Goal: Information Seeking & Learning: Learn about a topic

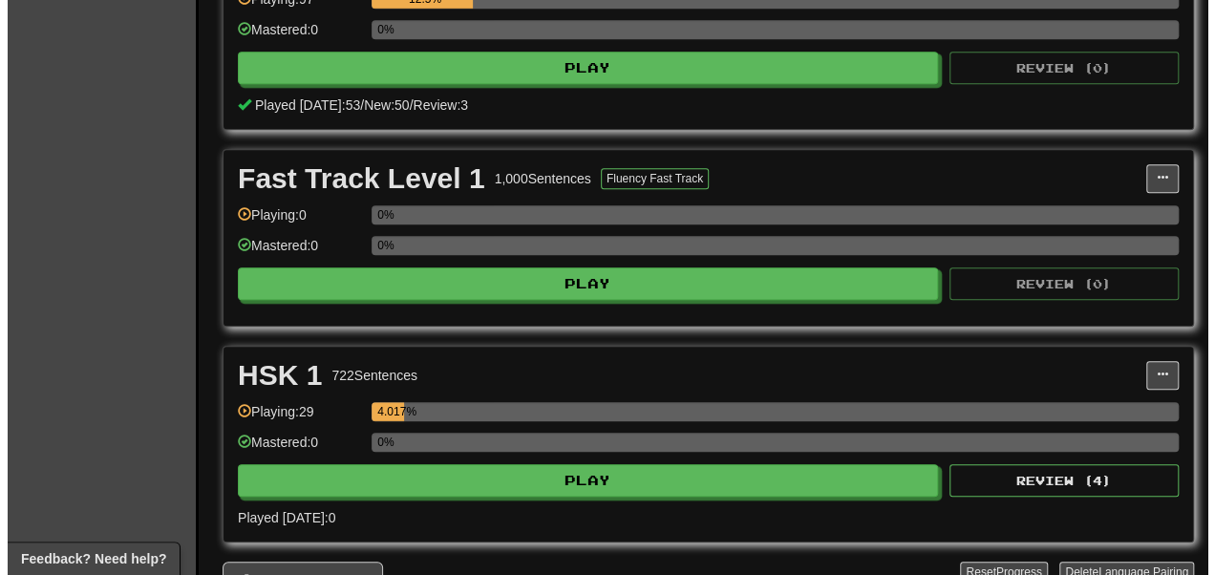
scroll to position [510, 0]
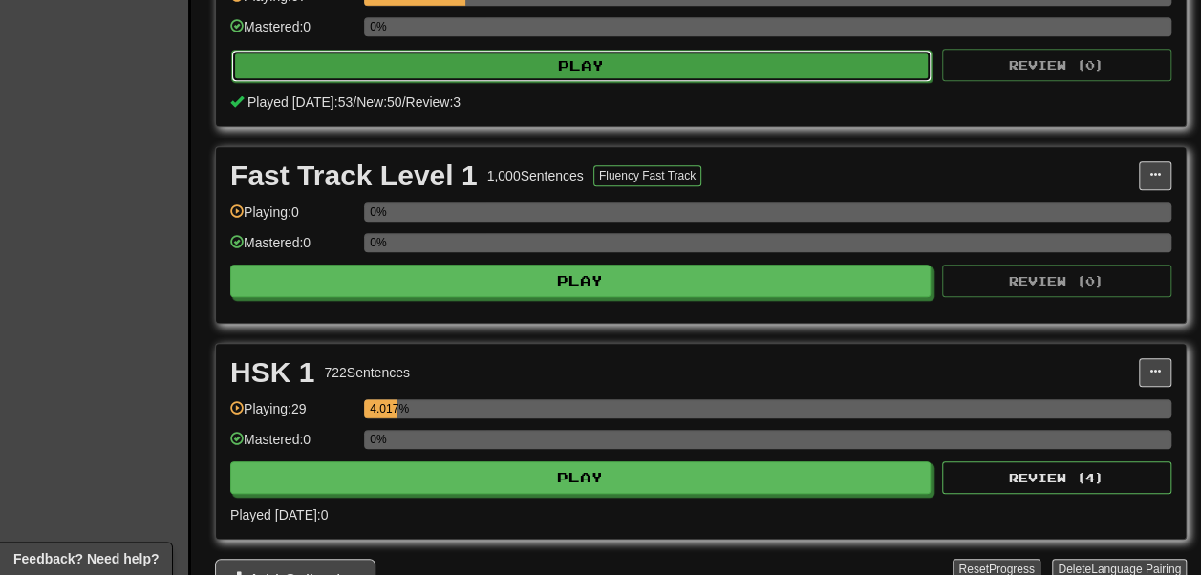
click at [491, 82] on button "Play" at bounding box center [581, 66] width 700 height 32
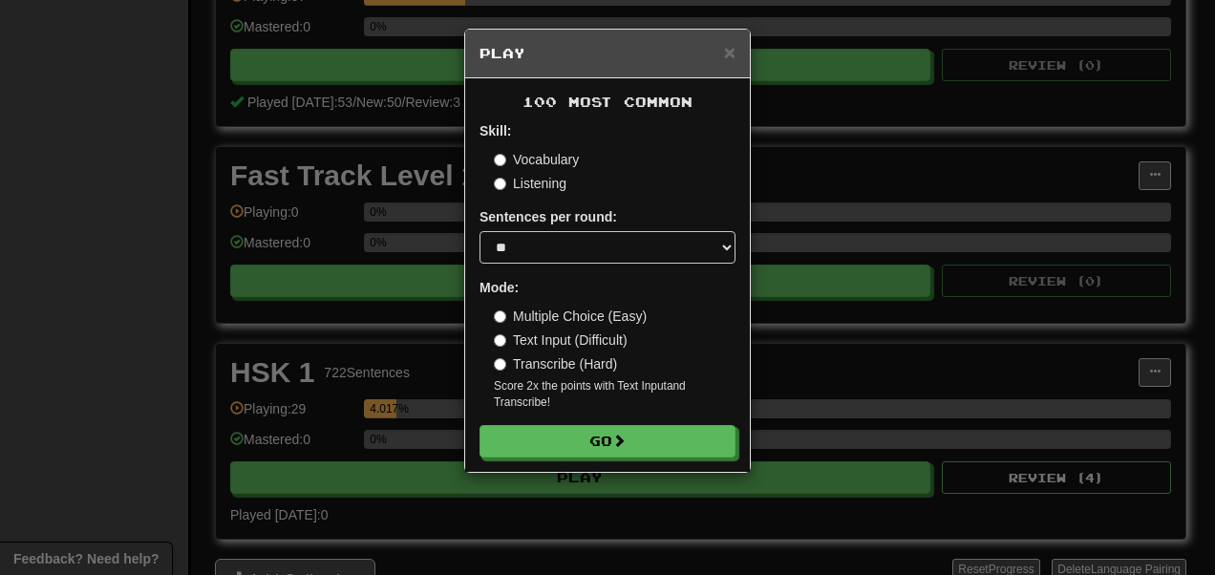
scroll to position [85, 0]
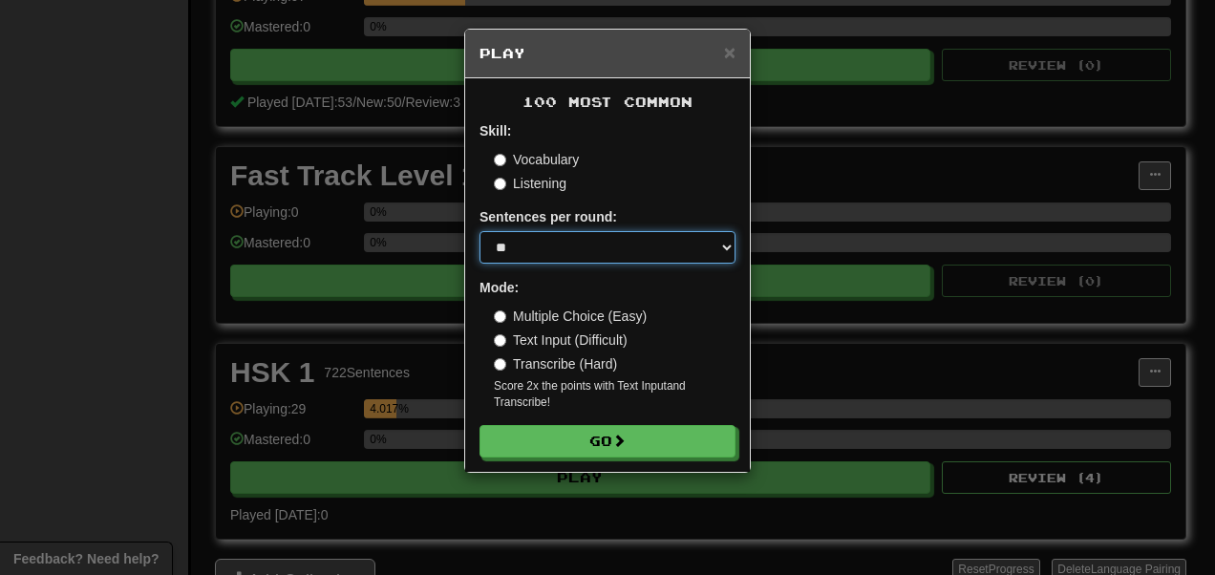
click at [541, 231] on select "* ** ** ** ** ** *** ********" at bounding box center [608, 247] width 256 height 32
select select "**"
click at [480, 231] on select "* ** ** ** ** ** *** ********" at bounding box center [608, 247] width 256 height 32
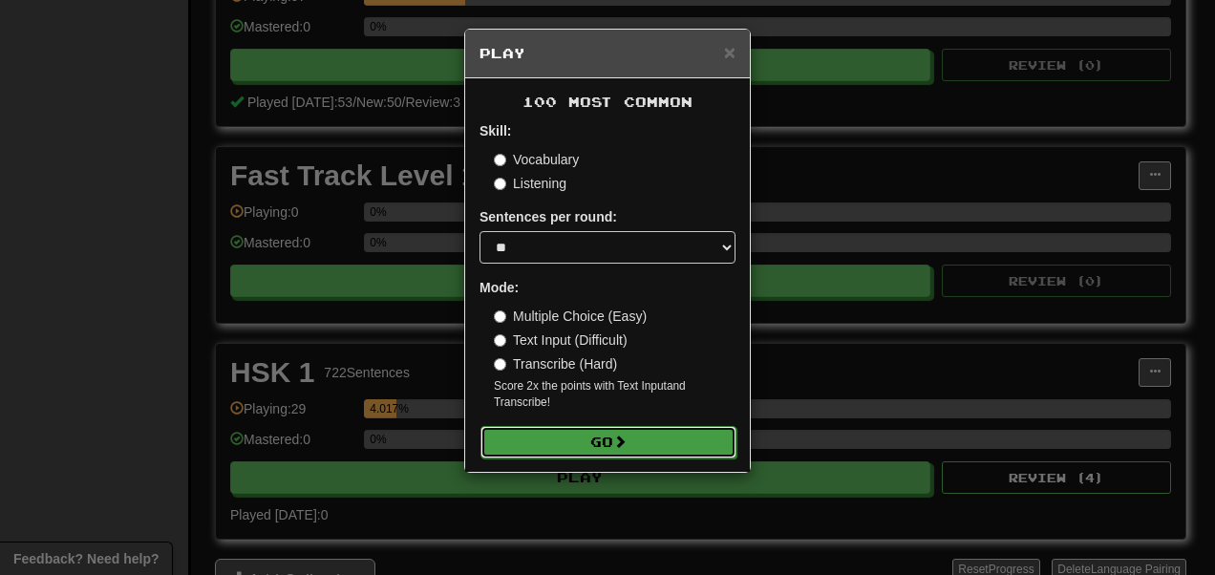
click at [575, 459] on button "Go" at bounding box center [609, 442] width 256 height 32
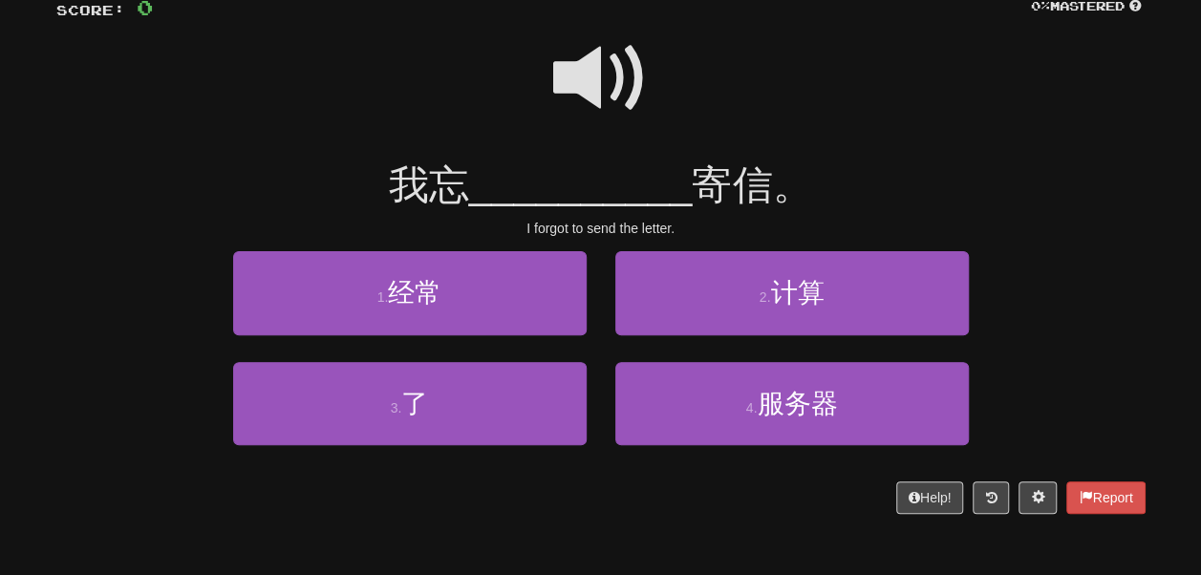
scroll to position [148, 0]
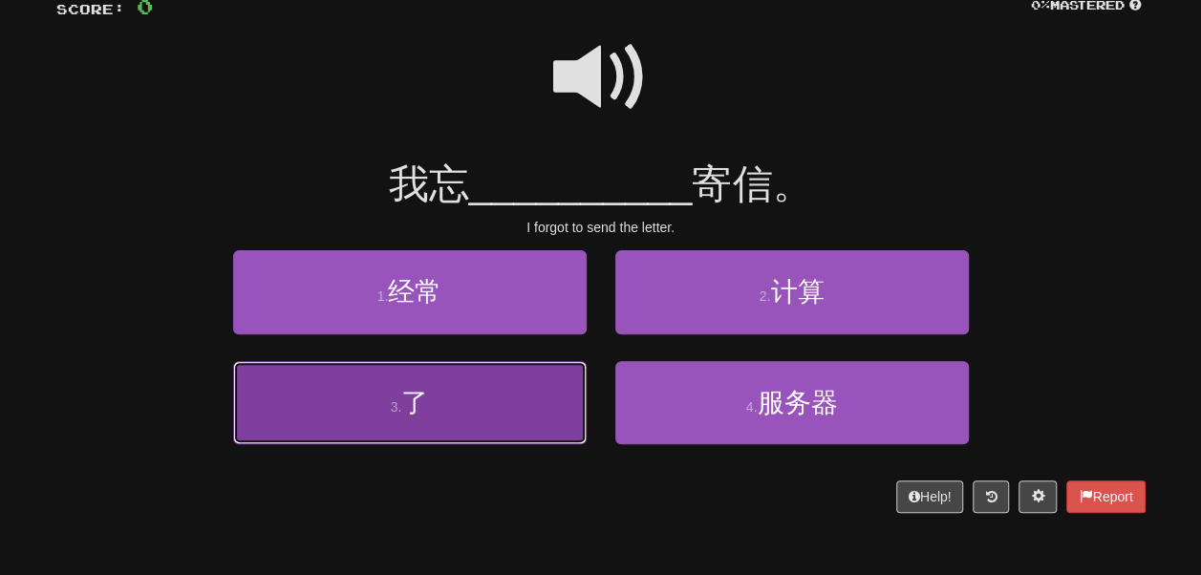
click at [527, 432] on button "3 . 了" at bounding box center [410, 402] width 354 height 83
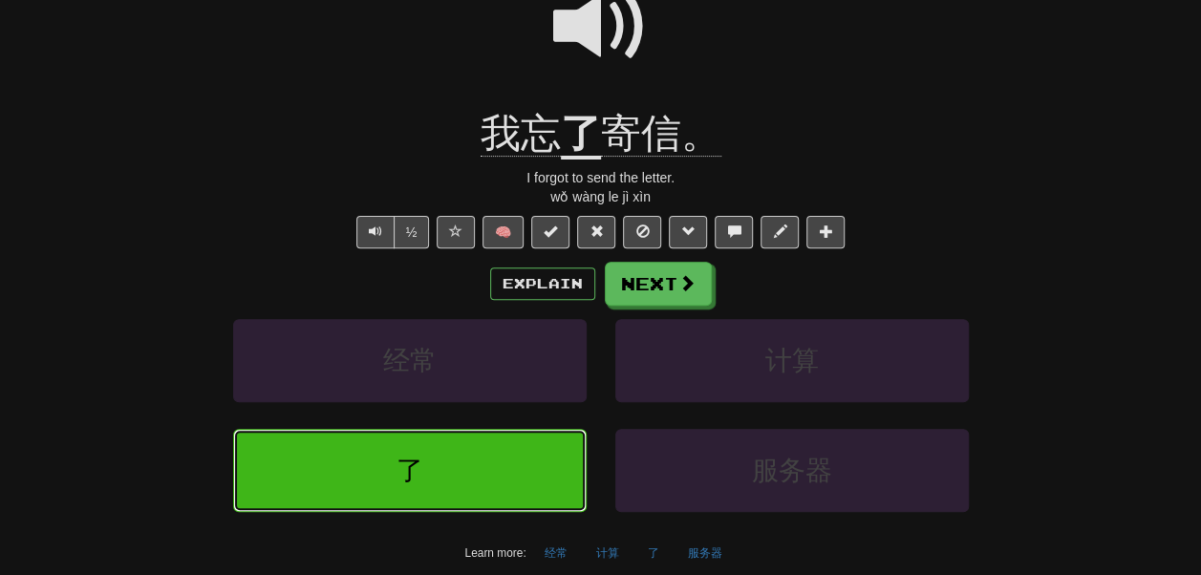
scroll to position [221, 0]
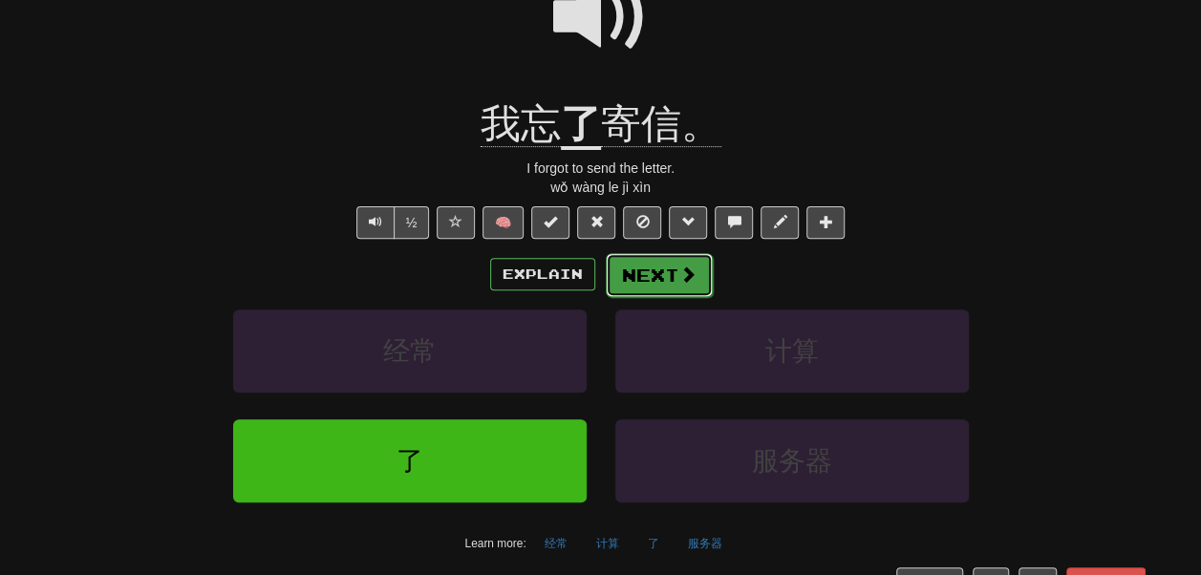
click at [686, 297] on button "Next" at bounding box center [659, 275] width 107 height 44
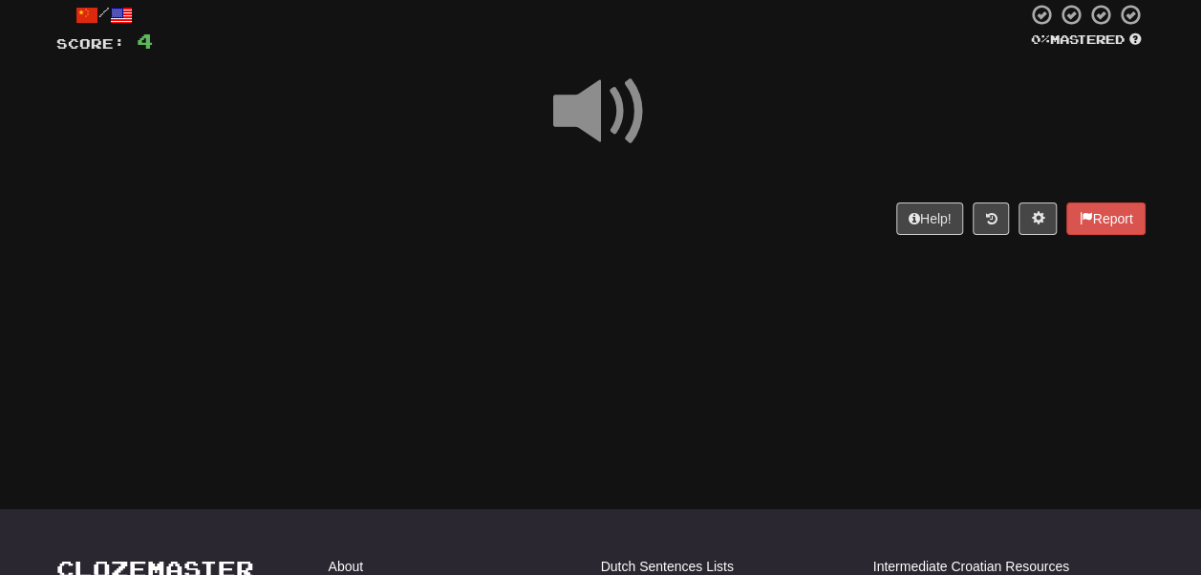
scroll to position [112, 0]
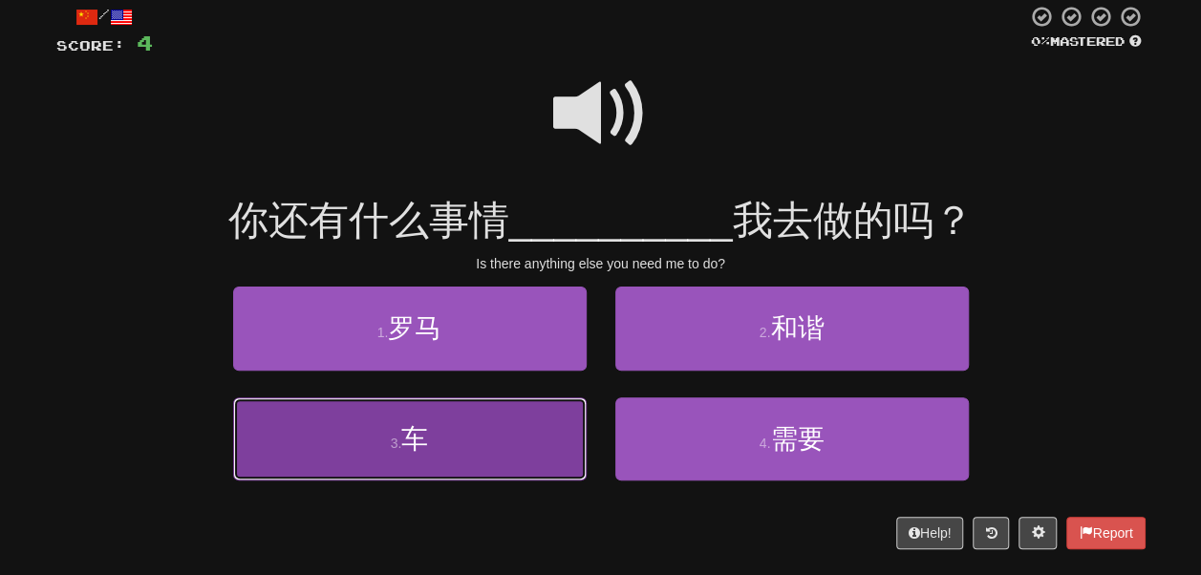
click at [532, 442] on button "3 . 车" at bounding box center [410, 439] width 354 height 83
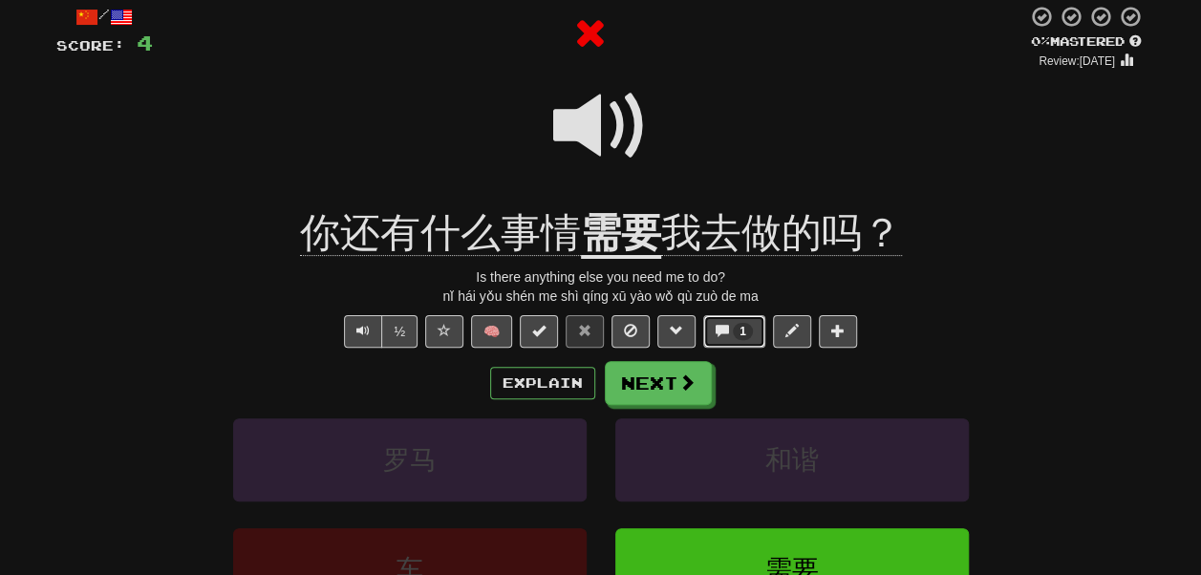
click at [729, 337] on span at bounding box center [722, 330] width 13 height 13
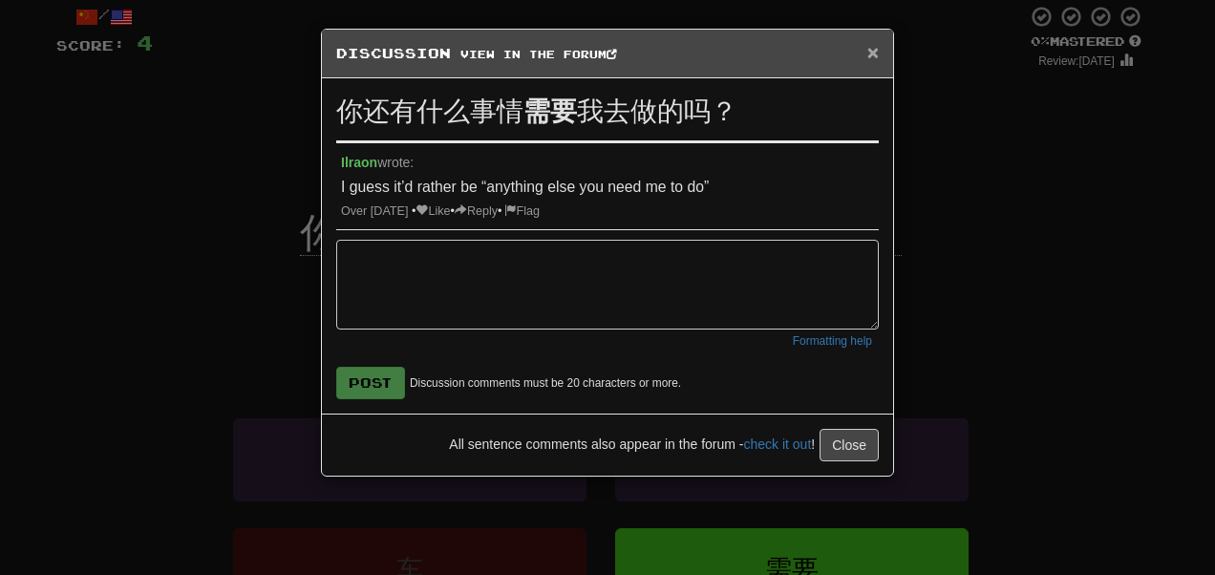
click at [868, 52] on span "×" at bounding box center [873, 52] width 11 height 22
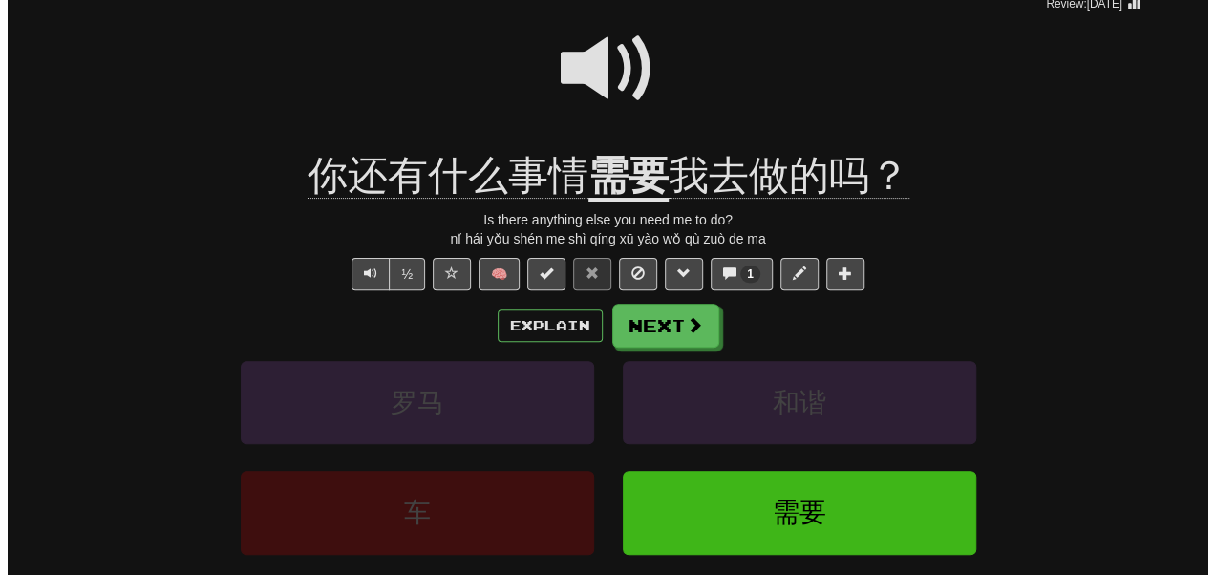
scroll to position [170, 0]
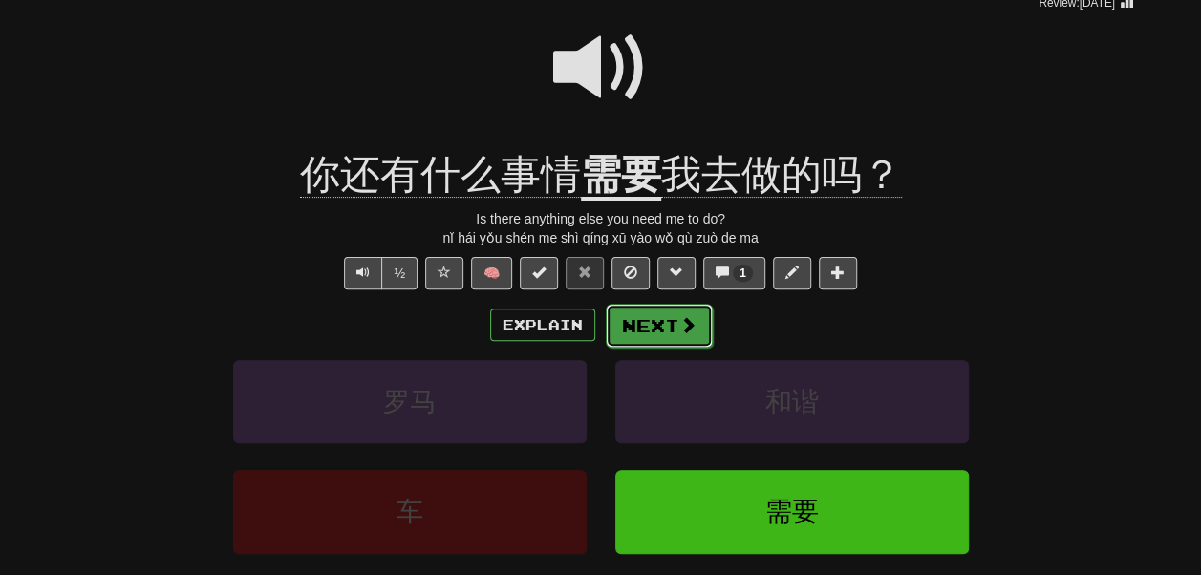
click at [681, 348] on button "Next" at bounding box center [659, 326] width 107 height 44
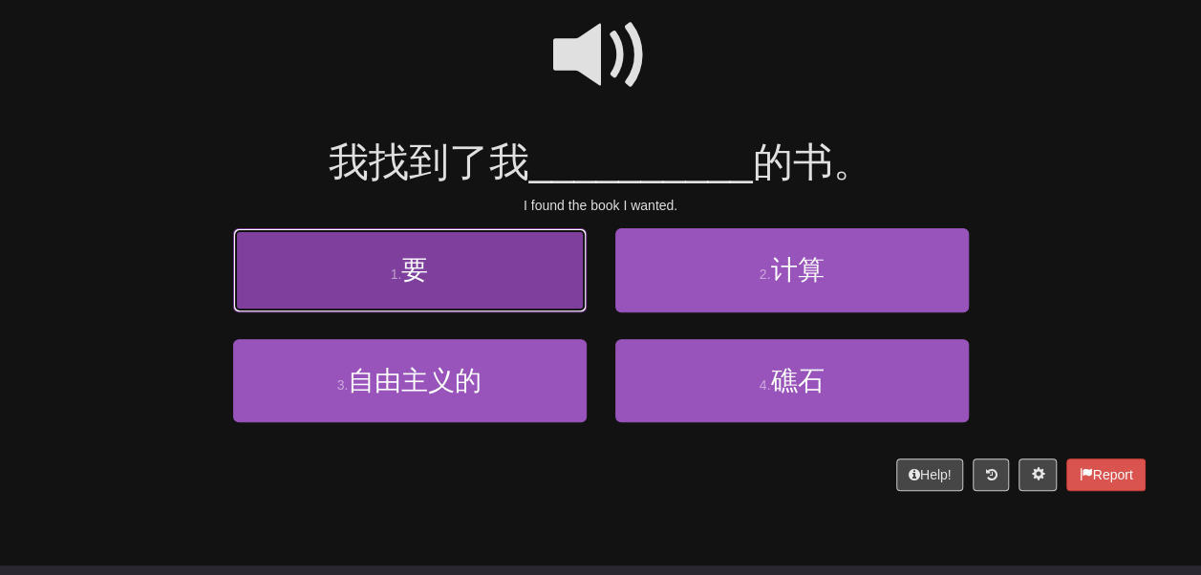
click at [531, 312] on button "1 . 要" at bounding box center [410, 269] width 354 height 83
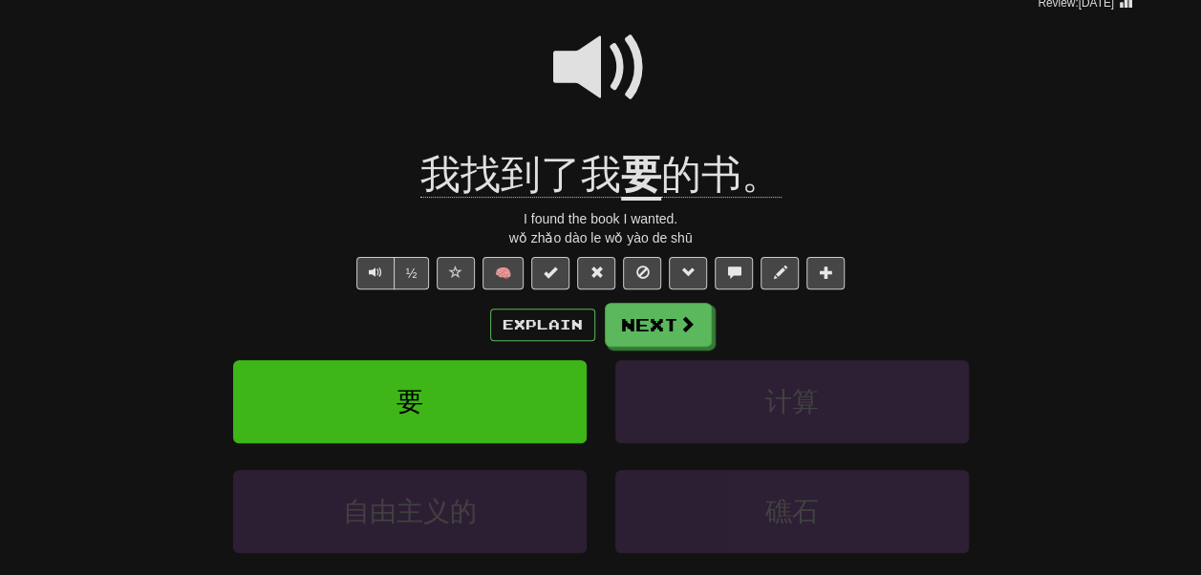
click at [645, 201] on u "要" at bounding box center [641, 176] width 40 height 49
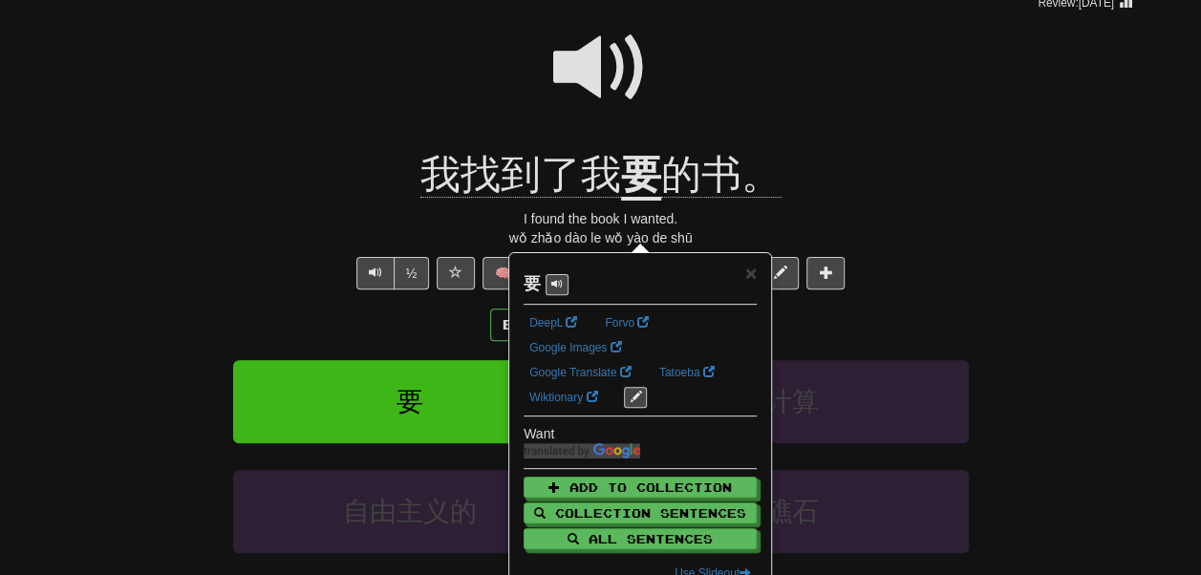
click at [640, 116] on span at bounding box center [601, 68] width 96 height 96
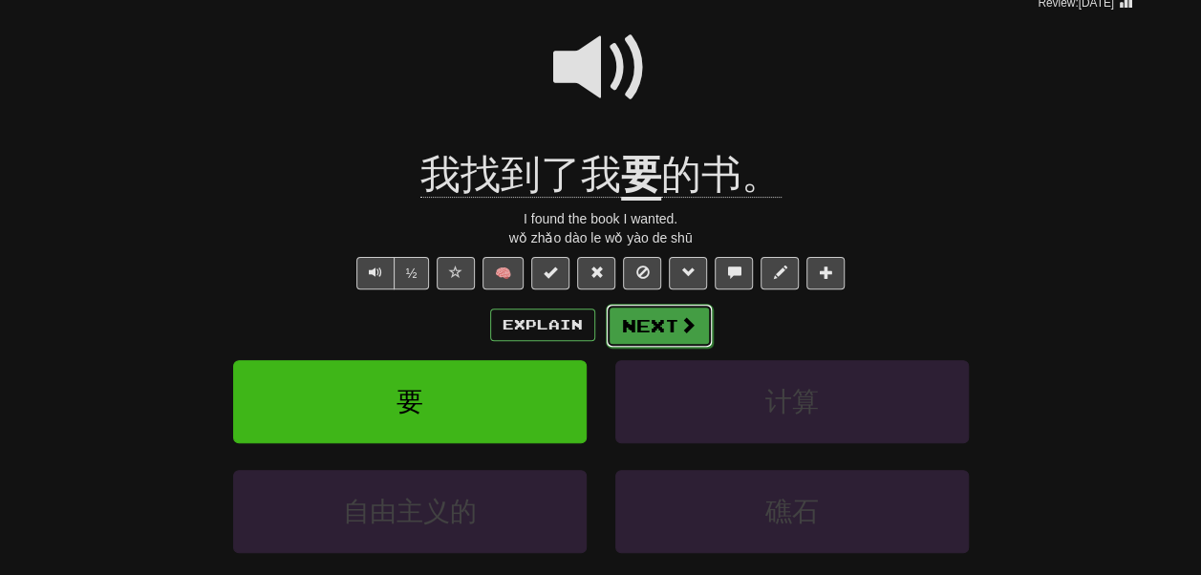
click at [657, 348] on button "Next" at bounding box center [659, 326] width 107 height 44
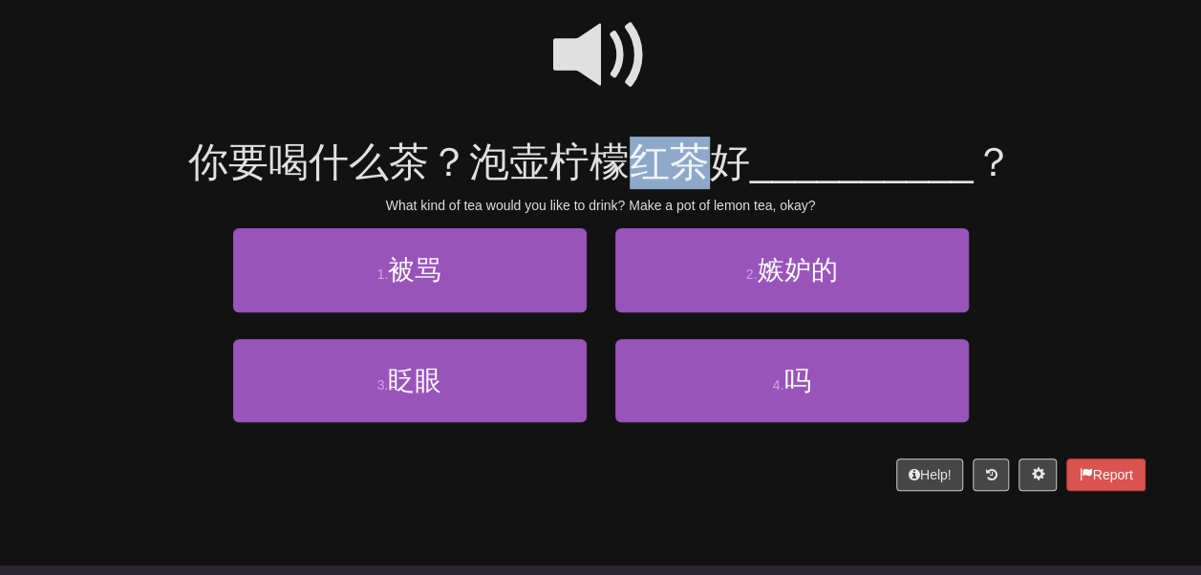
drag, startPoint x: 663, startPoint y: 182, endPoint x: 720, endPoint y: 176, distance: 57.6
click at [720, 176] on span "你要喝什么茶？泡壶柠檬红茶好" at bounding box center [469, 162] width 562 height 45
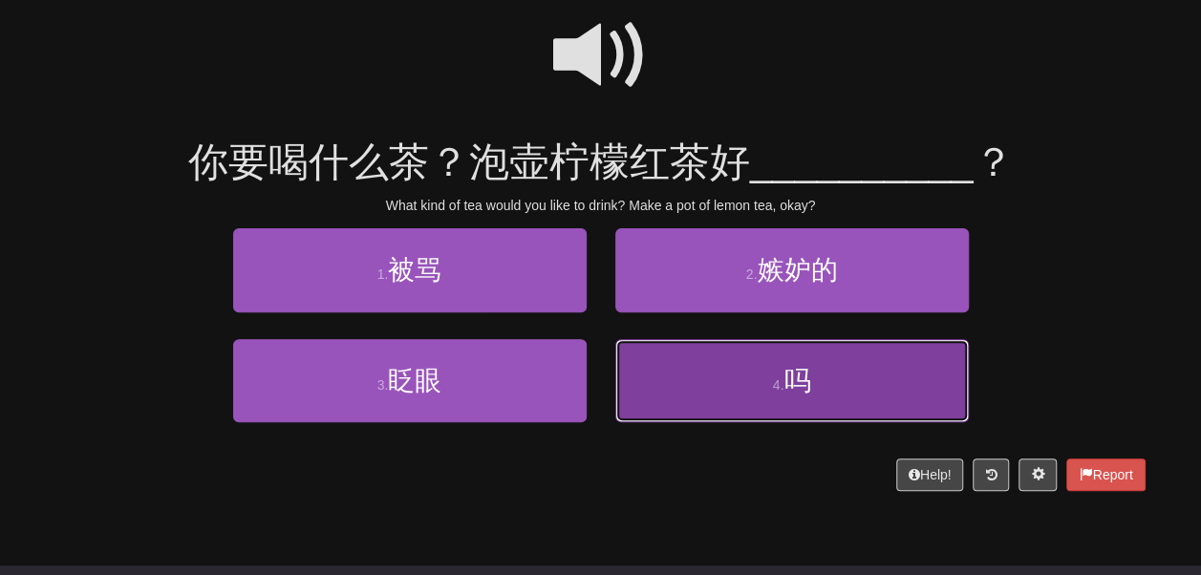
click at [742, 399] on button "4 . 吗" at bounding box center [792, 380] width 354 height 83
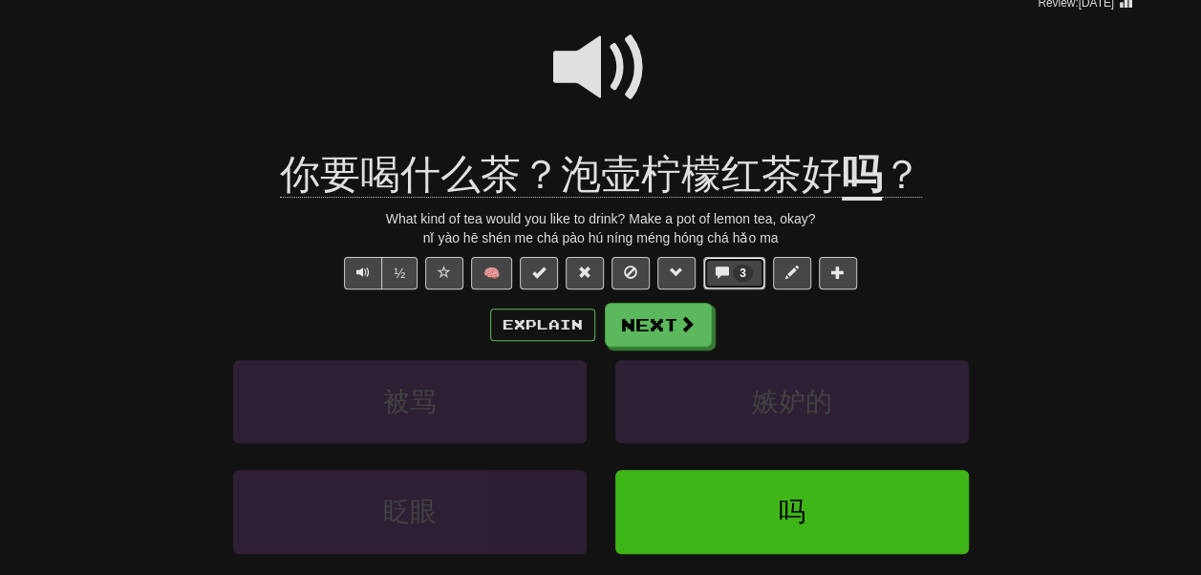
click at [753, 282] on span "3" at bounding box center [743, 273] width 20 height 17
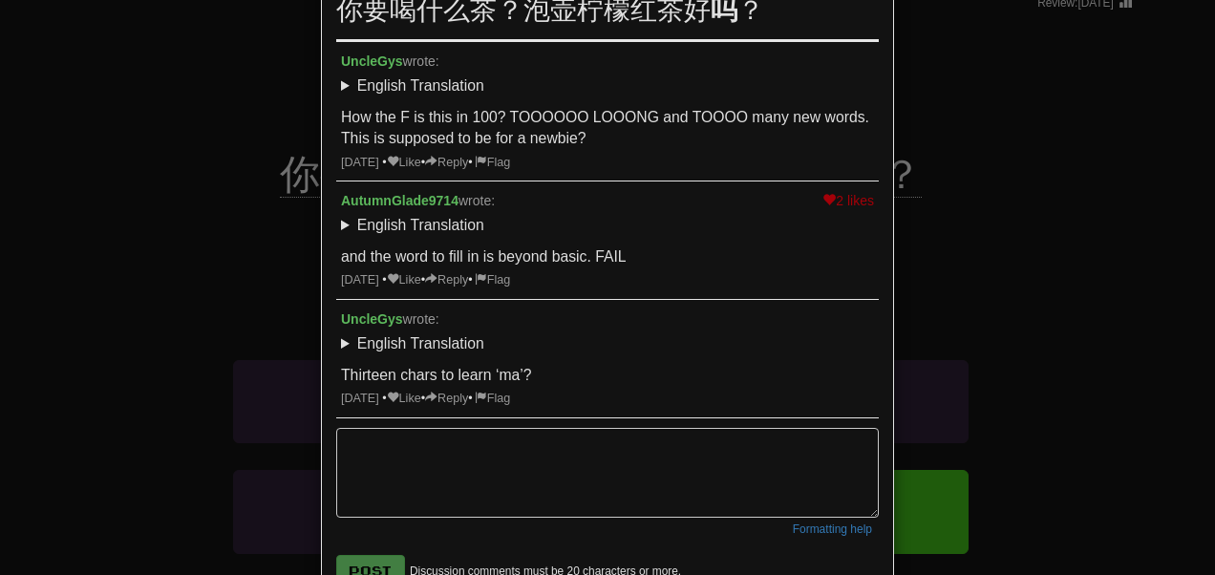
scroll to position [0, 0]
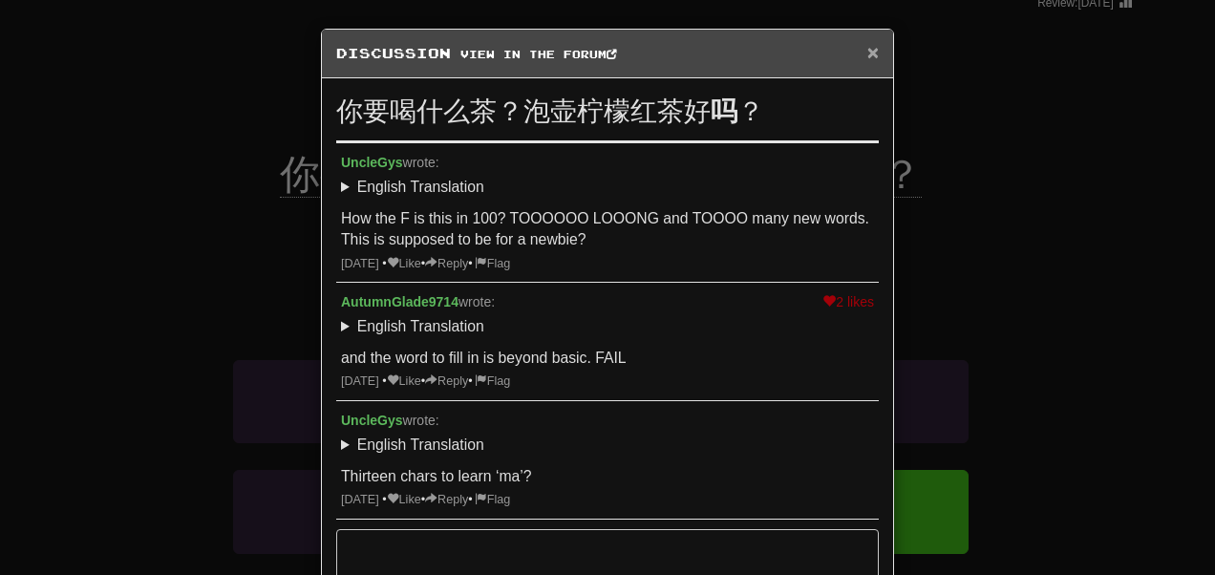
click at [868, 61] on span "×" at bounding box center [873, 52] width 11 height 22
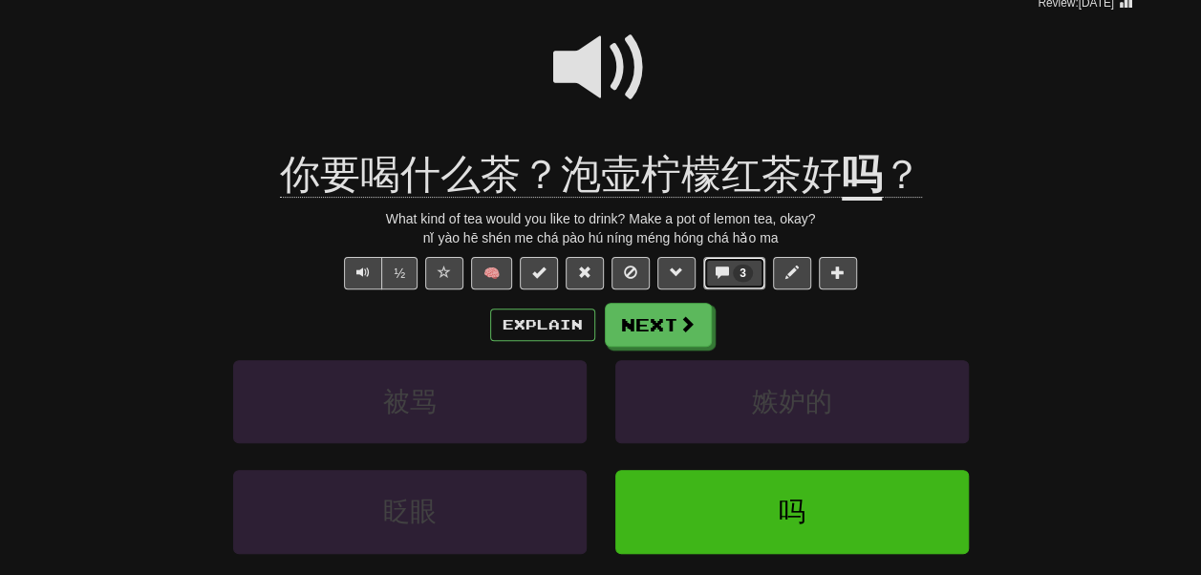
click at [727, 290] on button "3" at bounding box center [734, 273] width 62 height 32
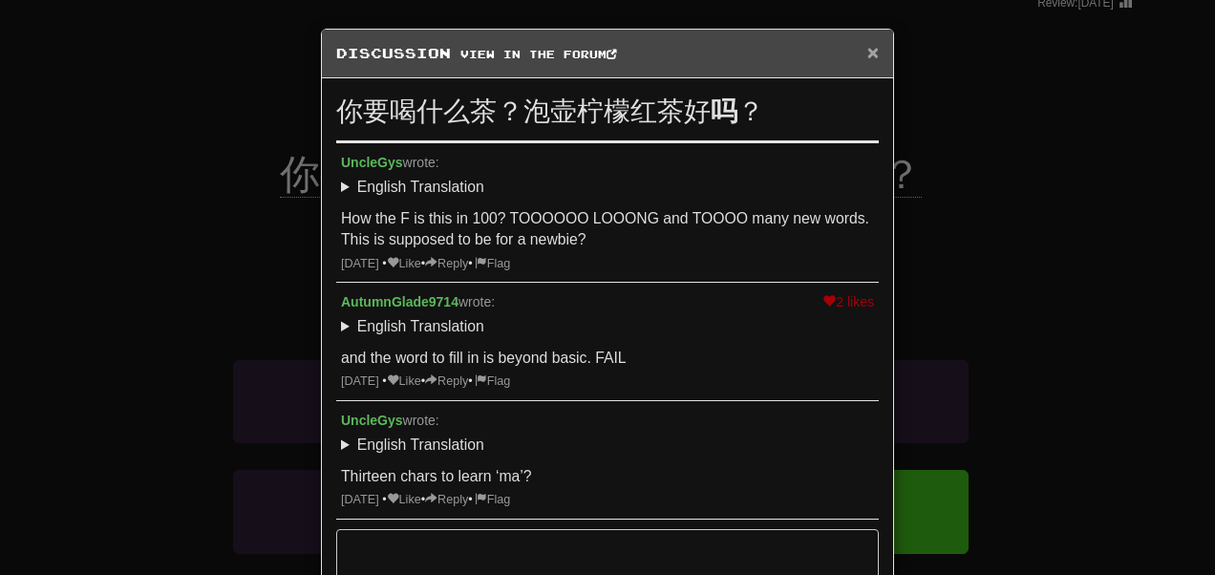
click at [868, 48] on span "×" at bounding box center [873, 52] width 11 height 22
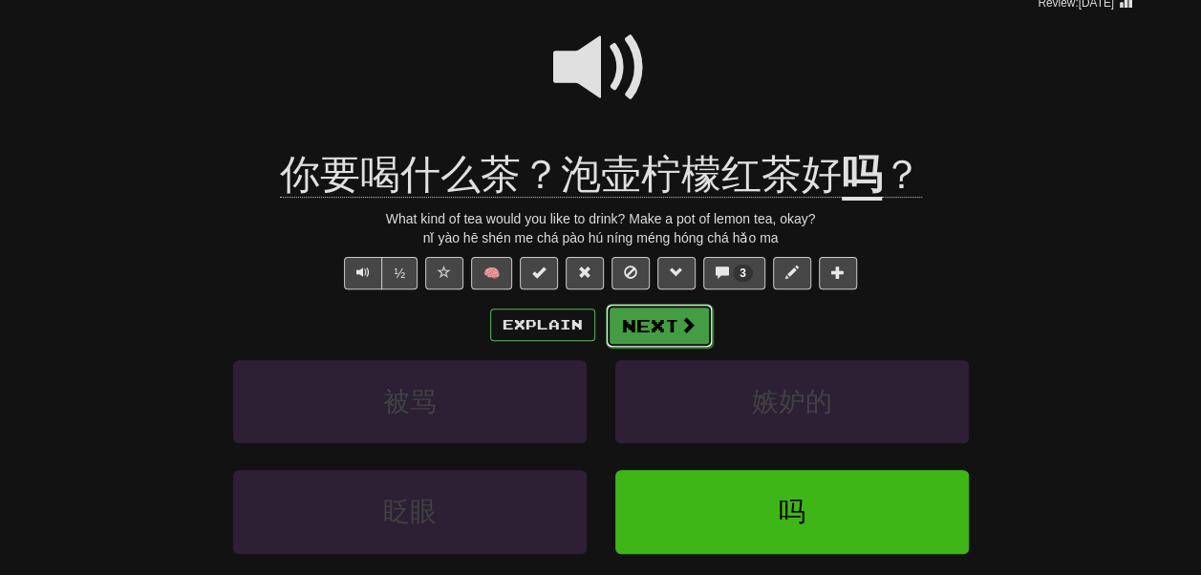
click at [656, 348] on button "Next" at bounding box center [659, 326] width 107 height 44
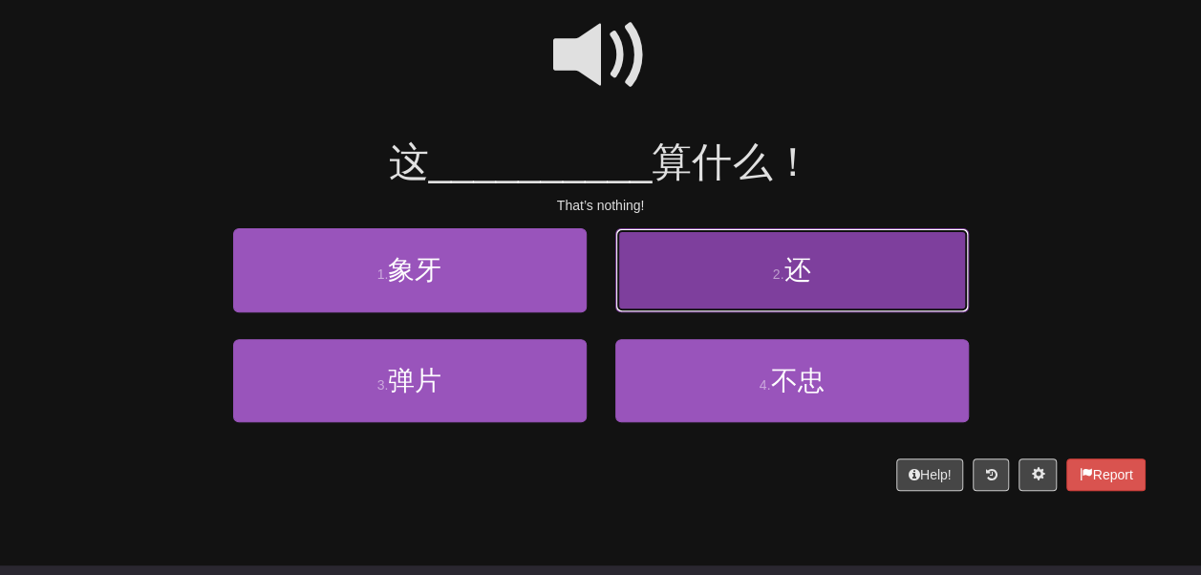
click at [680, 312] on button "2 . 还" at bounding box center [792, 269] width 354 height 83
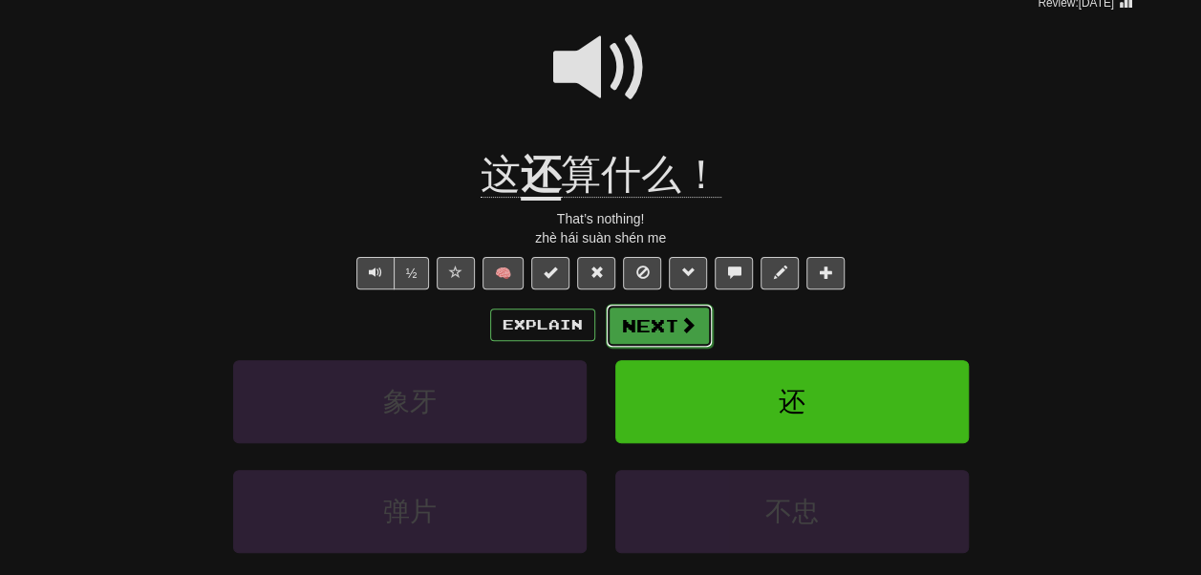
click at [669, 348] on button "Next" at bounding box center [659, 326] width 107 height 44
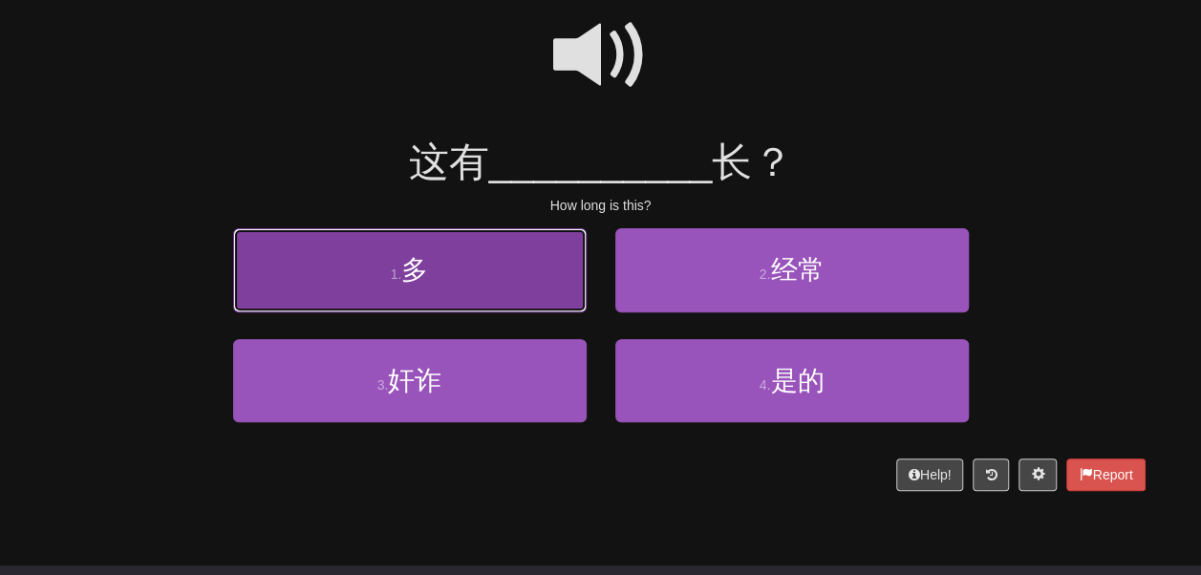
click at [524, 312] on button "1 . 多" at bounding box center [410, 269] width 354 height 83
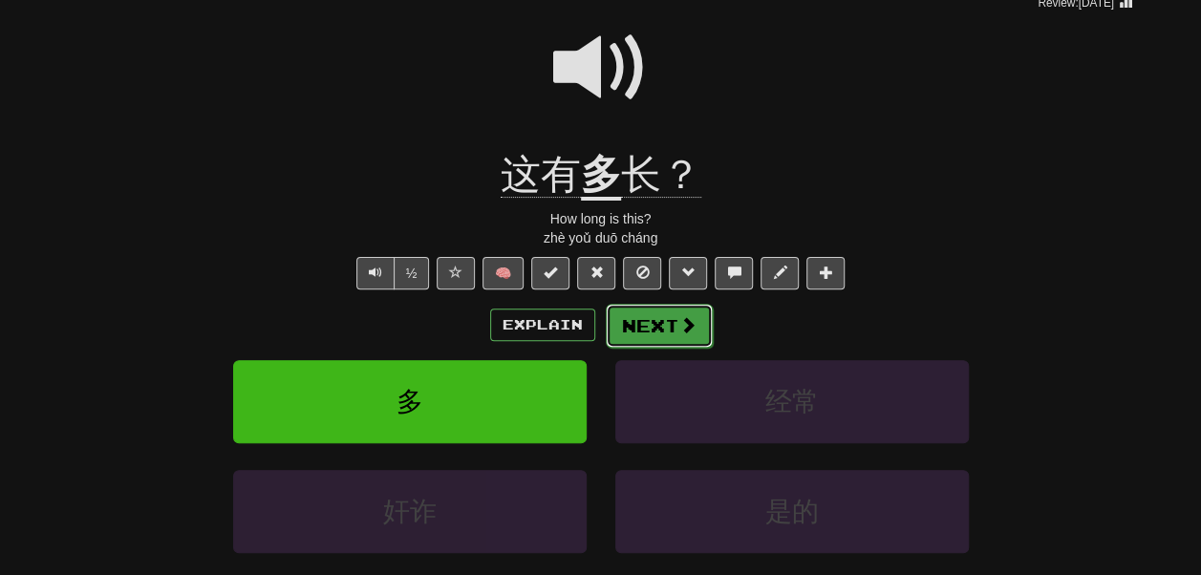
click at [683, 348] on button "Next" at bounding box center [659, 326] width 107 height 44
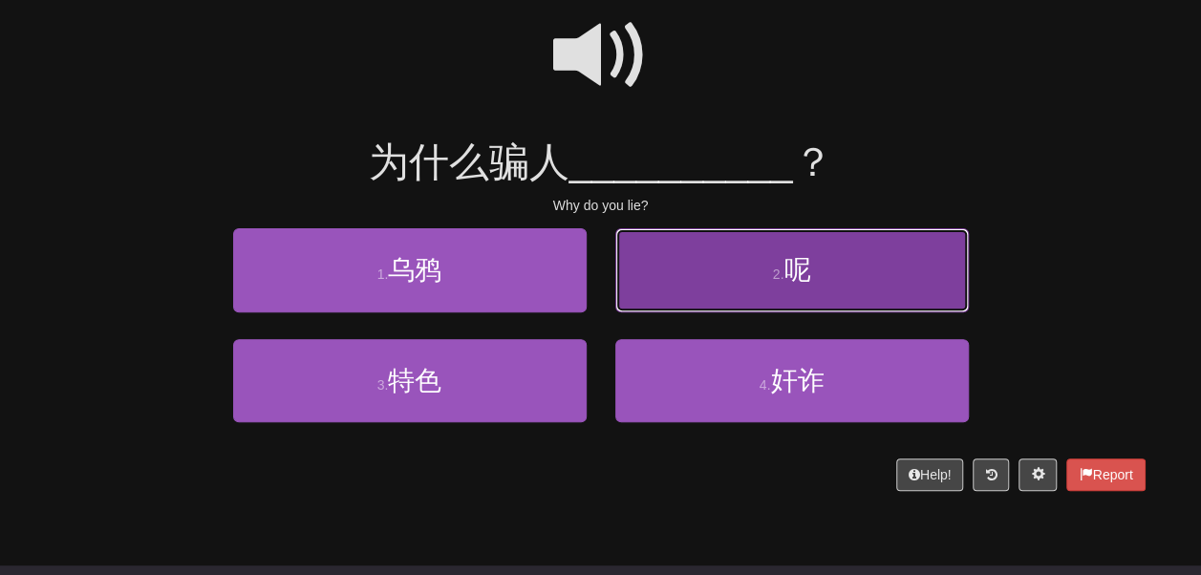
click at [728, 312] on button "2 . 呢" at bounding box center [792, 269] width 354 height 83
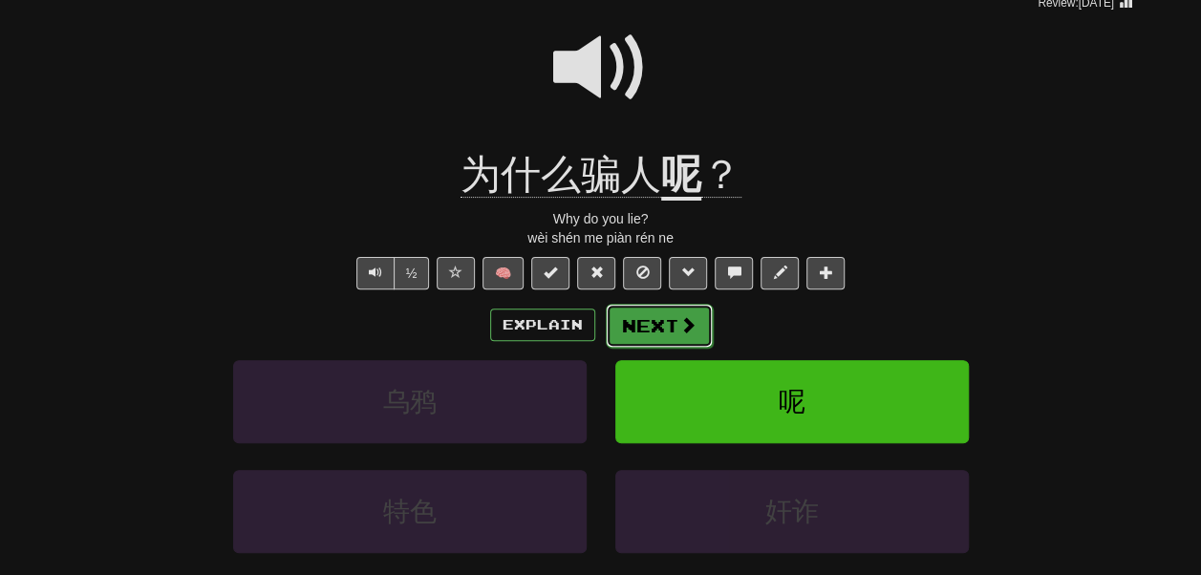
click at [686, 348] on button "Next" at bounding box center [659, 326] width 107 height 44
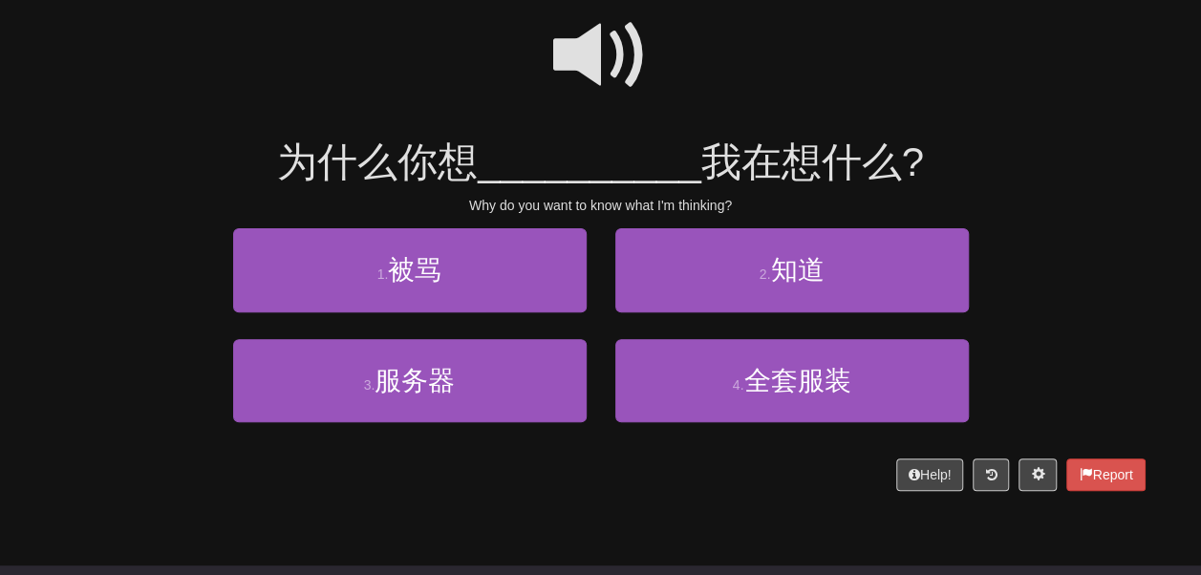
click at [627, 491] on div "Help! Report" at bounding box center [600, 475] width 1089 height 32
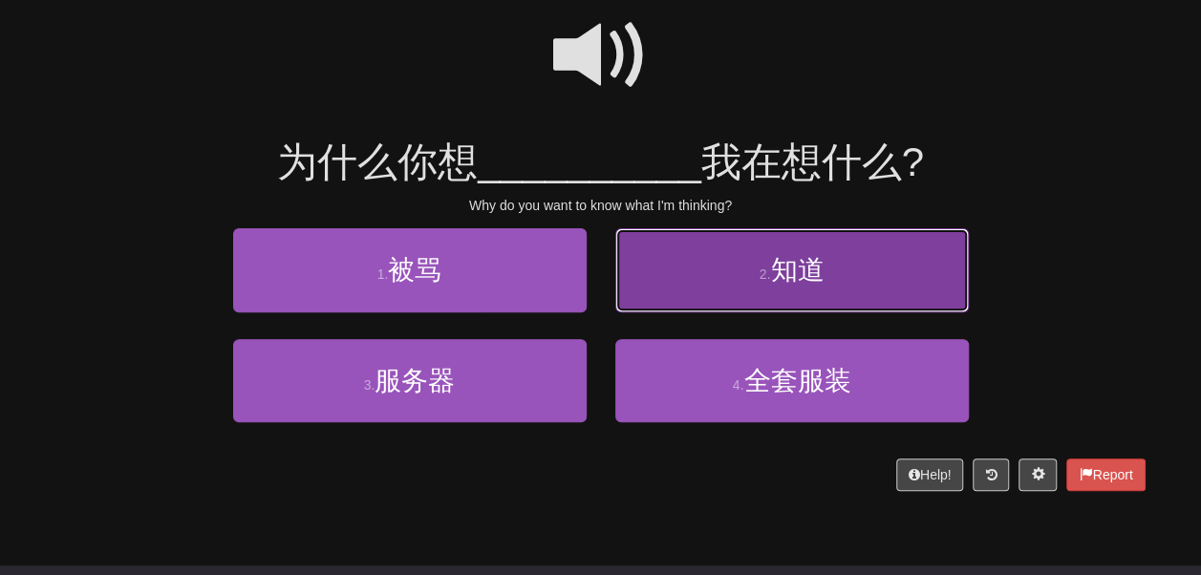
click at [679, 312] on button "2 . 知道" at bounding box center [792, 269] width 354 height 83
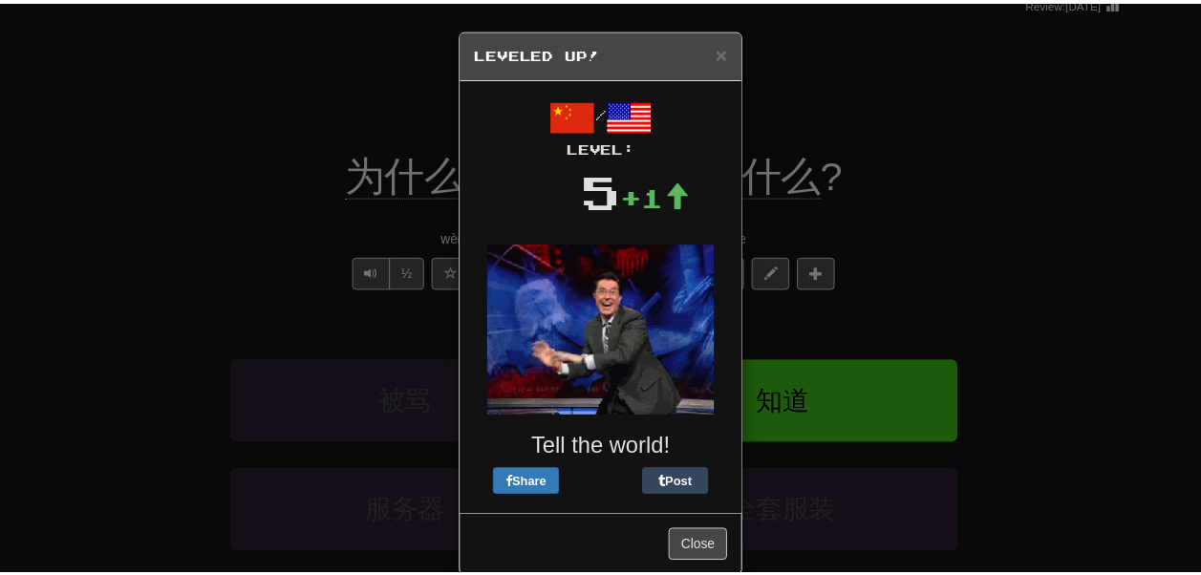
scroll to position [62, 0]
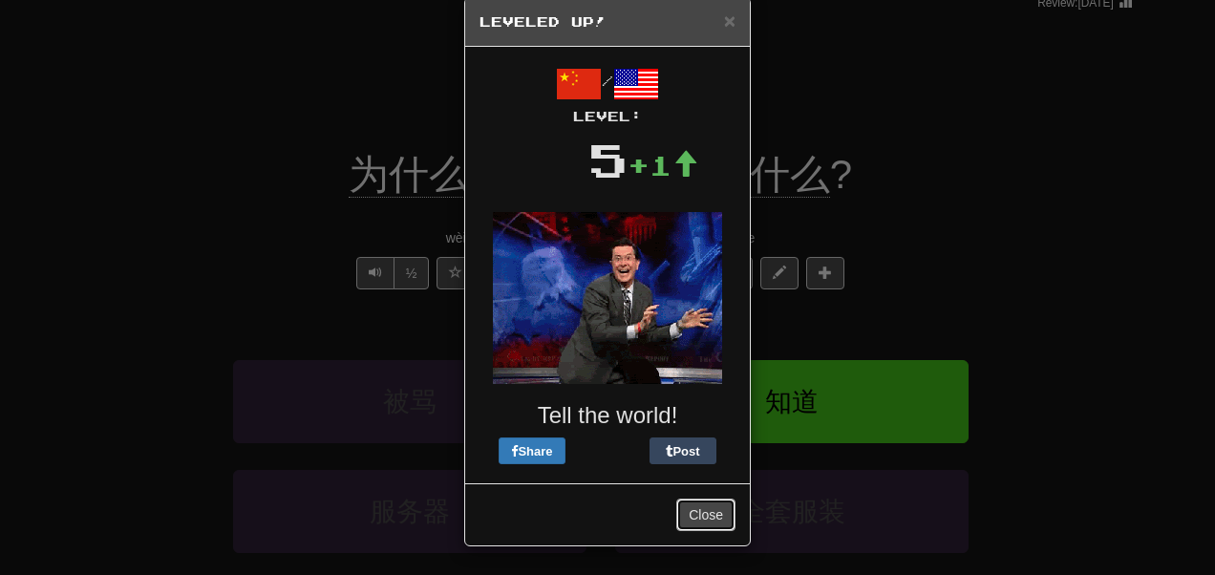
click at [695, 514] on button "Close" at bounding box center [706, 515] width 59 height 32
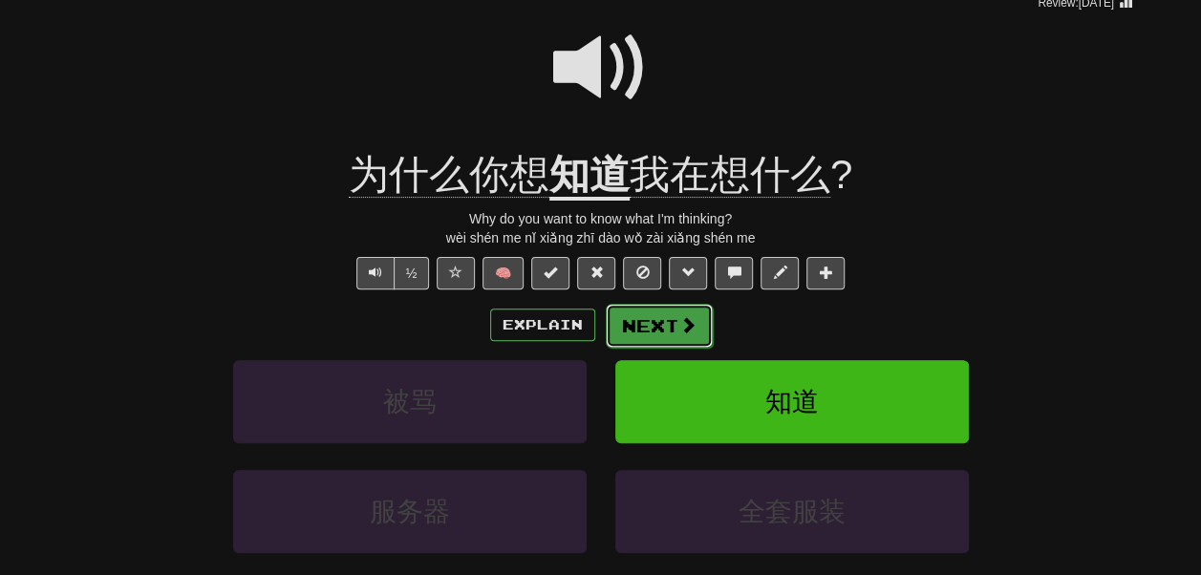
click at [662, 348] on button "Next" at bounding box center [659, 326] width 107 height 44
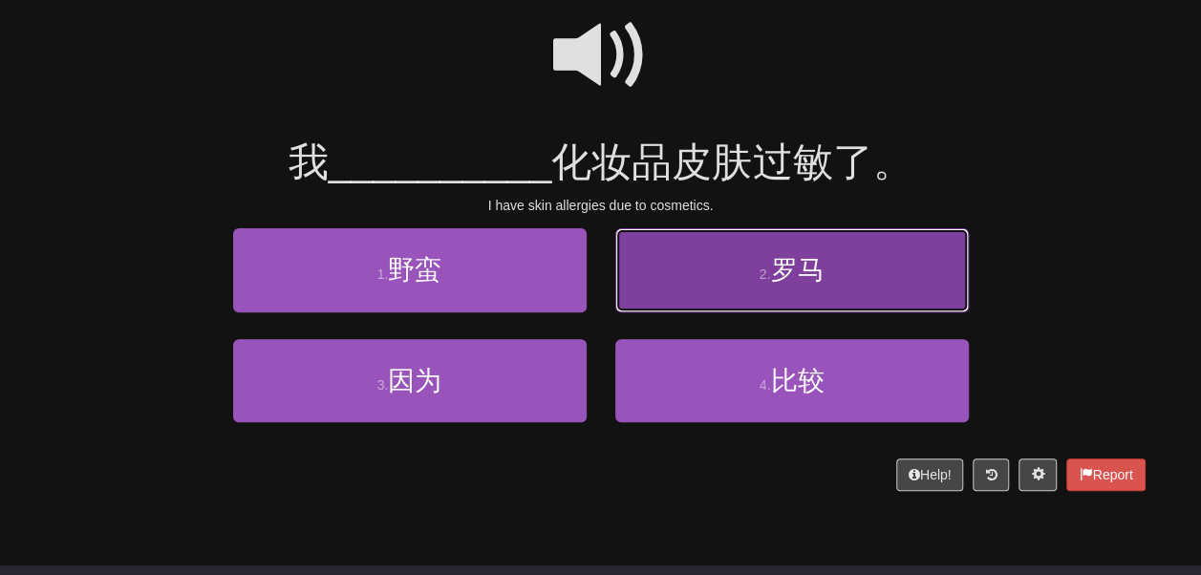
click at [644, 298] on button "2 . 罗马" at bounding box center [792, 269] width 354 height 83
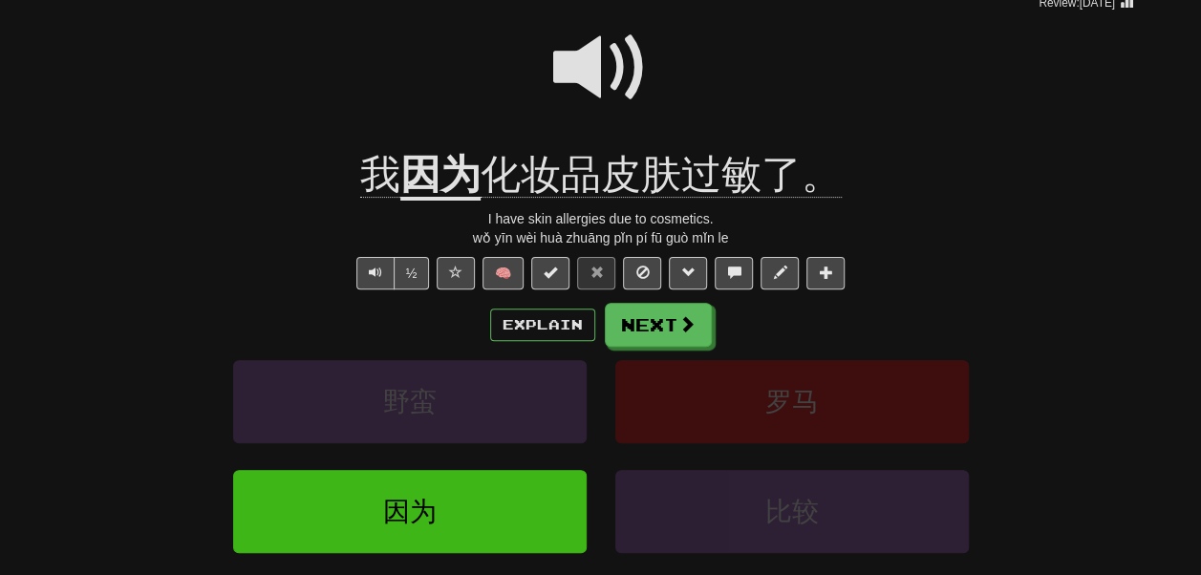
click at [424, 190] on div "我 因为 化妆品皮肤过敏了。" at bounding box center [600, 175] width 1089 height 53
click at [429, 201] on u "因为" at bounding box center [440, 176] width 80 height 49
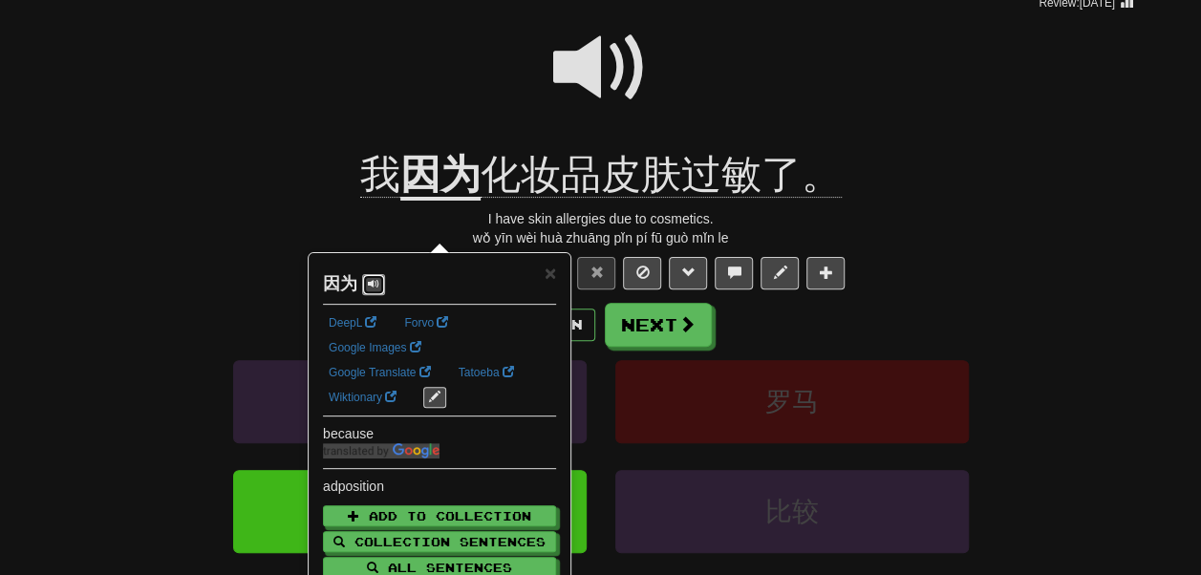
click at [379, 282] on span at bounding box center [373, 283] width 11 height 11
click at [305, 149] on div at bounding box center [600, 80] width 1089 height 137
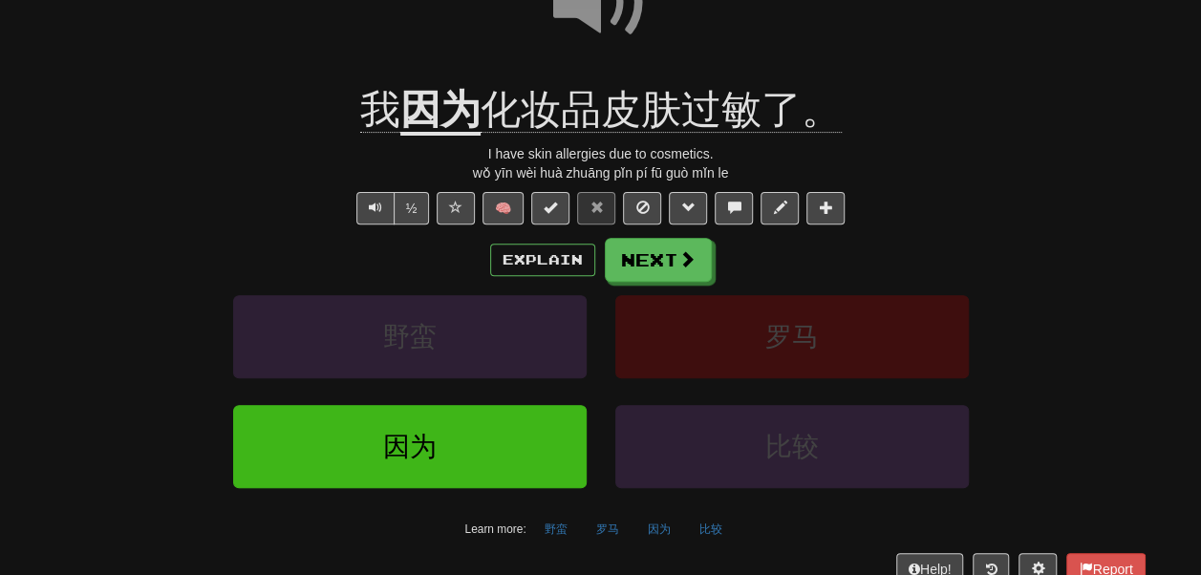
scroll to position [236, 0]
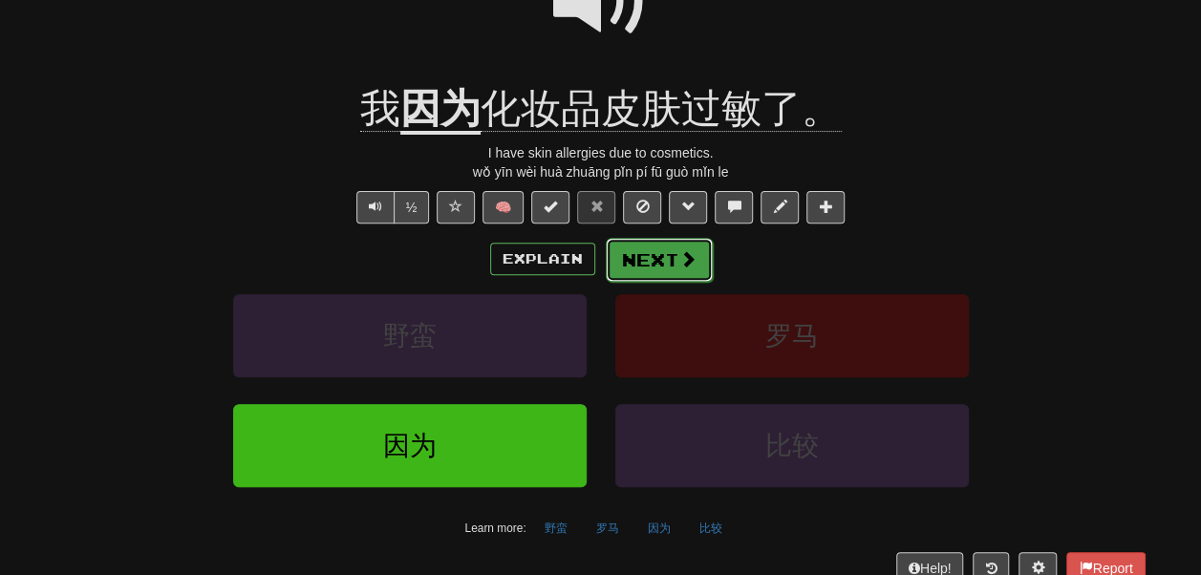
click at [678, 282] on button "Next" at bounding box center [659, 260] width 107 height 44
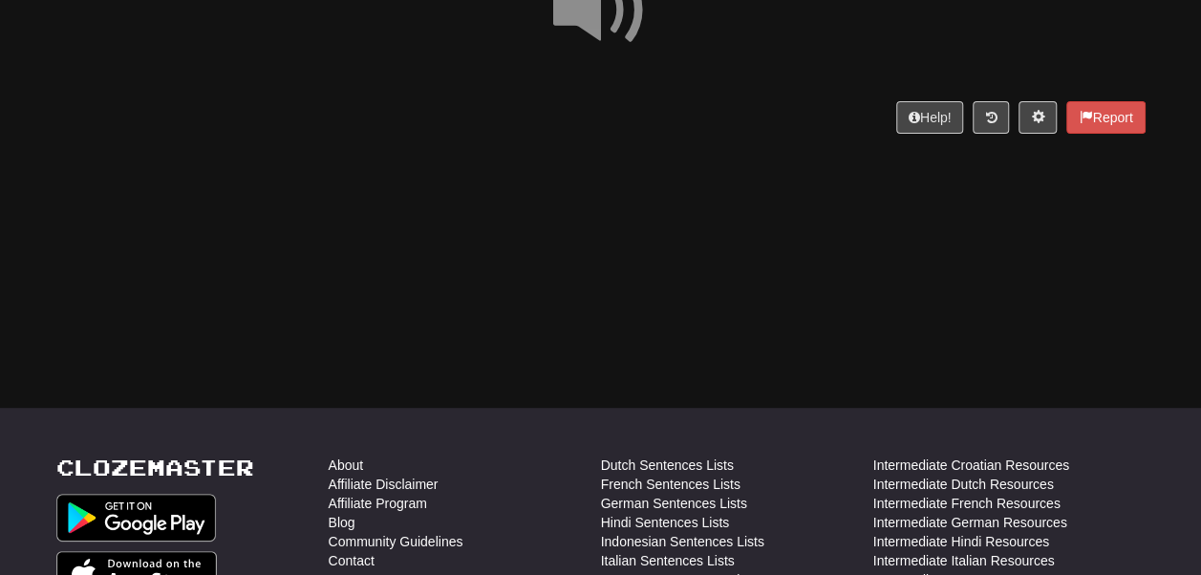
scroll to position [213, 0]
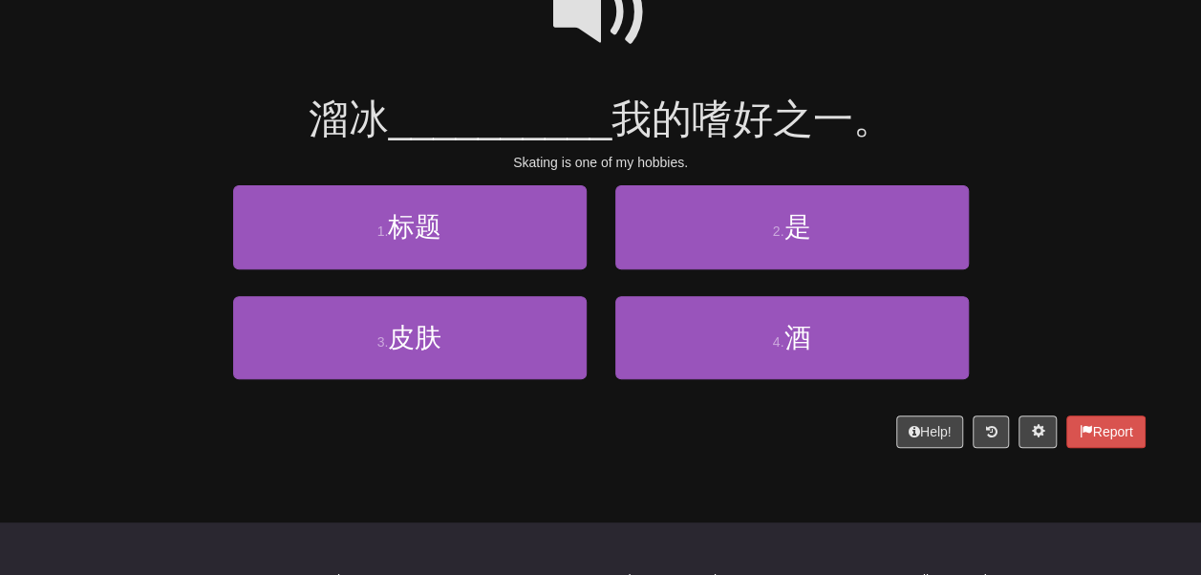
click at [610, 20] on span at bounding box center [601, 13] width 96 height 96
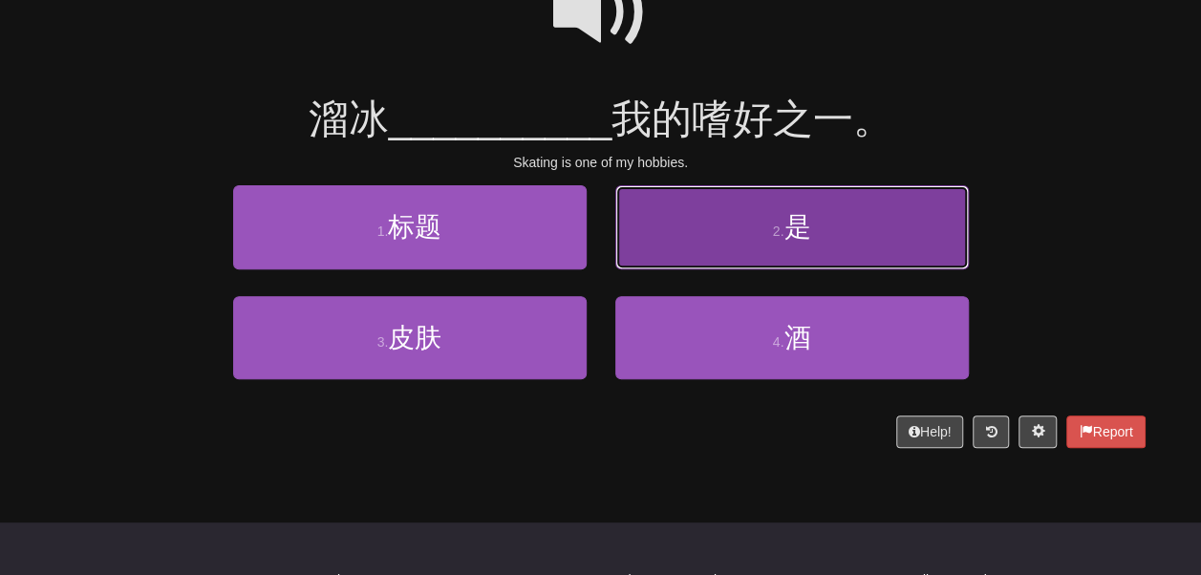
click at [665, 269] on button "2 . 是" at bounding box center [792, 226] width 354 height 83
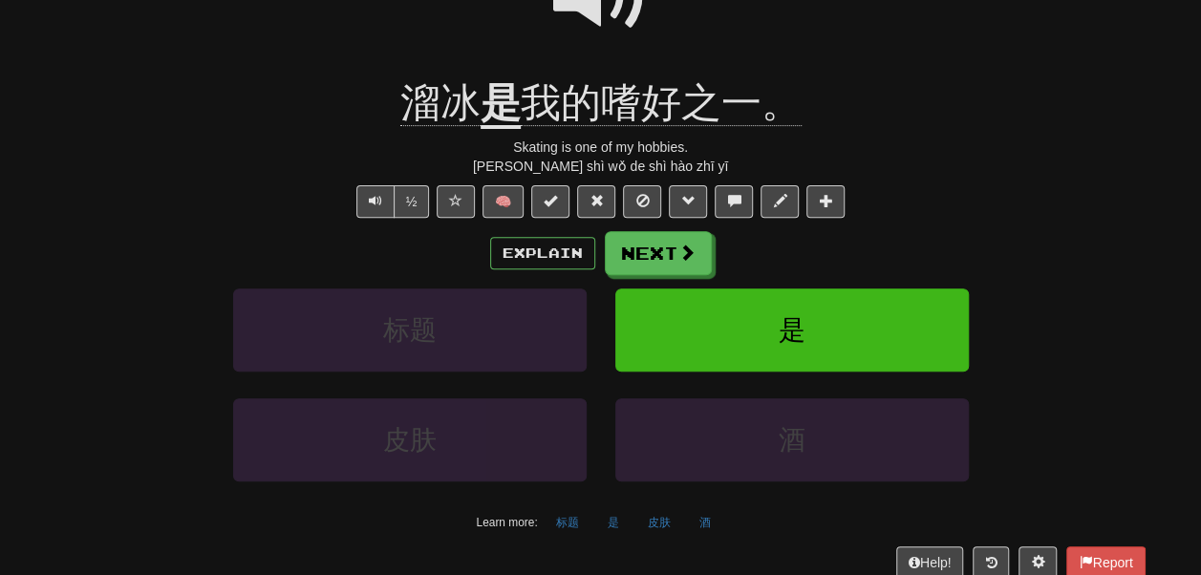
click at [494, 129] on u "是" at bounding box center [501, 104] width 40 height 49
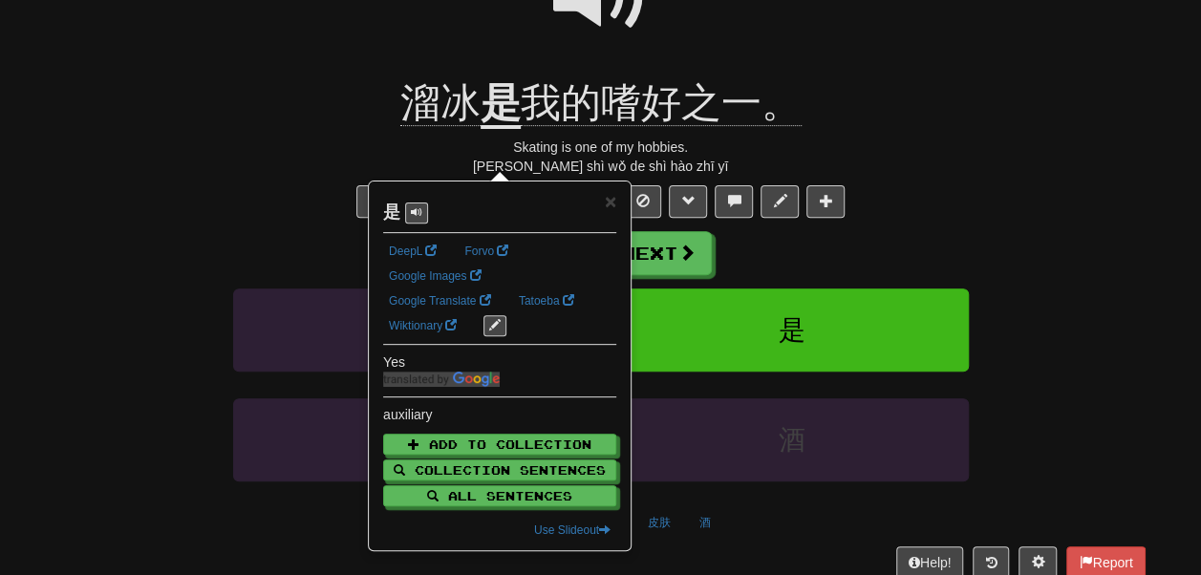
click at [283, 157] on div "Skating is one of my hobbies." at bounding box center [600, 147] width 1089 height 19
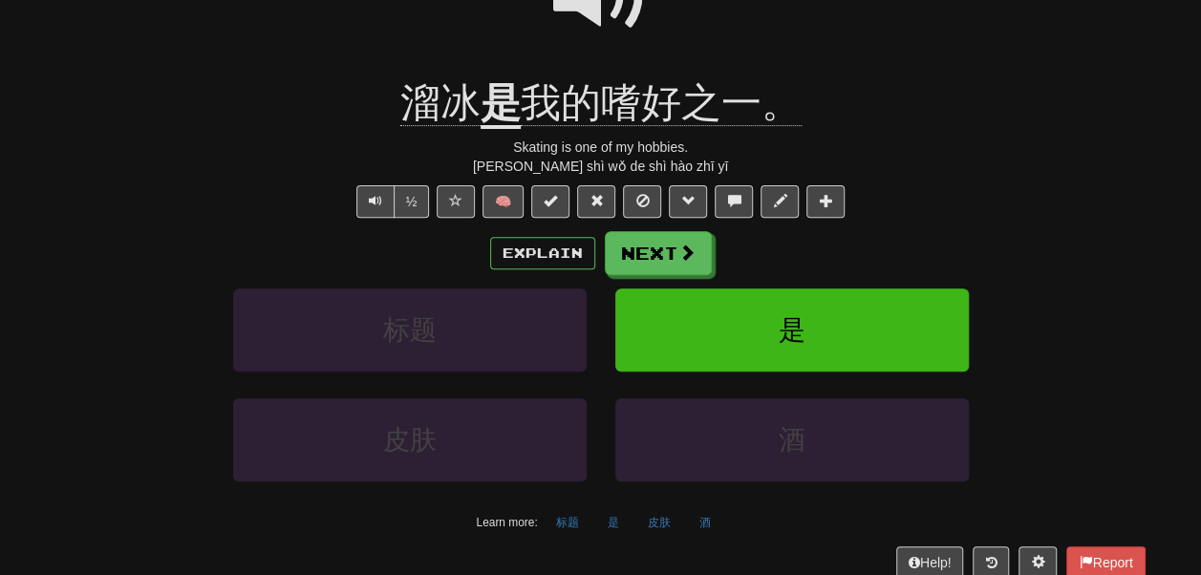
click at [436, 126] on span "溜冰" at bounding box center [440, 103] width 80 height 46
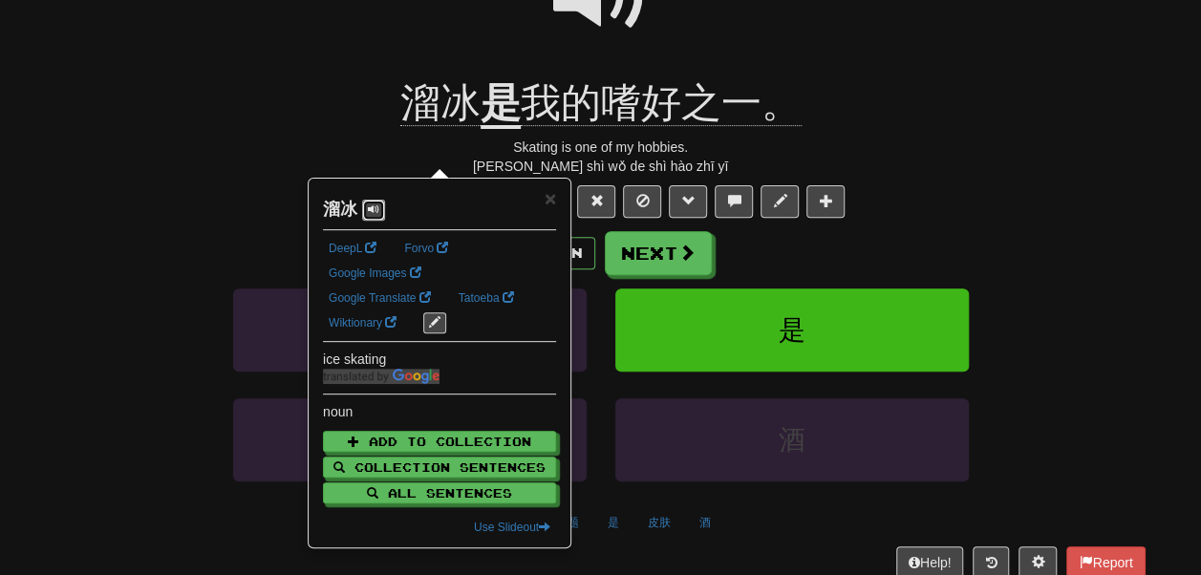
click at [376, 204] on span at bounding box center [373, 209] width 11 height 11
click at [255, 77] on div at bounding box center [600, 9] width 1089 height 137
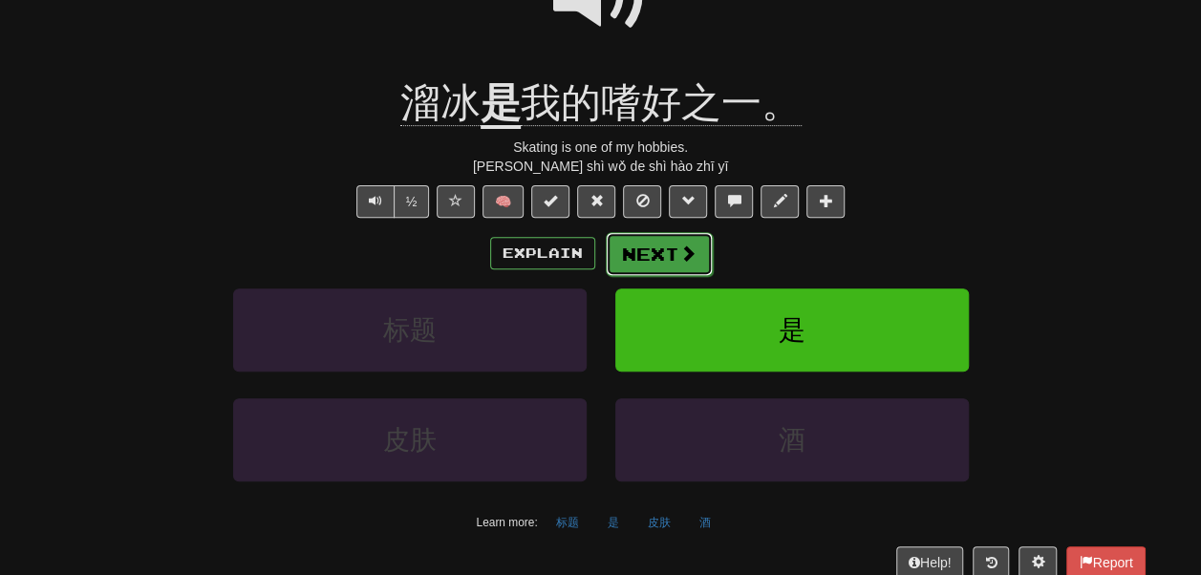
click at [668, 276] on button "Next" at bounding box center [659, 254] width 107 height 44
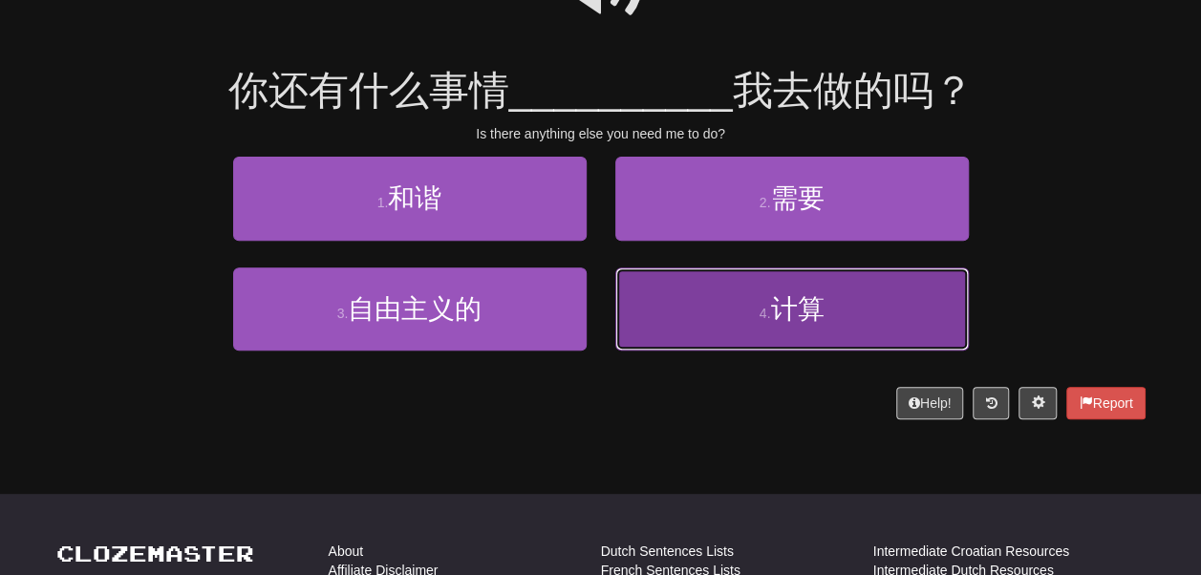
click at [667, 329] on button "4 . 计算" at bounding box center [792, 309] width 354 height 83
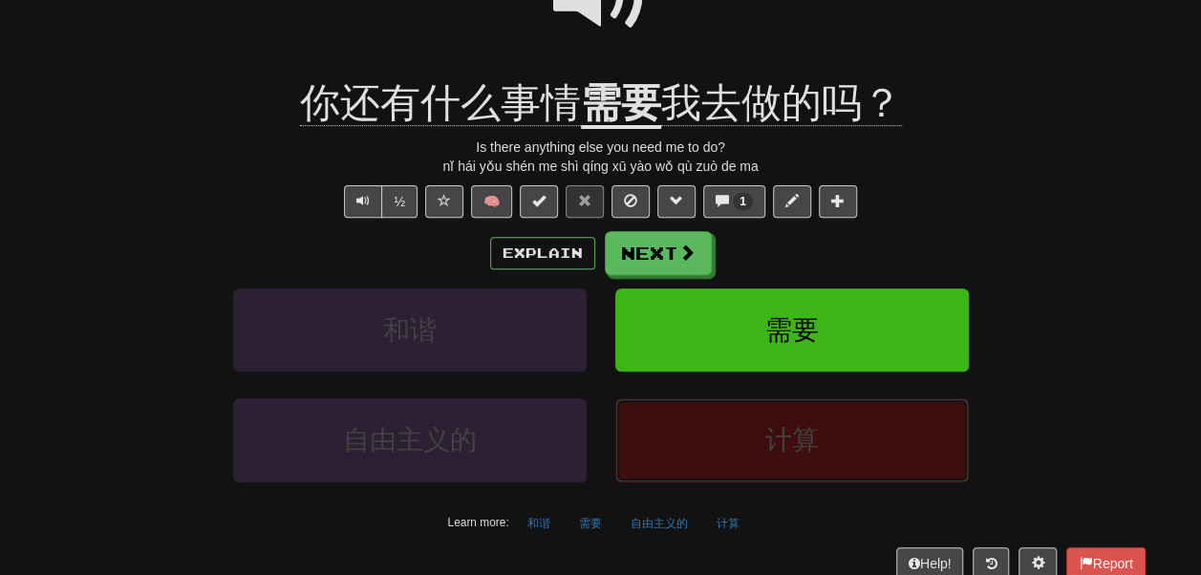
scroll to position [270, 0]
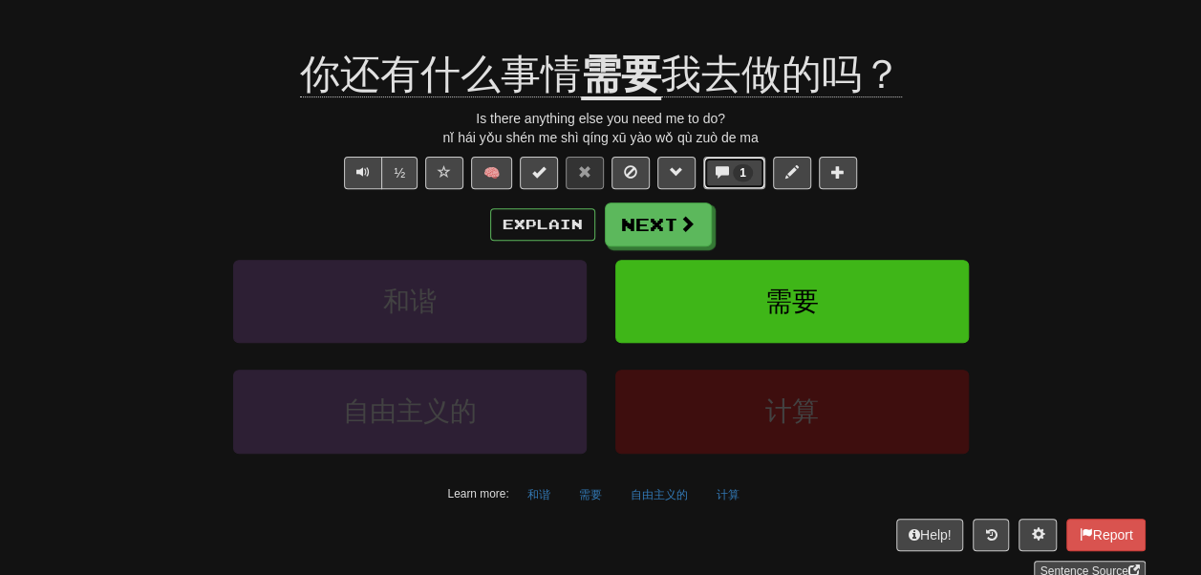
click at [729, 179] on span at bounding box center [722, 171] width 13 height 13
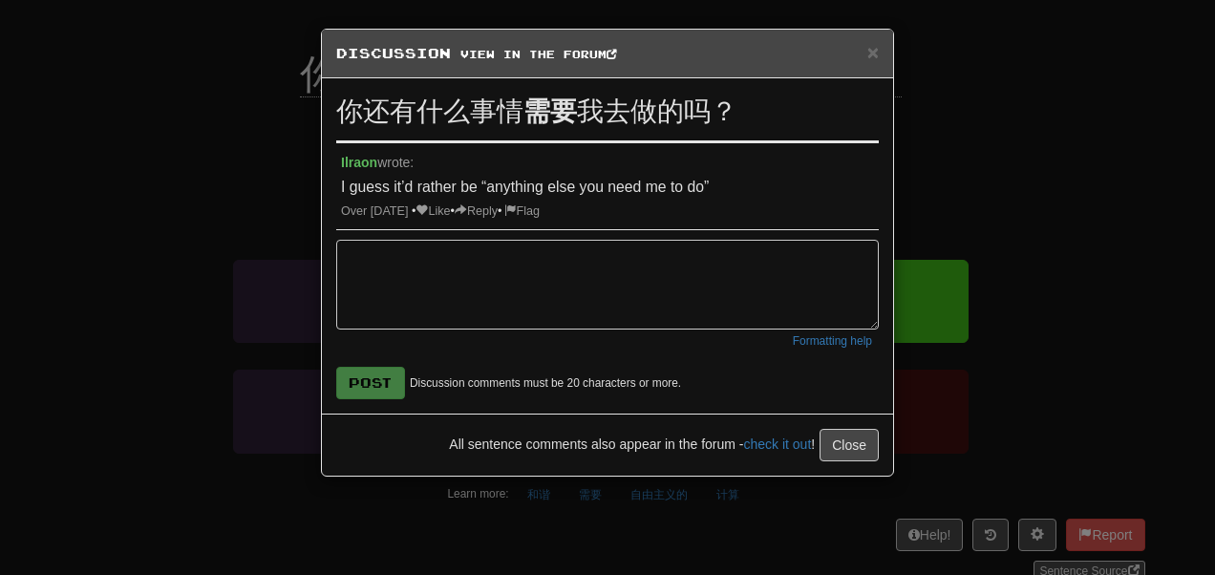
click at [873, 50] on div "× Discussion View in the forum" at bounding box center [607, 54] width 571 height 49
click at [868, 51] on span "×" at bounding box center [873, 52] width 11 height 22
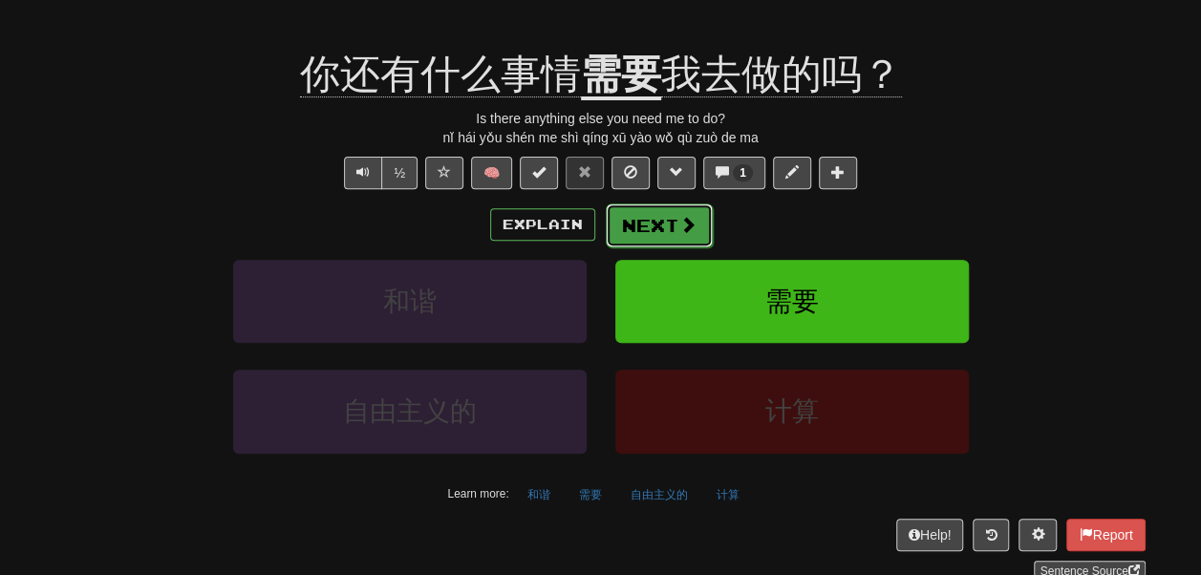
click at [647, 247] on button "Next" at bounding box center [659, 226] width 107 height 44
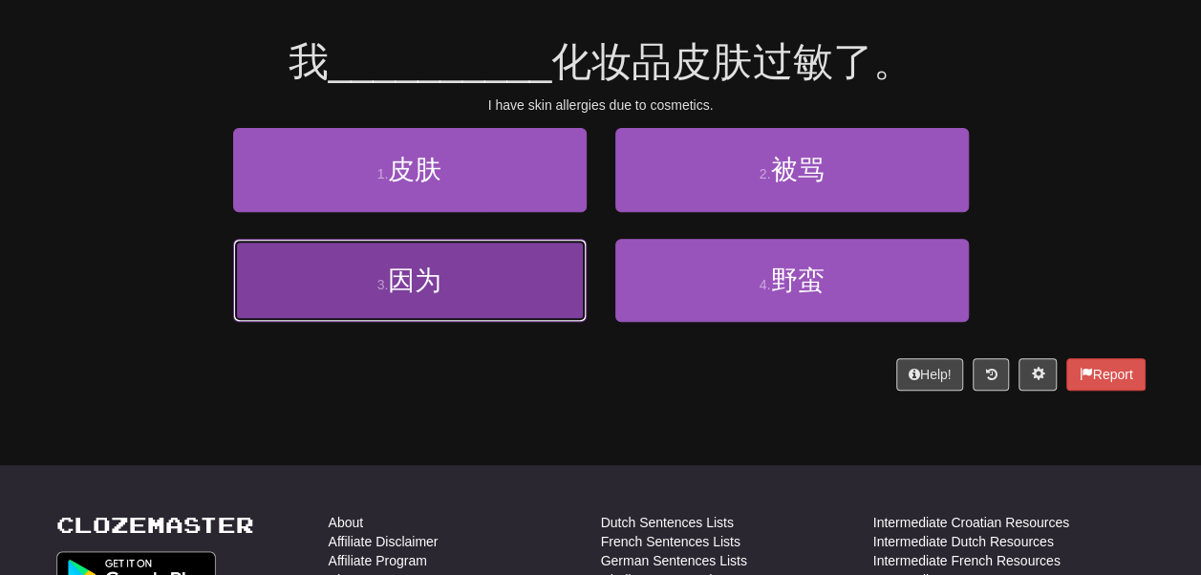
click at [529, 302] on button "3 . 因为" at bounding box center [410, 280] width 354 height 83
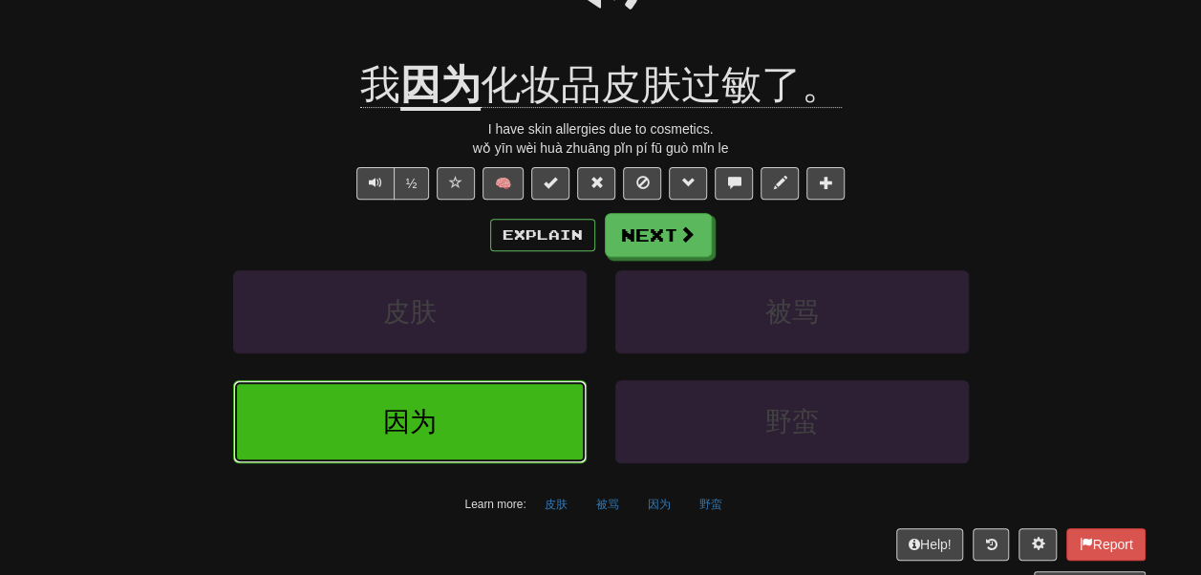
scroll to position [259, 0]
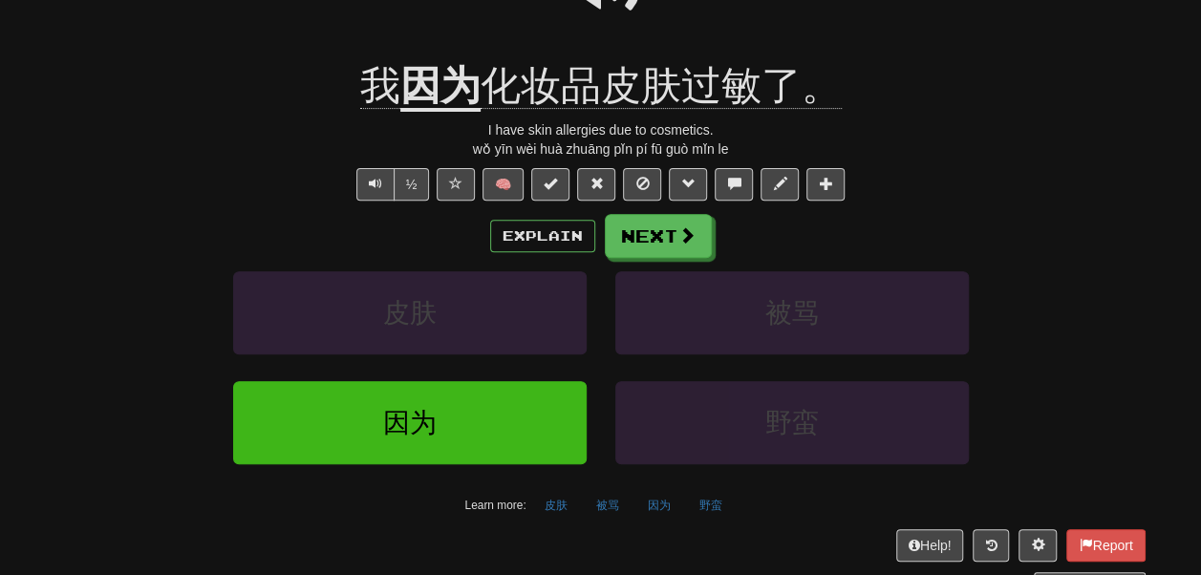
click at [423, 112] on u "因为" at bounding box center [440, 87] width 80 height 49
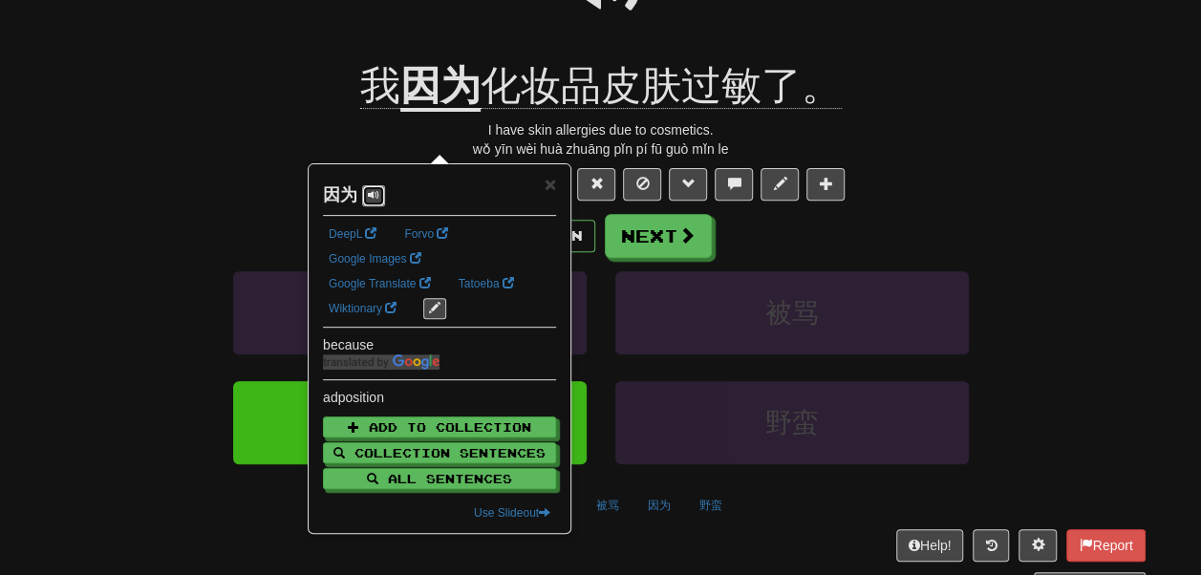
click at [385, 206] on button at bounding box center [373, 195] width 23 height 21
click at [279, 113] on div "我 因为 化妆品皮肤过敏了。" at bounding box center [600, 86] width 1089 height 53
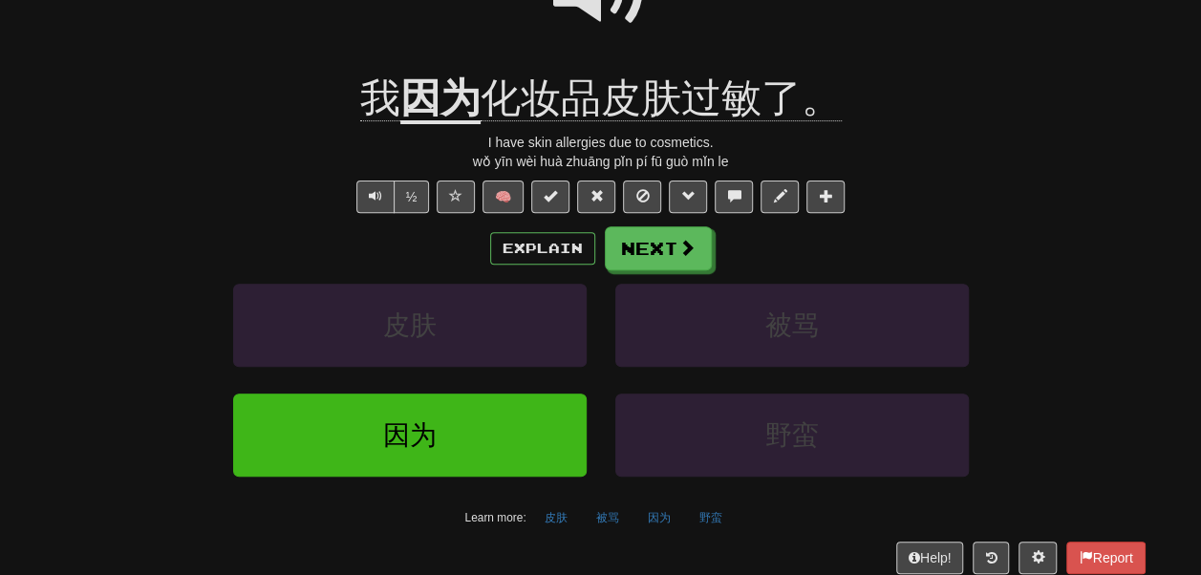
scroll to position [246, 0]
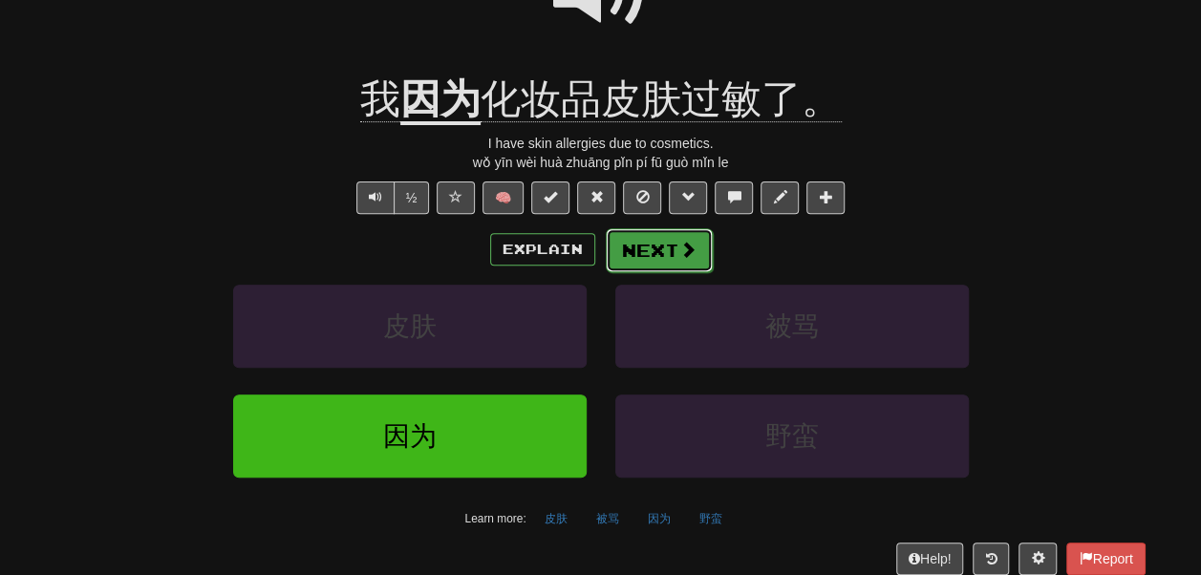
click at [688, 272] on button "Next" at bounding box center [659, 250] width 107 height 44
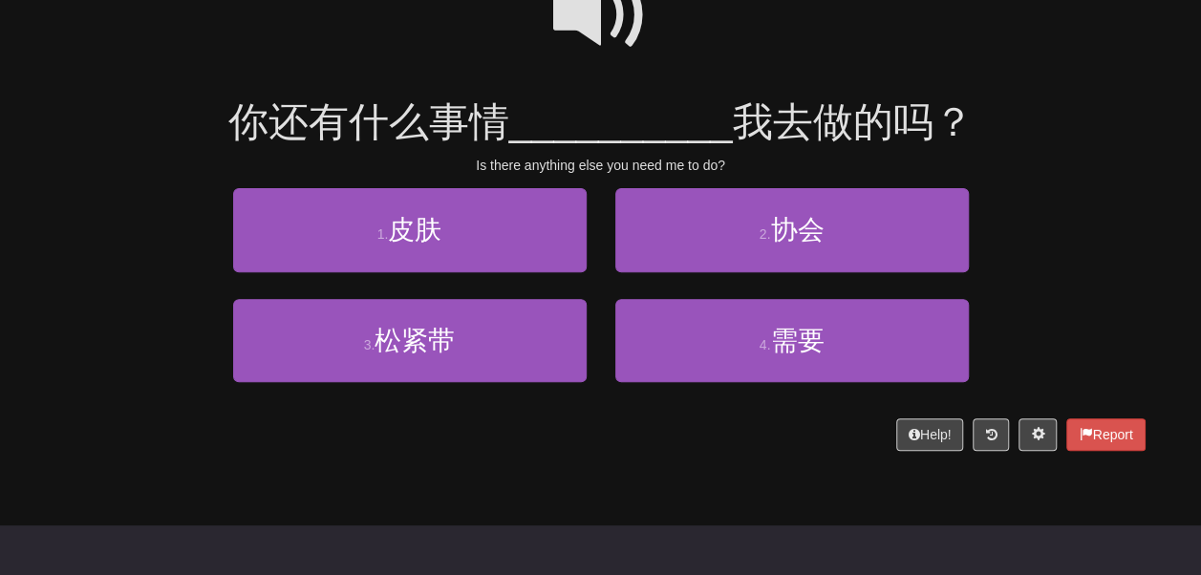
scroll to position [209, 0]
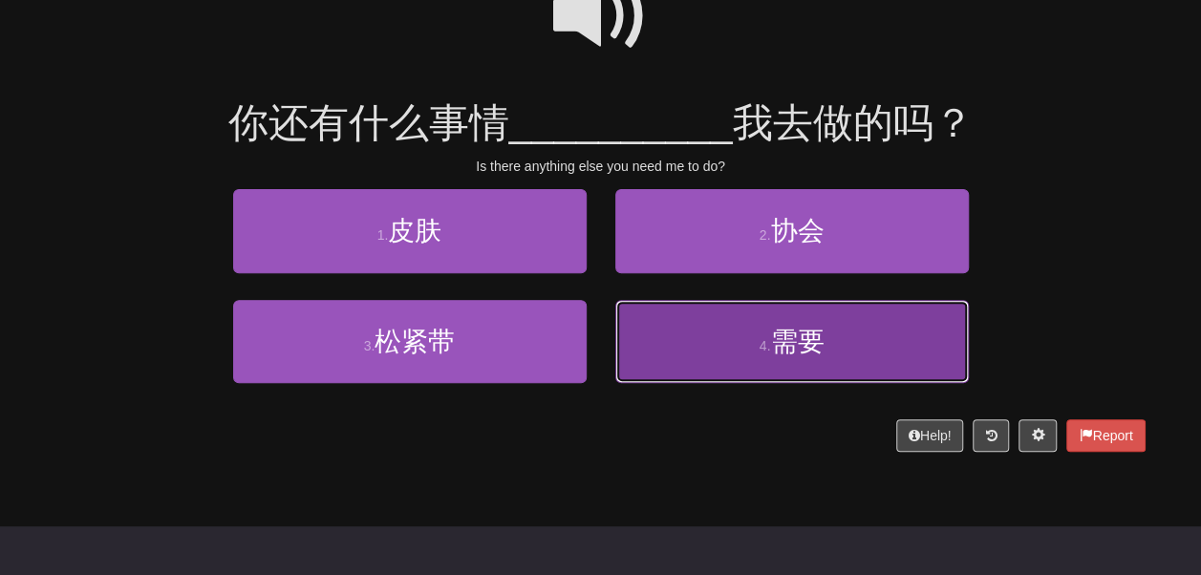
click at [680, 354] on button "4 . 需要" at bounding box center [792, 341] width 354 height 83
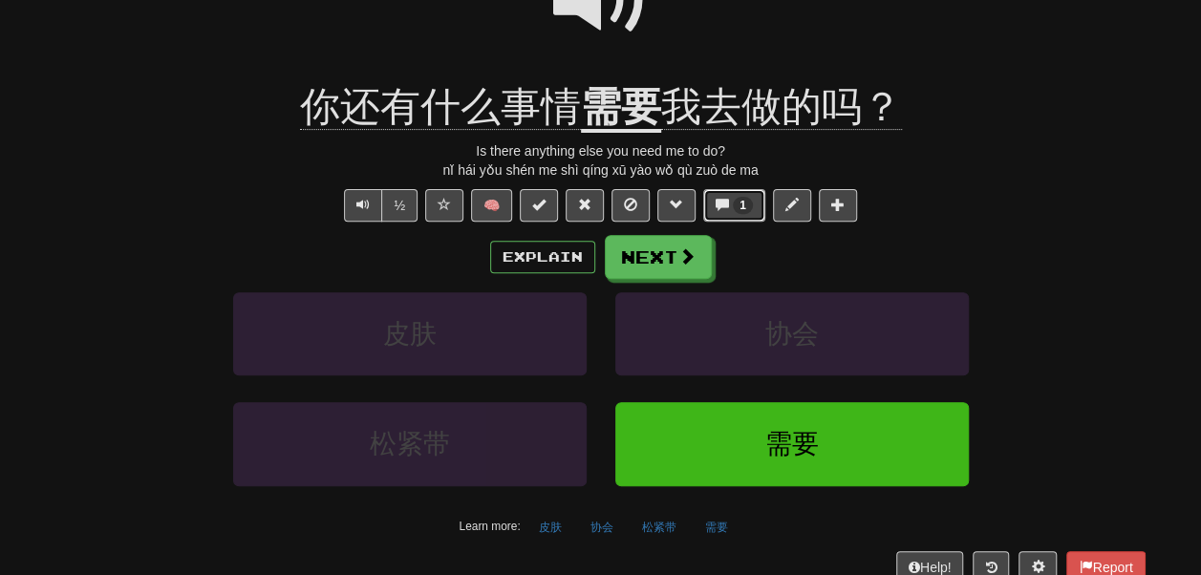
click at [726, 222] on button "1" at bounding box center [734, 205] width 62 height 32
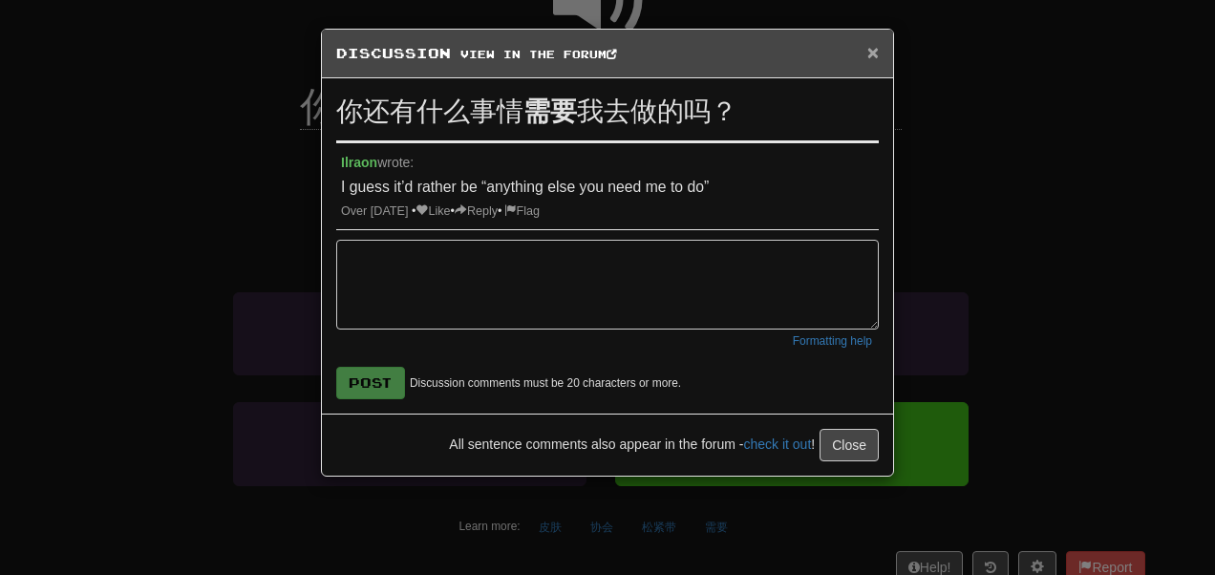
click at [868, 50] on span "×" at bounding box center [873, 52] width 11 height 22
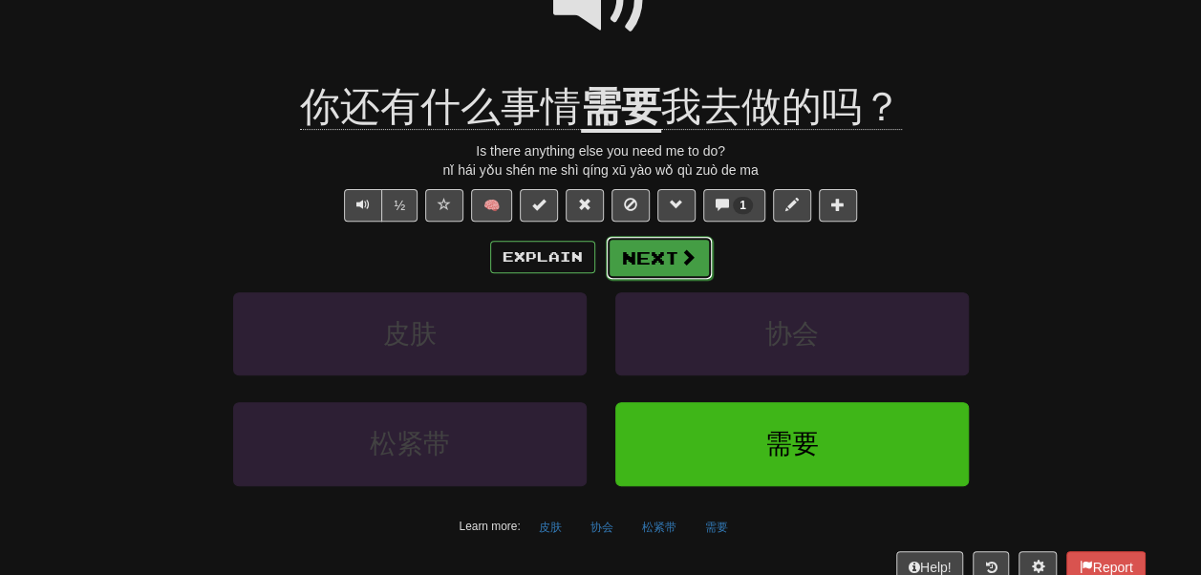
click at [691, 280] on button "Next" at bounding box center [659, 258] width 107 height 44
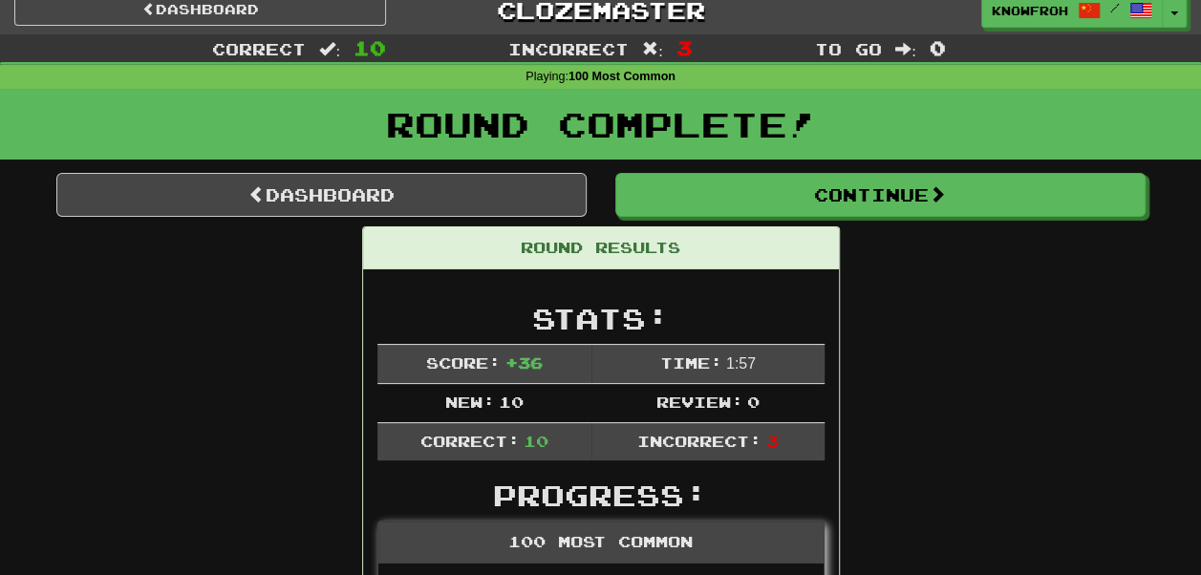
scroll to position [0, 0]
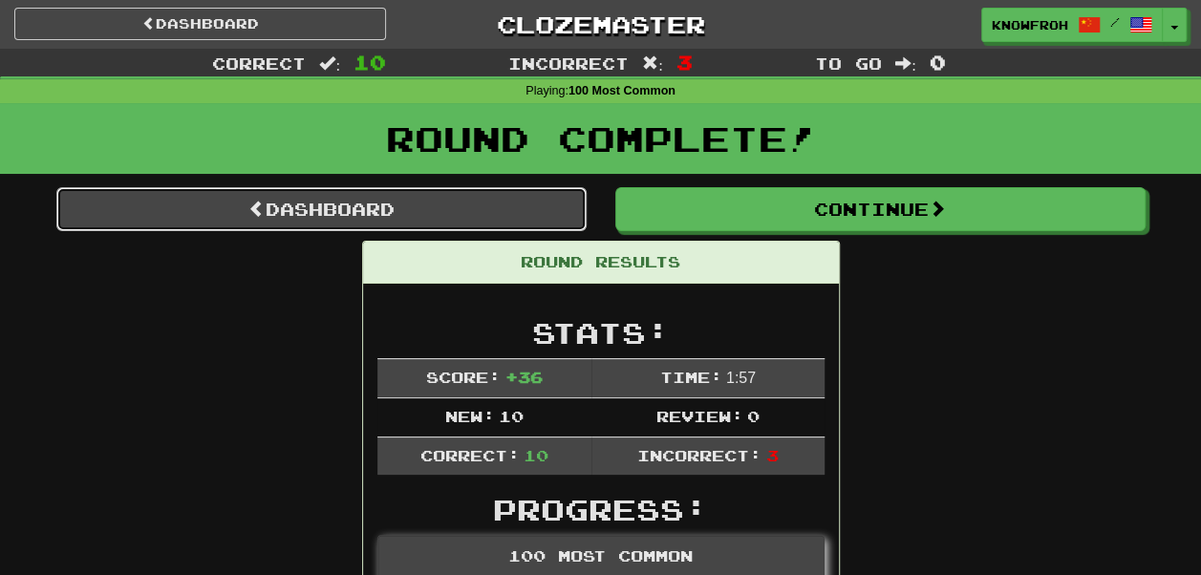
click at [452, 208] on link "Dashboard" at bounding box center [321, 209] width 530 height 44
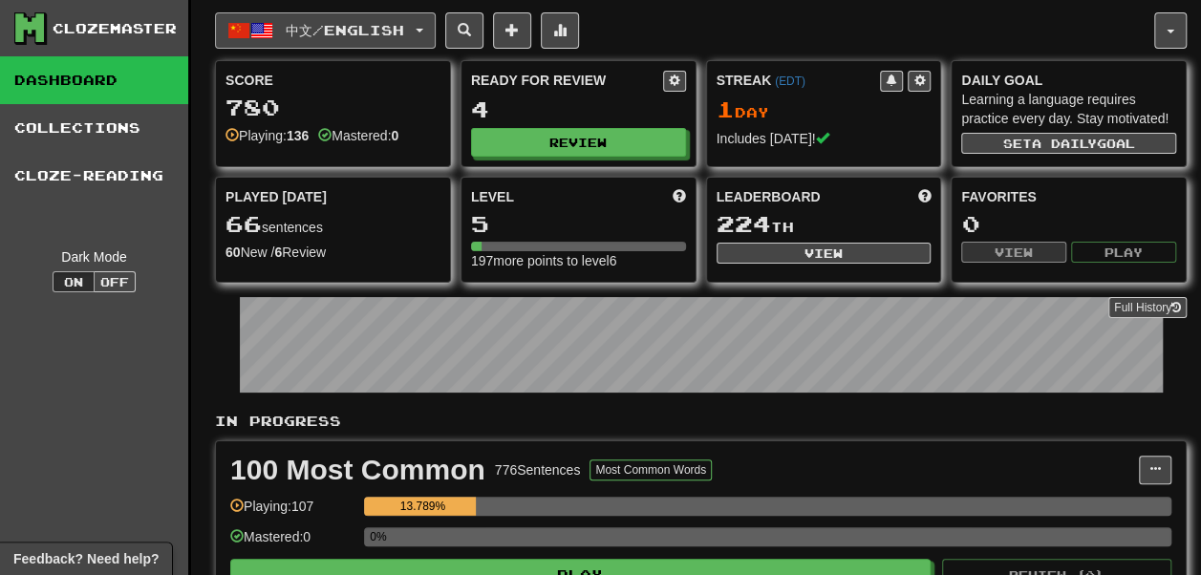
click at [357, 32] on span "中文 / English" at bounding box center [345, 30] width 118 height 16
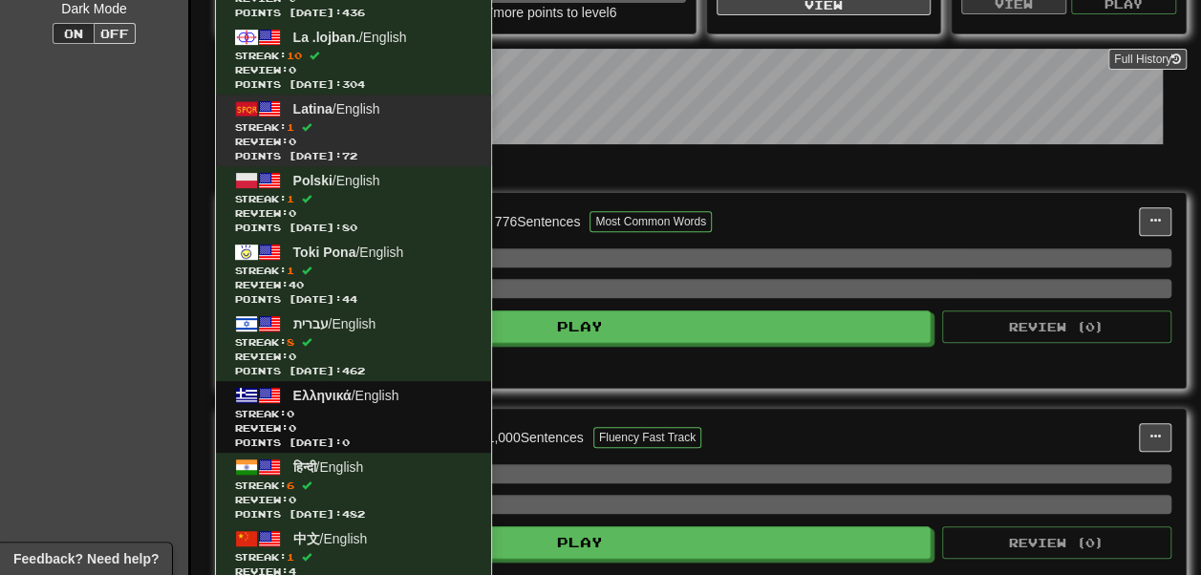
scroll to position [279, 0]
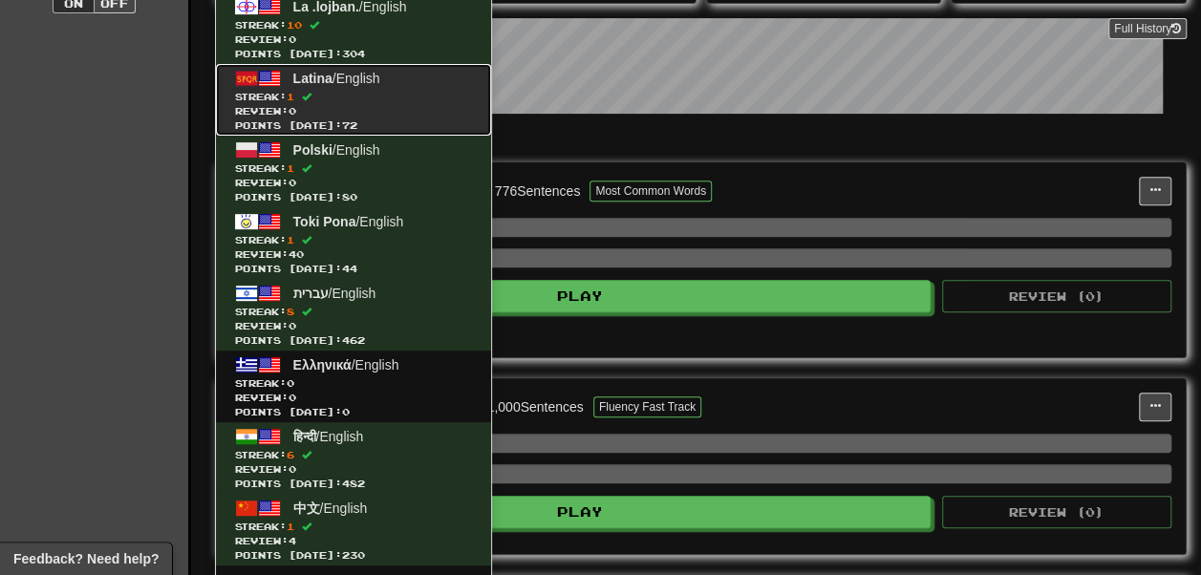
click at [396, 104] on span "Streak: 1" at bounding box center [353, 97] width 237 height 14
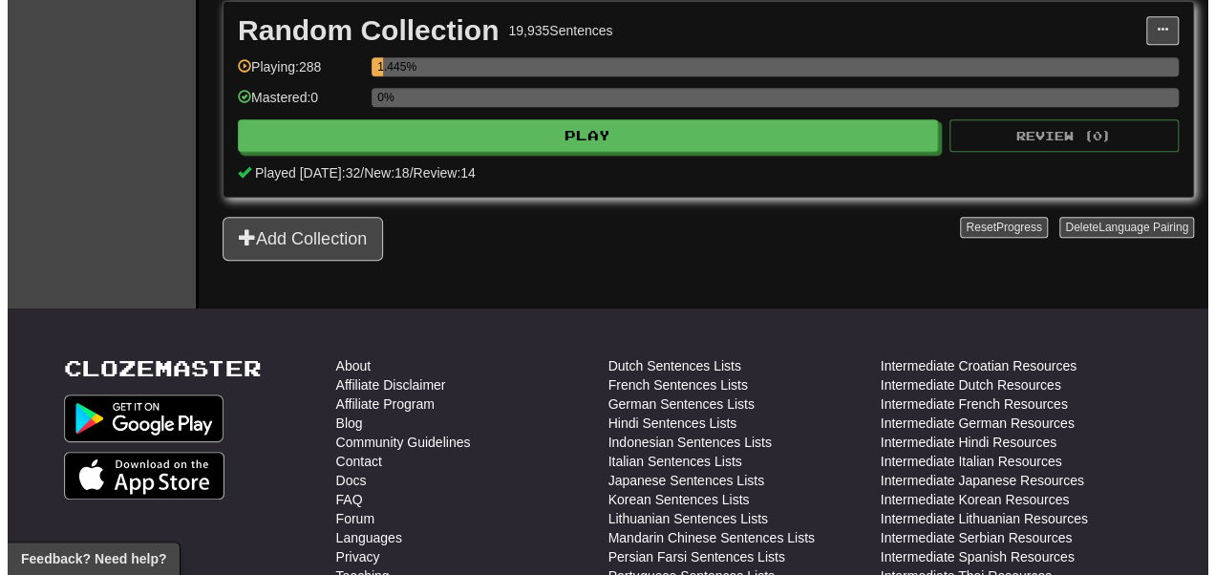
scroll to position [462, 0]
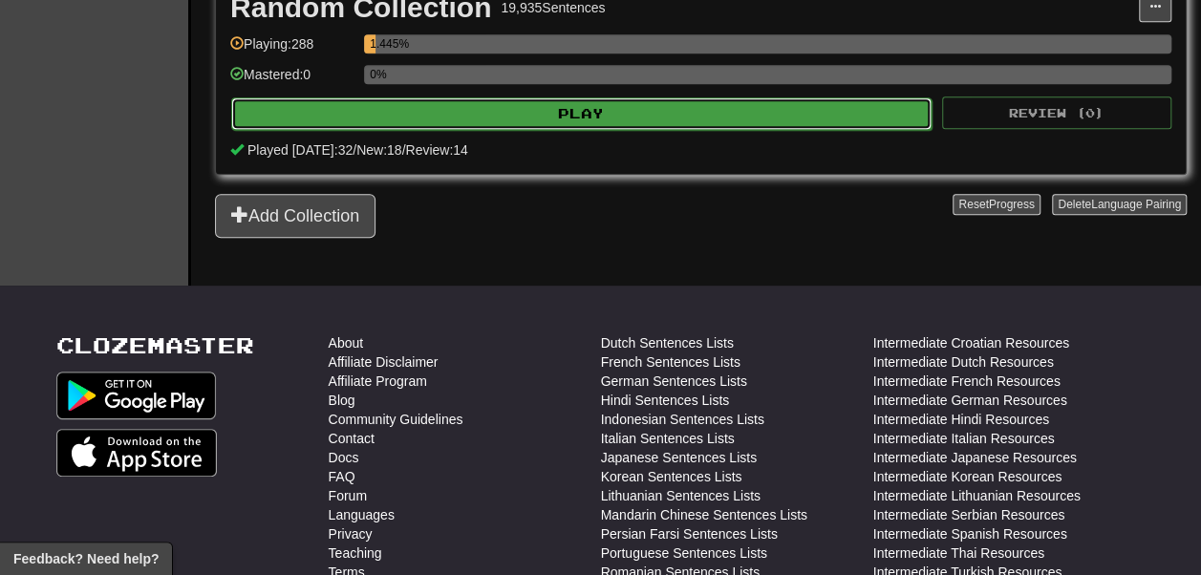
click at [478, 130] on button "Play" at bounding box center [581, 113] width 700 height 32
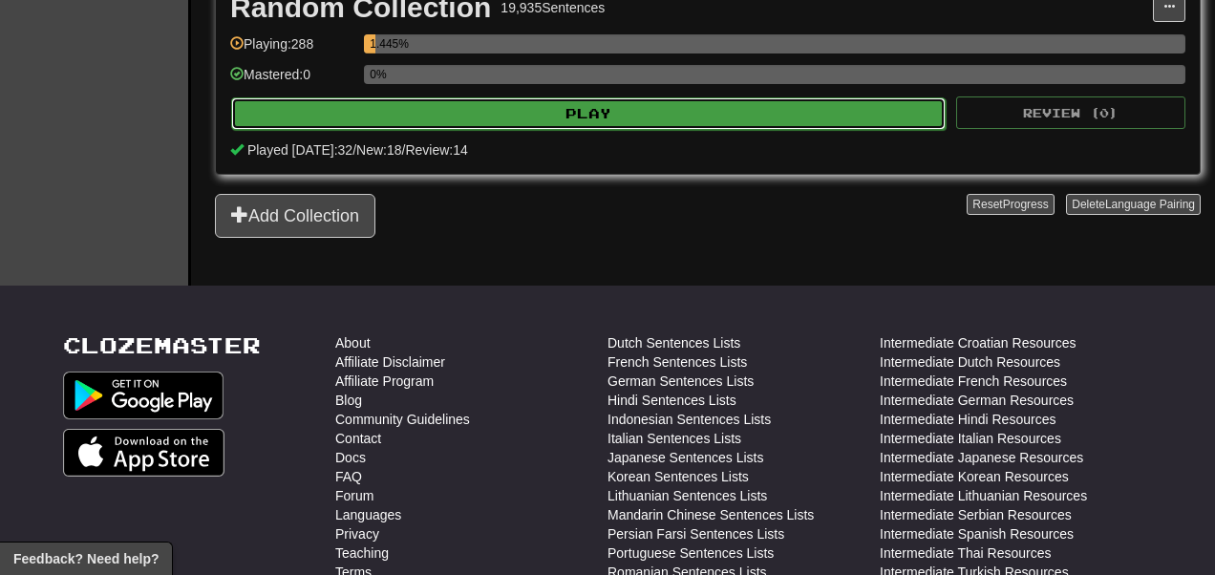
select select "**"
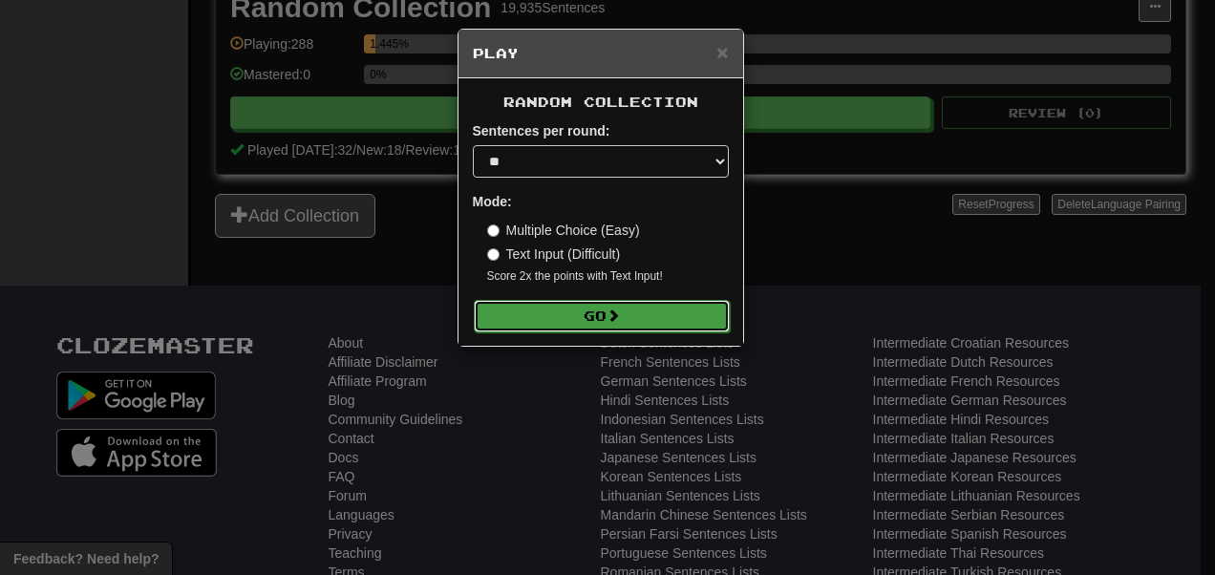
click at [592, 333] on button "Go" at bounding box center [602, 316] width 256 height 32
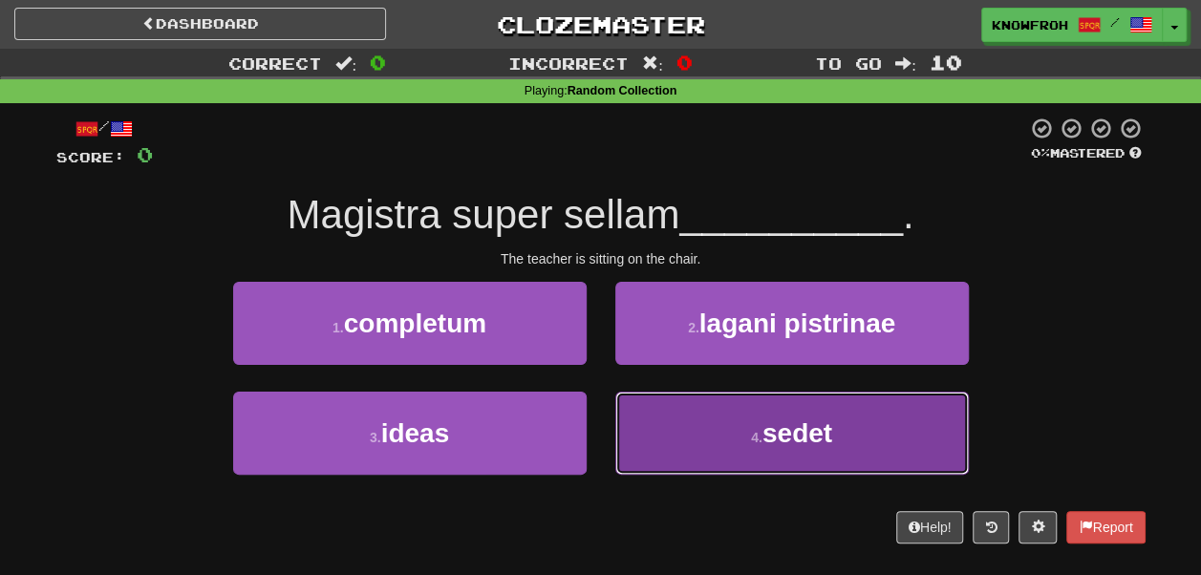
click at [654, 456] on button "4 . sedet" at bounding box center [792, 433] width 354 height 83
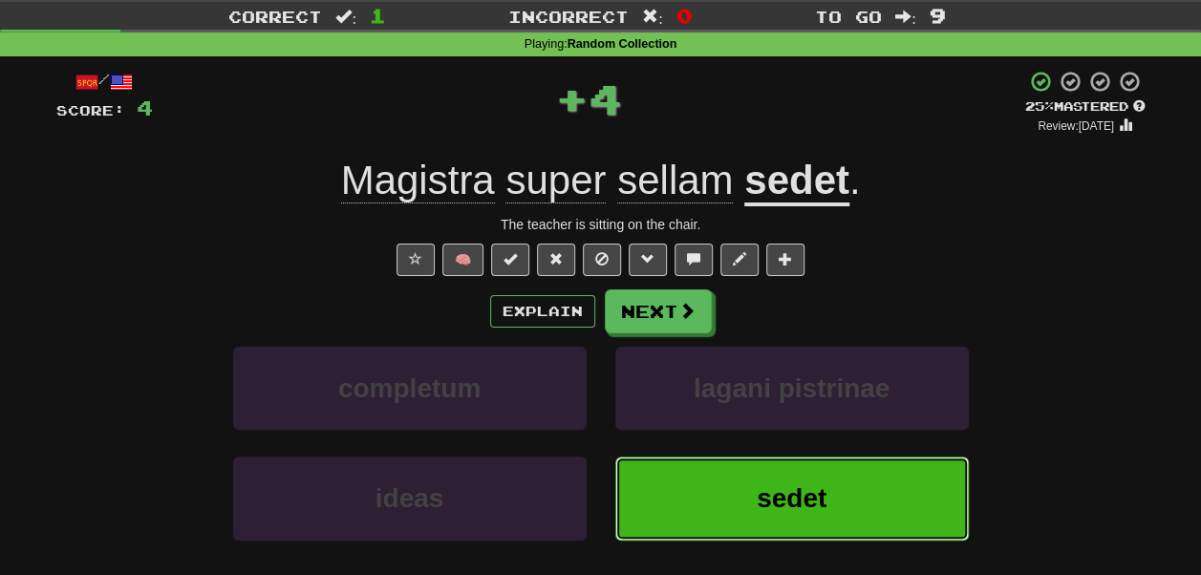
scroll to position [48, 0]
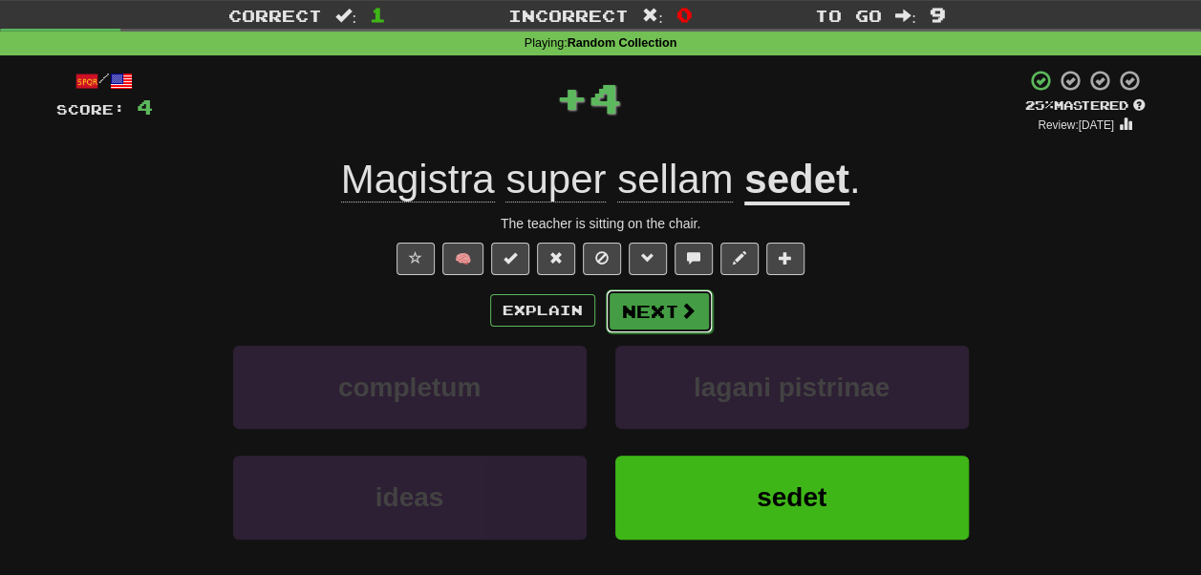
click at [642, 333] on button "Next" at bounding box center [659, 312] width 107 height 44
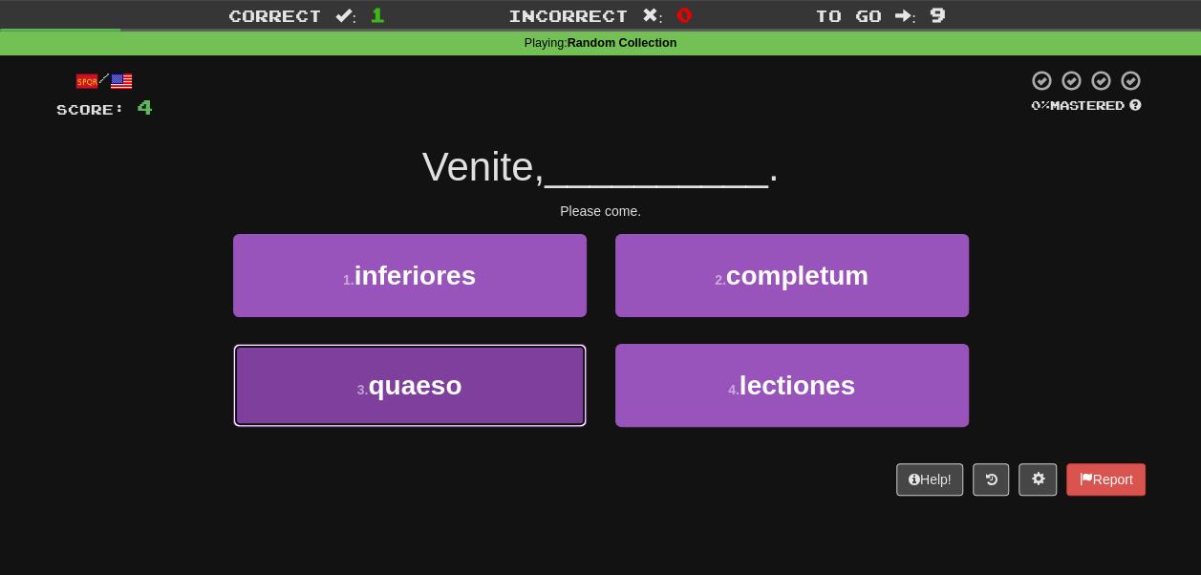
click at [522, 407] on button "3 . quaeso" at bounding box center [410, 385] width 354 height 83
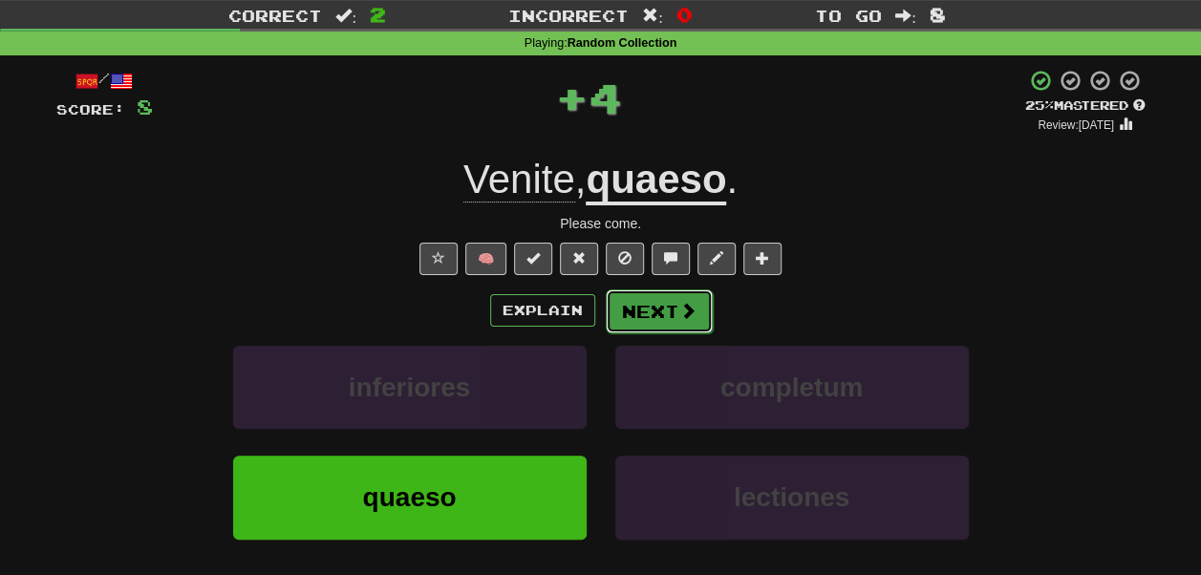
click at [665, 333] on button "Next" at bounding box center [659, 312] width 107 height 44
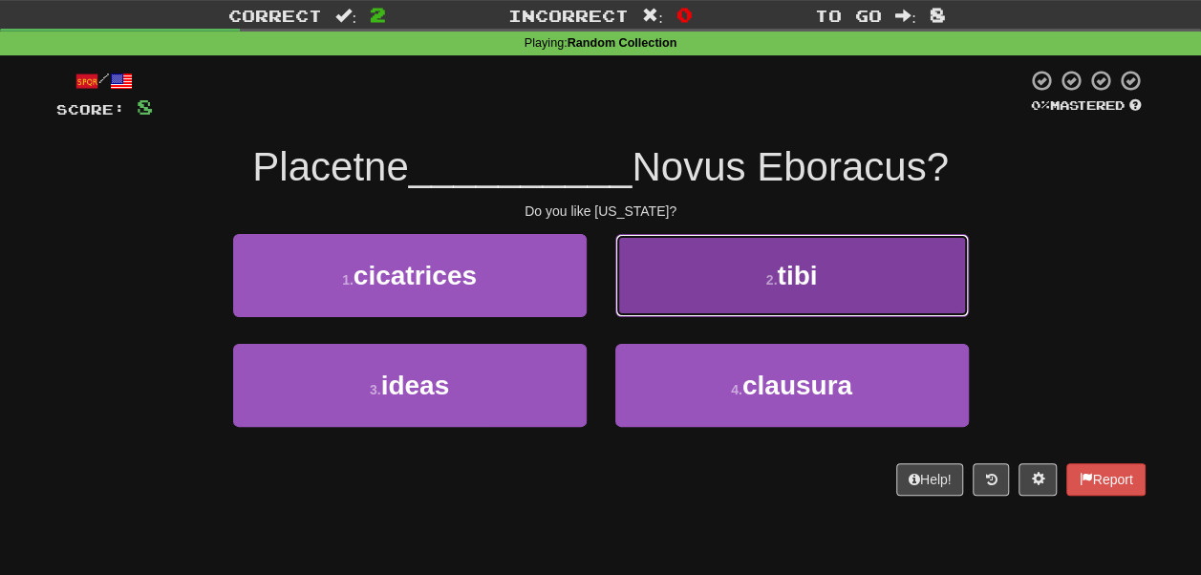
click at [656, 317] on button "2 . tibi" at bounding box center [792, 275] width 354 height 83
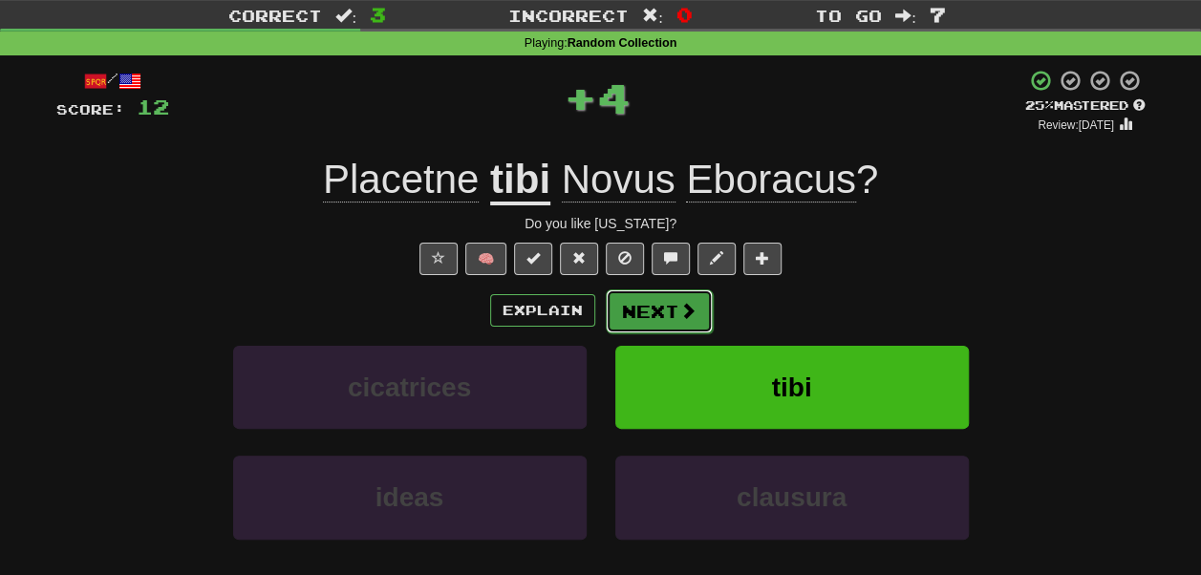
click at [654, 333] on button "Next" at bounding box center [659, 312] width 107 height 44
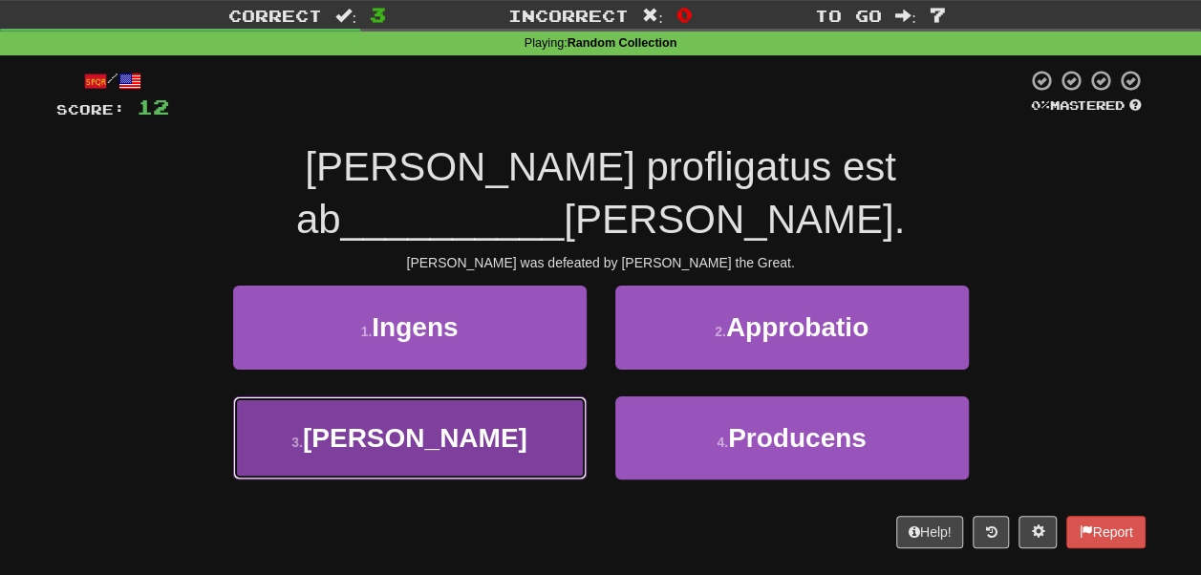
click at [562, 397] on button "3 . Alexandro" at bounding box center [410, 438] width 354 height 83
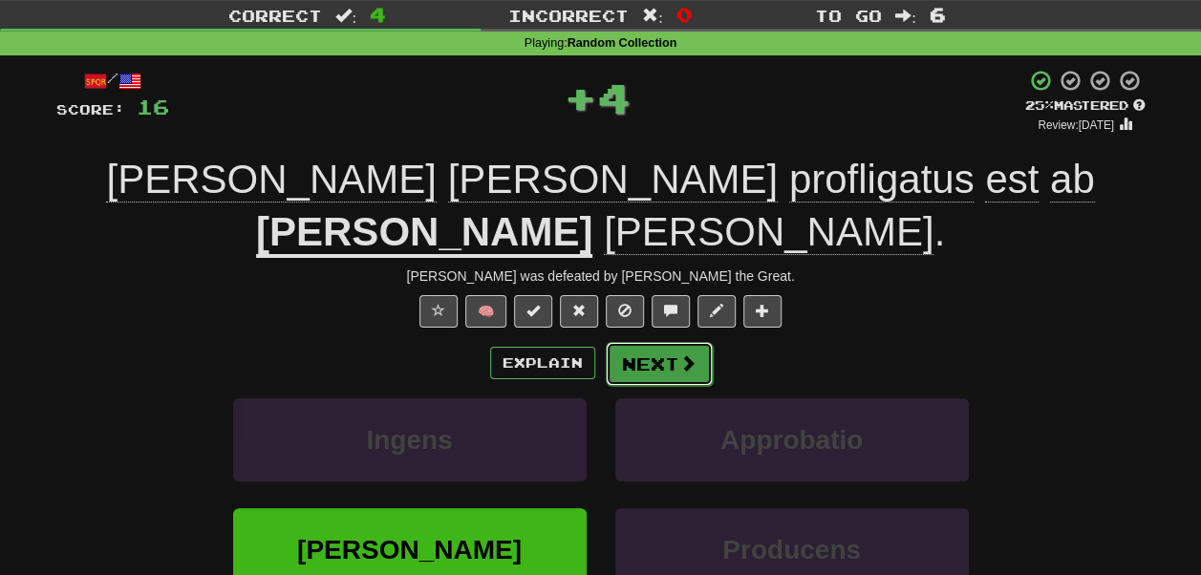
click at [665, 369] on button "Next" at bounding box center [659, 364] width 107 height 44
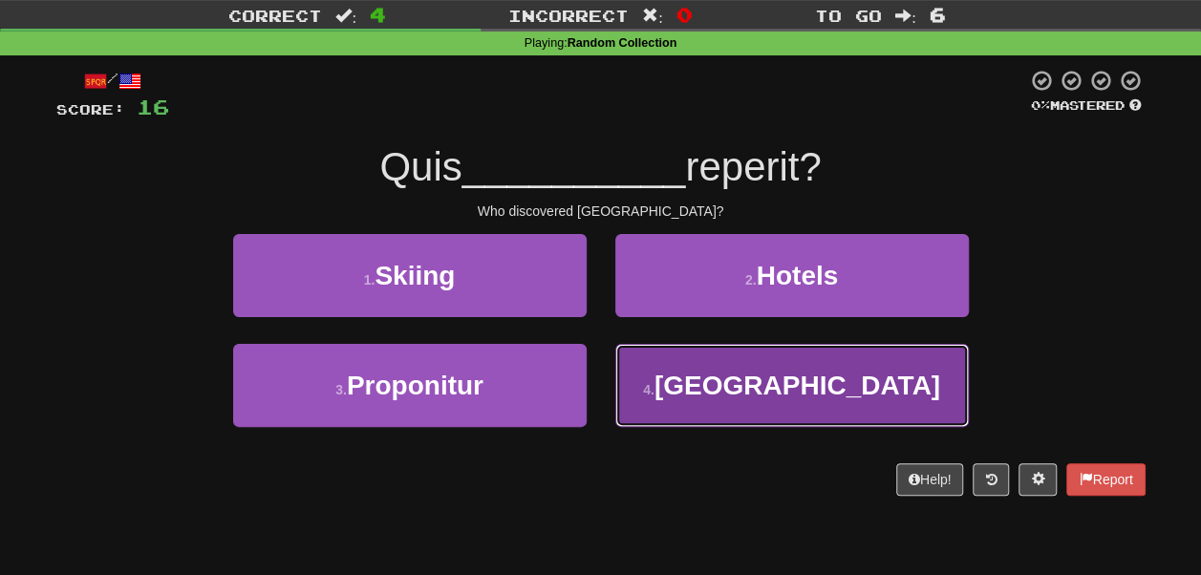
click at [678, 405] on button "4 . Brasiliam" at bounding box center [792, 385] width 354 height 83
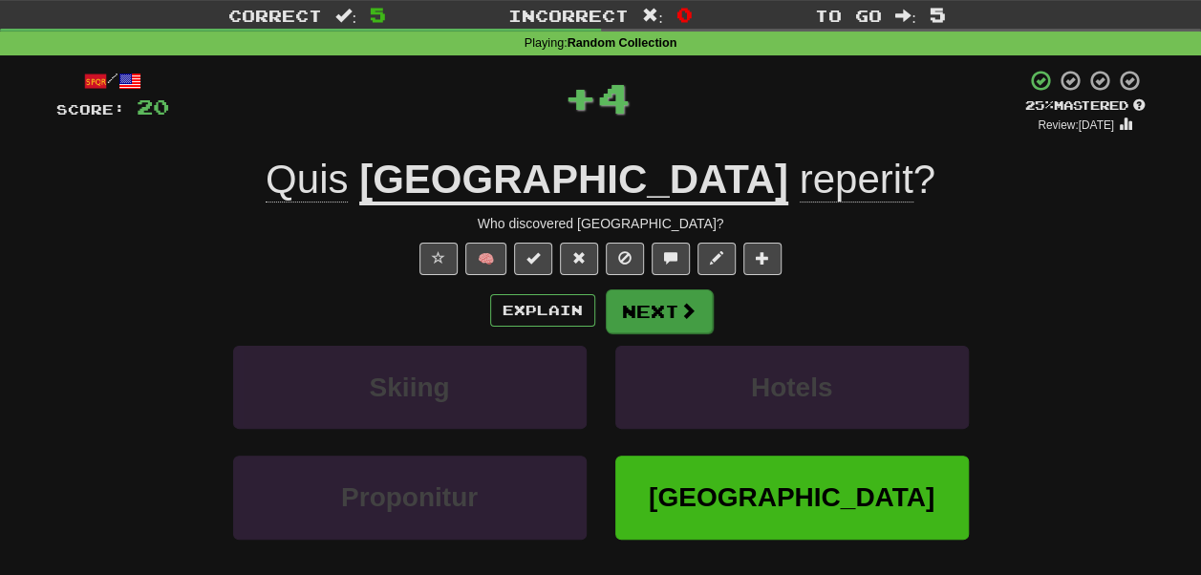
drag, startPoint x: 658, startPoint y: 345, endPoint x: 676, endPoint y: 378, distance: 37.6
click at [676, 378] on div "/ Score: 20 + 4 25 % Mastered Review: 2025-10-20 Quis Brasiliam reperit ? Who d…" at bounding box center [600, 368] width 1089 height 599
click at [676, 333] on button "Next" at bounding box center [659, 312] width 107 height 44
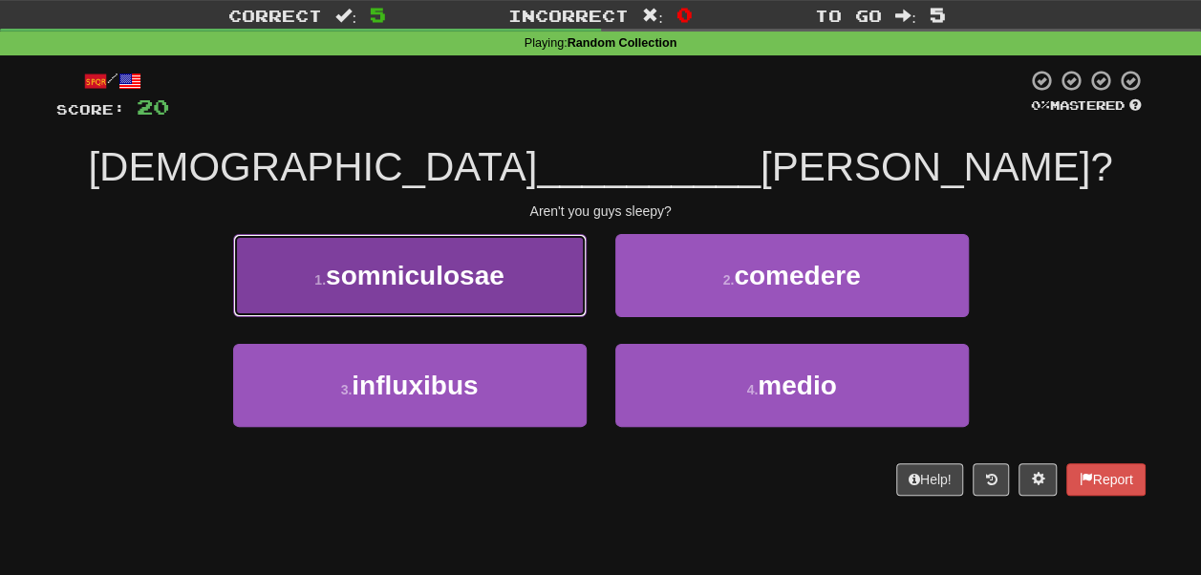
click at [544, 317] on button "1 . somniculosae" at bounding box center [410, 275] width 354 height 83
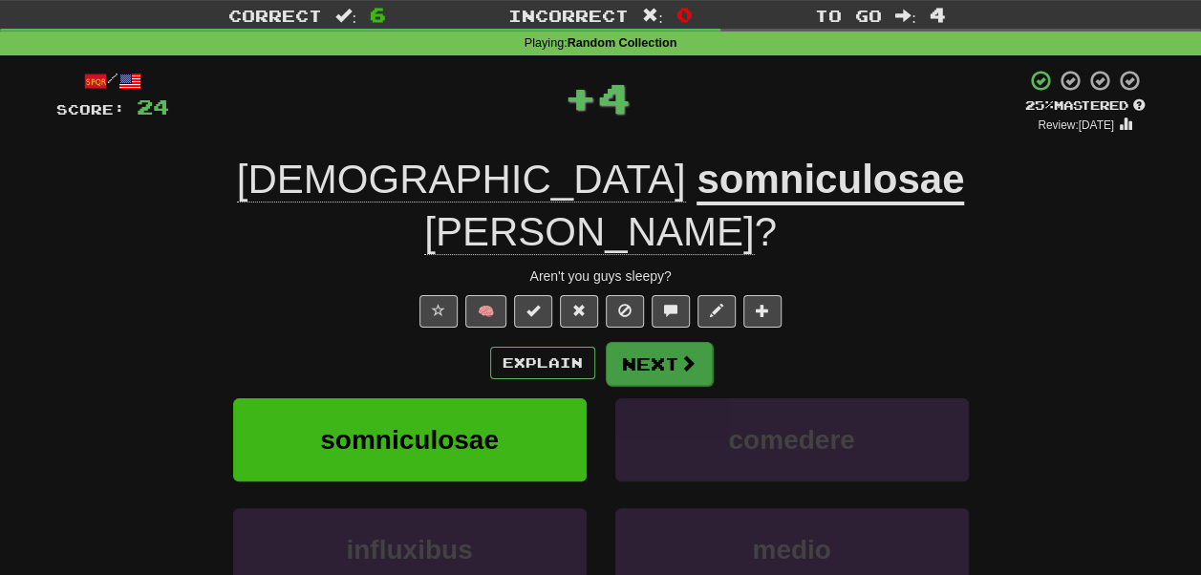
drag, startPoint x: 660, startPoint y: 346, endPoint x: 677, endPoint y: 375, distance: 32.9
click at [677, 375] on div "/ Score: 24 + 4 25 % Mastered Review: 2025-10-20 Nonne somniculosae estis ? Are…" at bounding box center [600, 394] width 1089 height 651
click at [677, 375] on button "Next" at bounding box center [659, 364] width 107 height 44
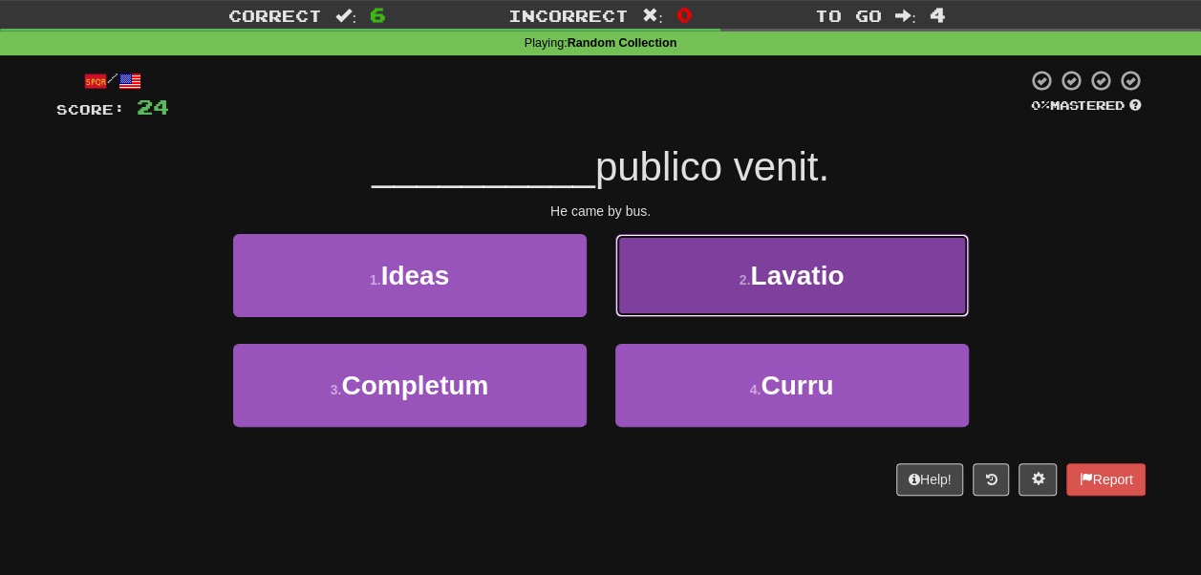
click at [656, 317] on button "2 . Lavatio" at bounding box center [792, 275] width 354 height 83
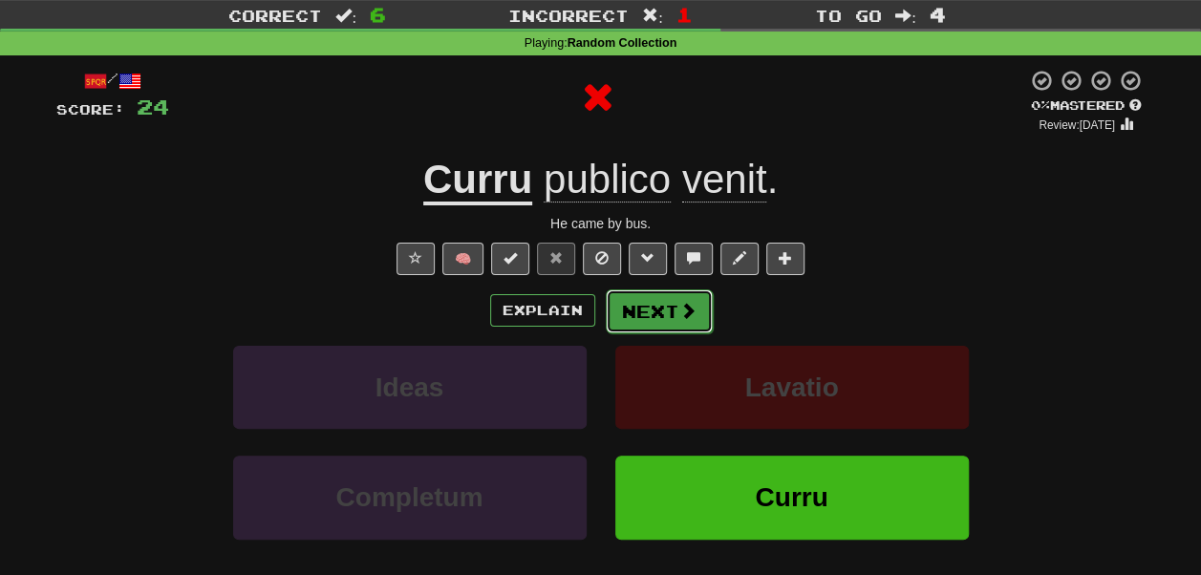
click at [672, 333] on button "Next" at bounding box center [659, 312] width 107 height 44
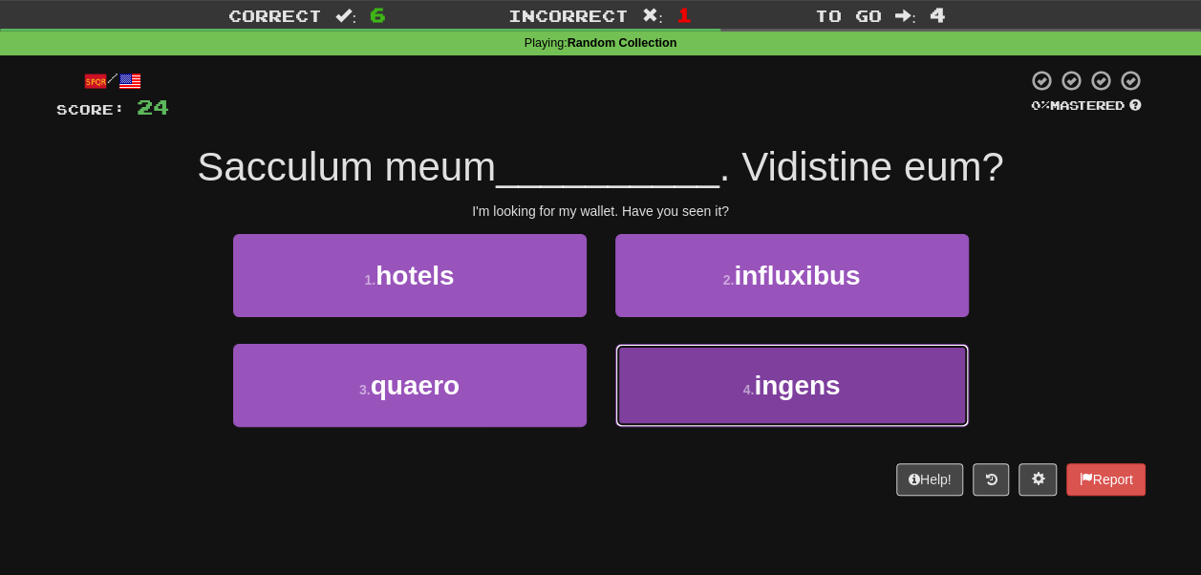
click at [674, 411] on button "4 . ingens" at bounding box center [792, 385] width 354 height 83
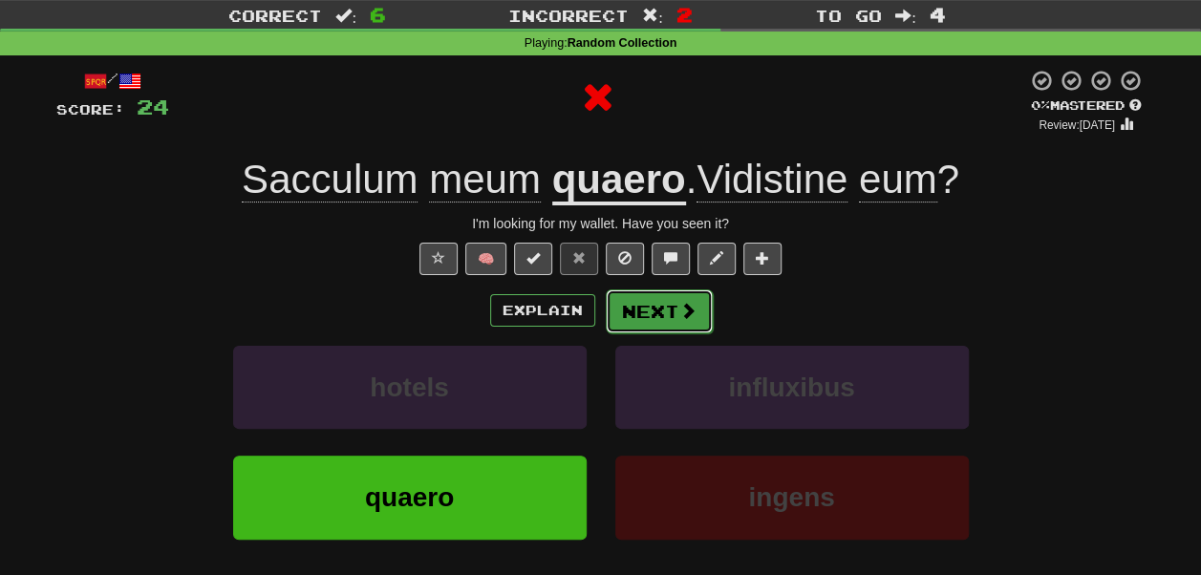
click at [657, 333] on button "Next" at bounding box center [659, 312] width 107 height 44
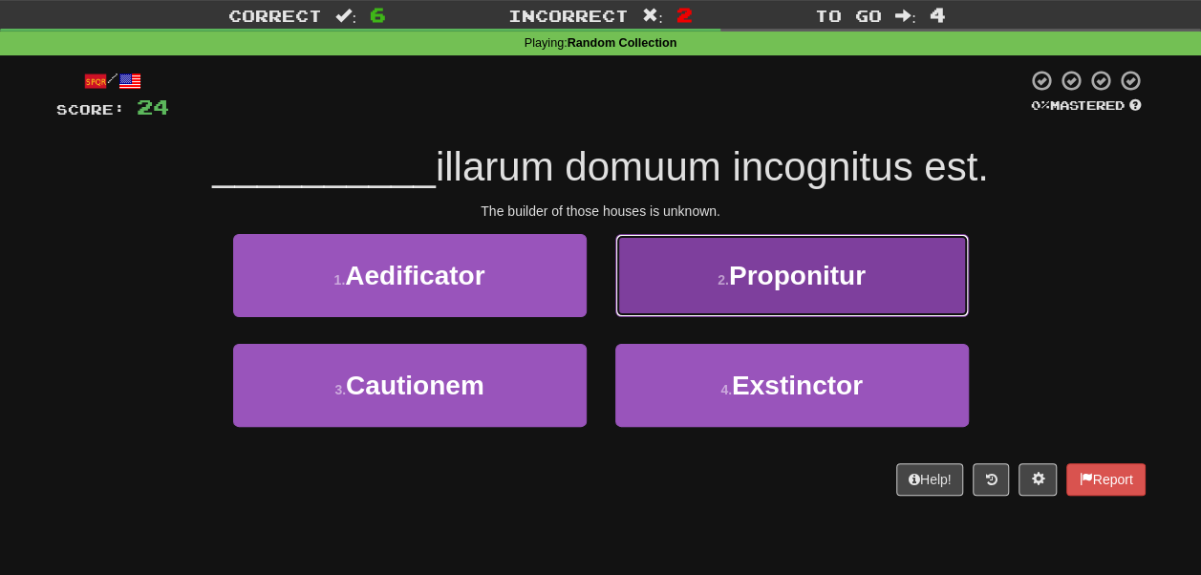
click at [675, 317] on button "2 . Proponitur" at bounding box center [792, 275] width 354 height 83
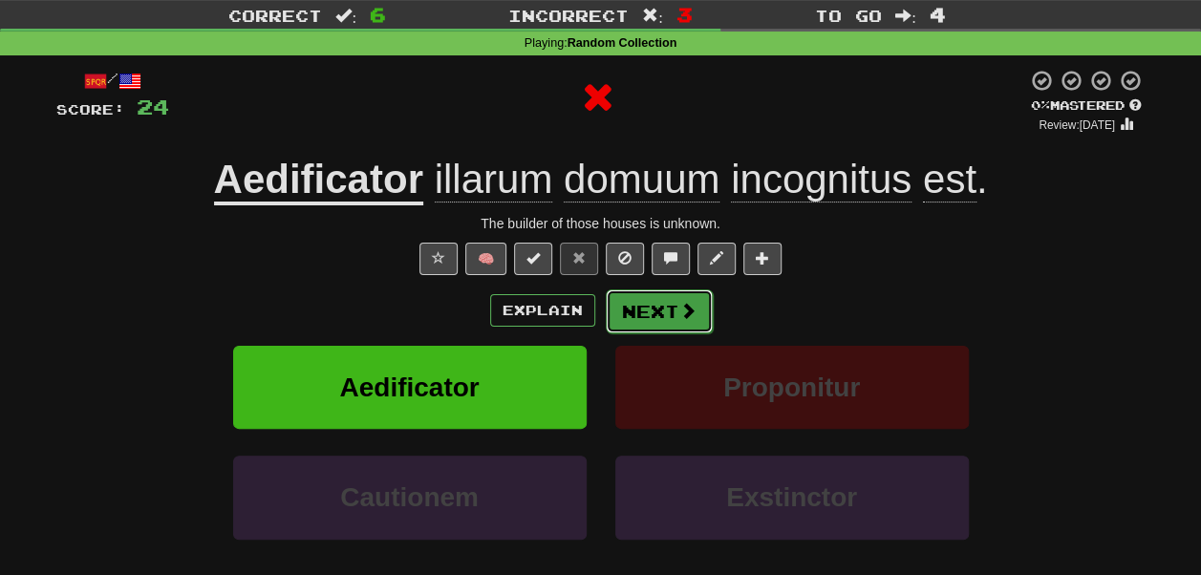
click at [654, 333] on button "Next" at bounding box center [659, 312] width 107 height 44
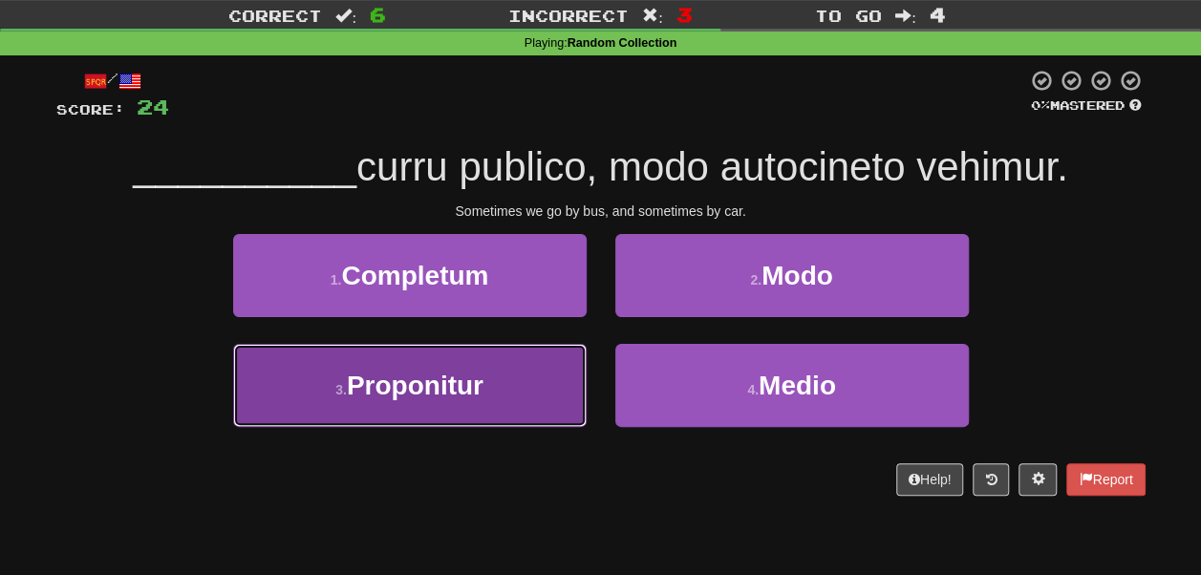
click at [545, 394] on button "3 . Proponitur" at bounding box center [410, 385] width 354 height 83
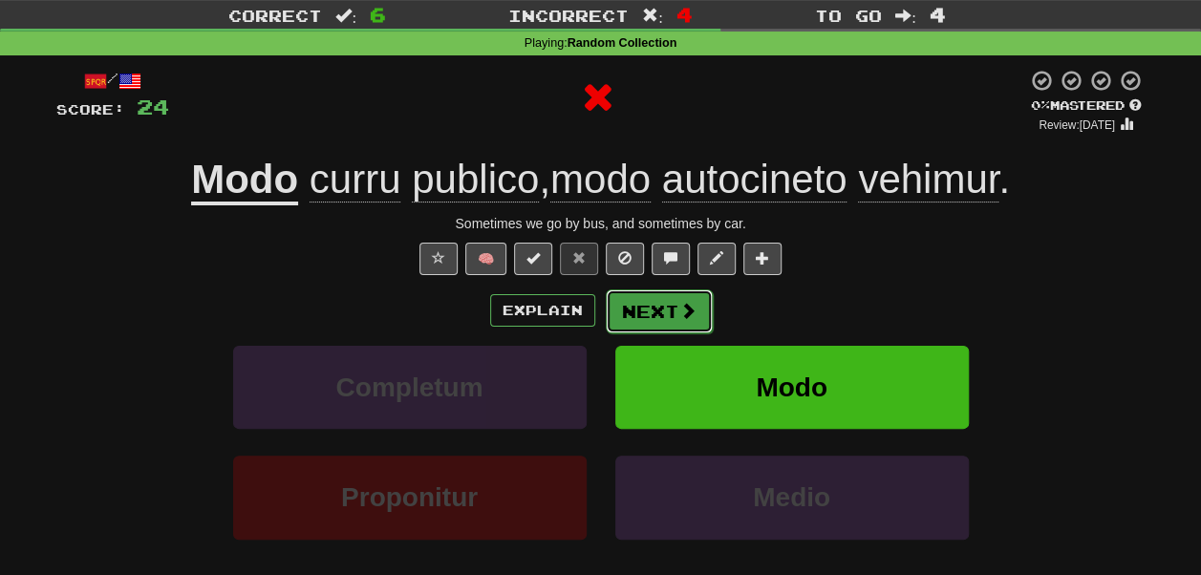
click at [642, 333] on button "Next" at bounding box center [659, 312] width 107 height 44
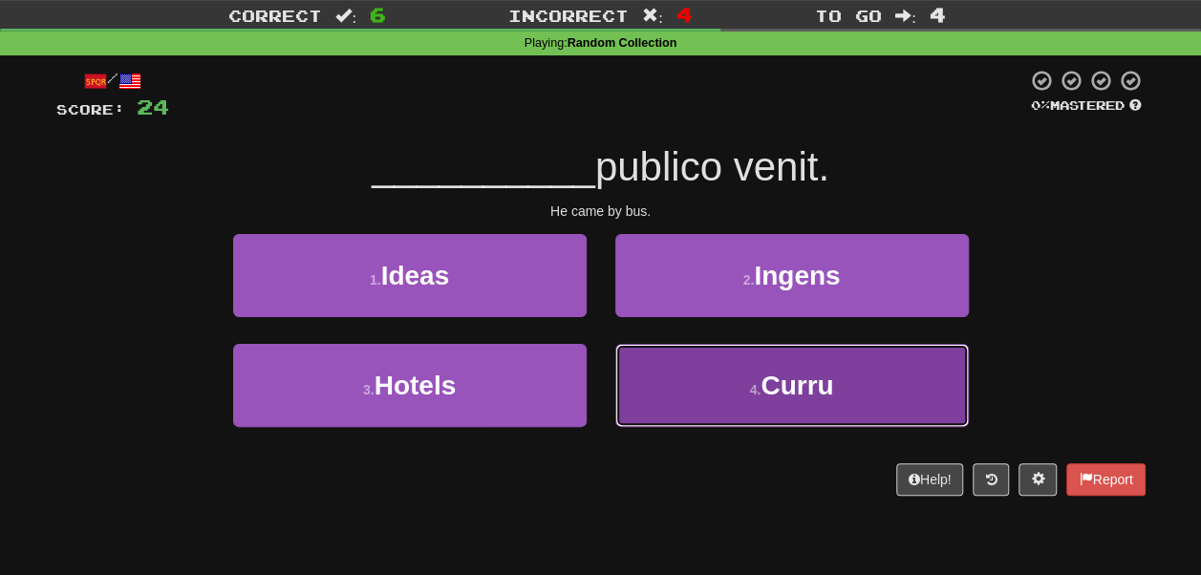
click at [686, 414] on button "4 . Curru" at bounding box center [792, 385] width 354 height 83
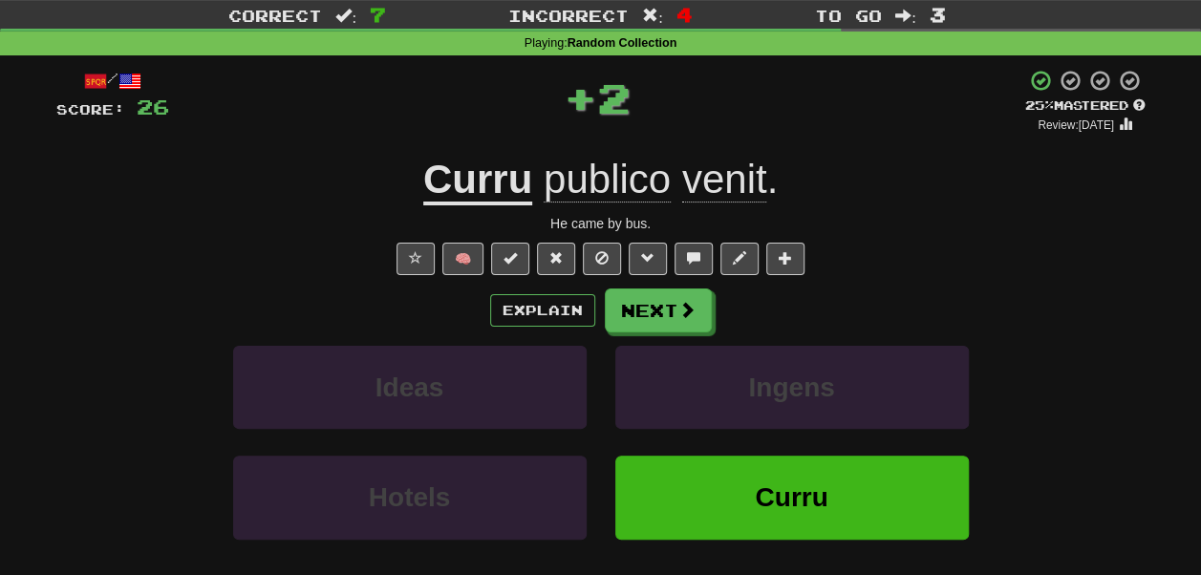
click at [430, 204] on u "Curru" at bounding box center [477, 181] width 109 height 49
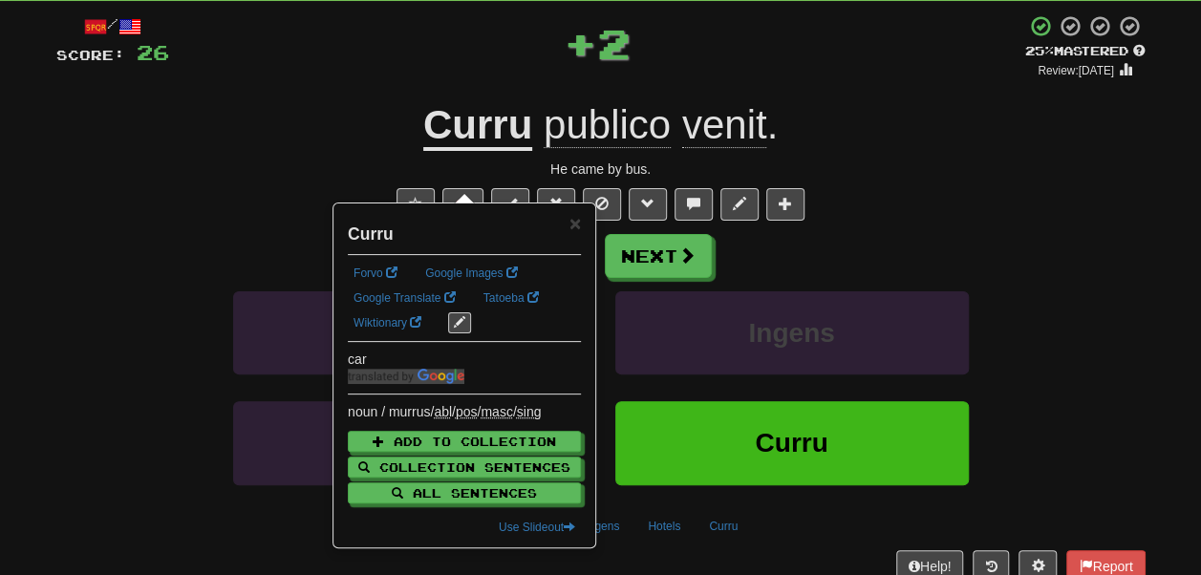
scroll to position [104, 0]
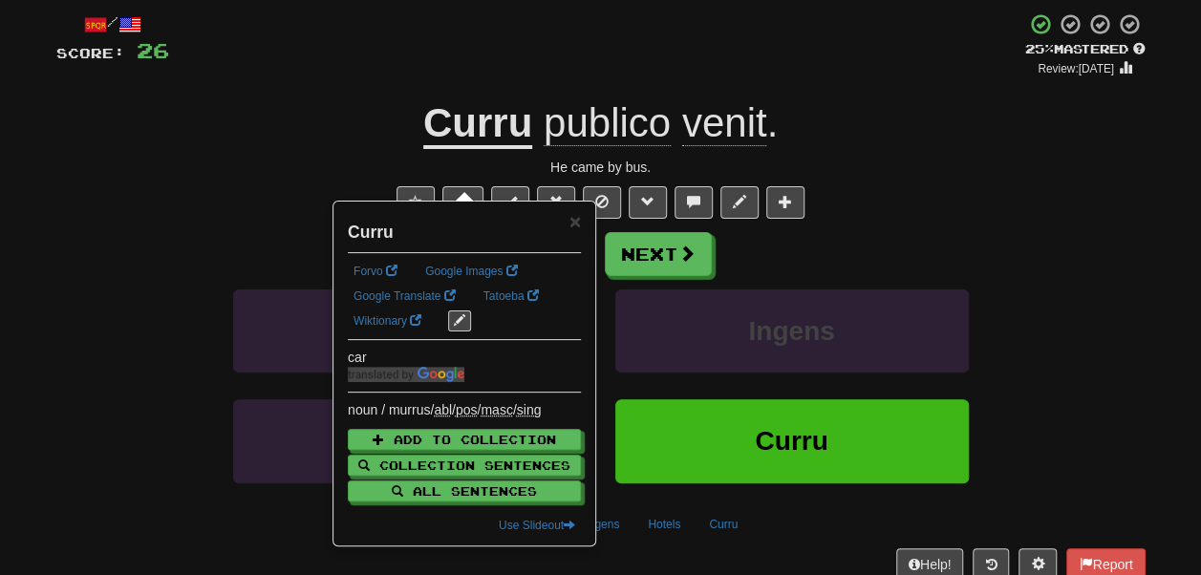
click at [328, 134] on div "/ Score: 26 + 2 25 % Mastered Review: 2025-10-20 Curru publico venit . He came …" at bounding box center [600, 311] width 1089 height 599
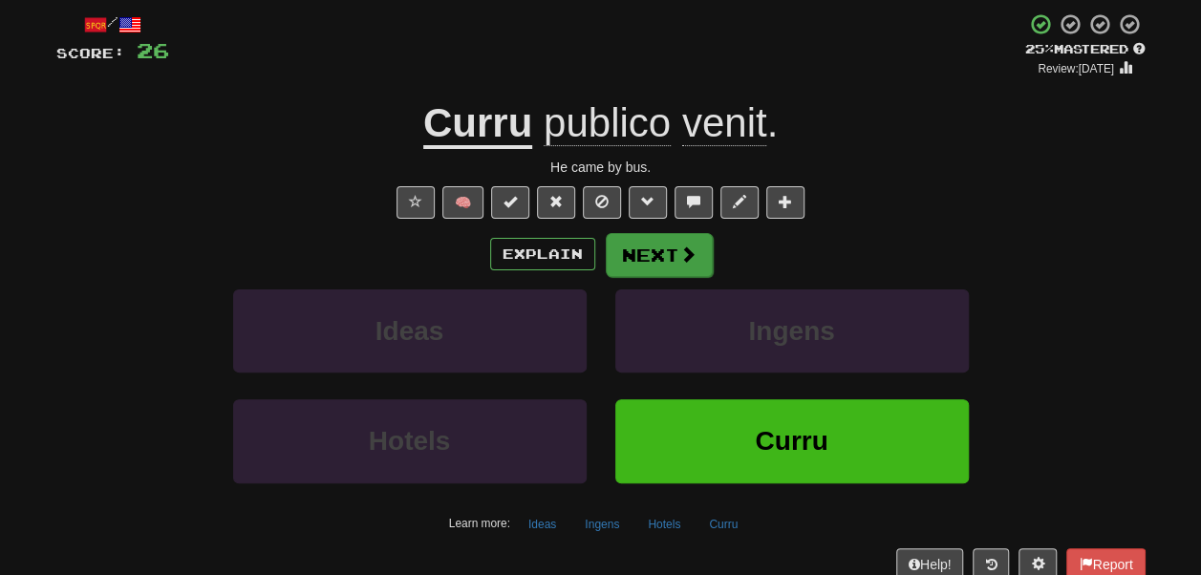
drag, startPoint x: 695, startPoint y: 350, endPoint x: 681, endPoint y: 330, distance: 24.1
click at [681, 330] on div "Explain Next Ideas Ingens Hotels Curru Learn more: Ideas Ingens Hotels Curru" at bounding box center [600, 385] width 1089 height 307
click at [681, 277] on button "Next" at bounding box center [659, 255] width 107 height 44
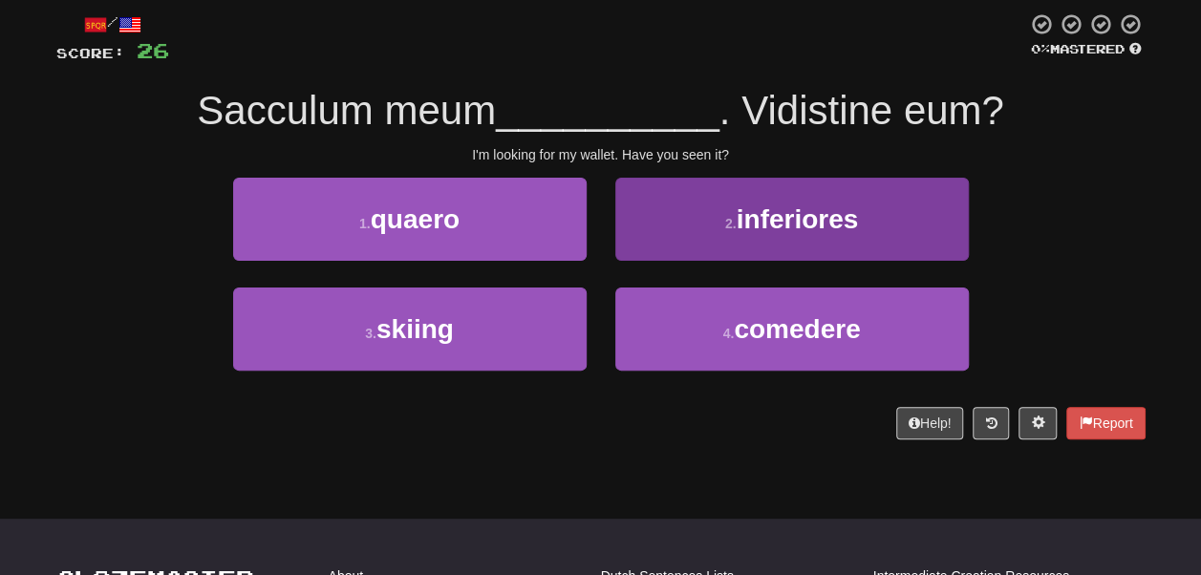
scroll to position [106, 0]
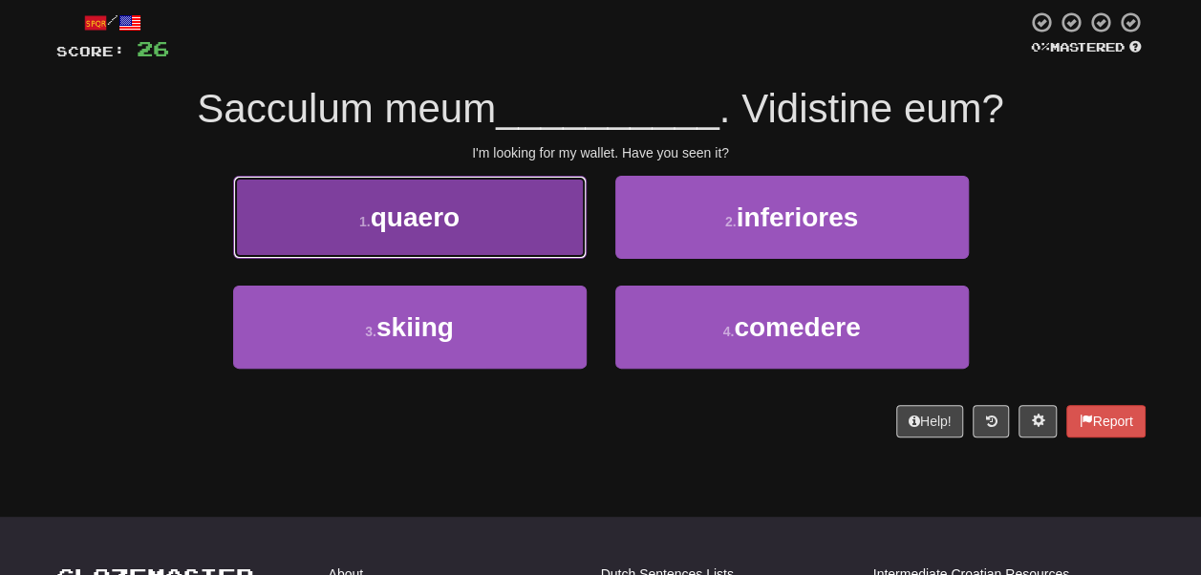
click at [519, 235] on button "1 . quaero" at bounding box center [410, 217] width 354 height 83
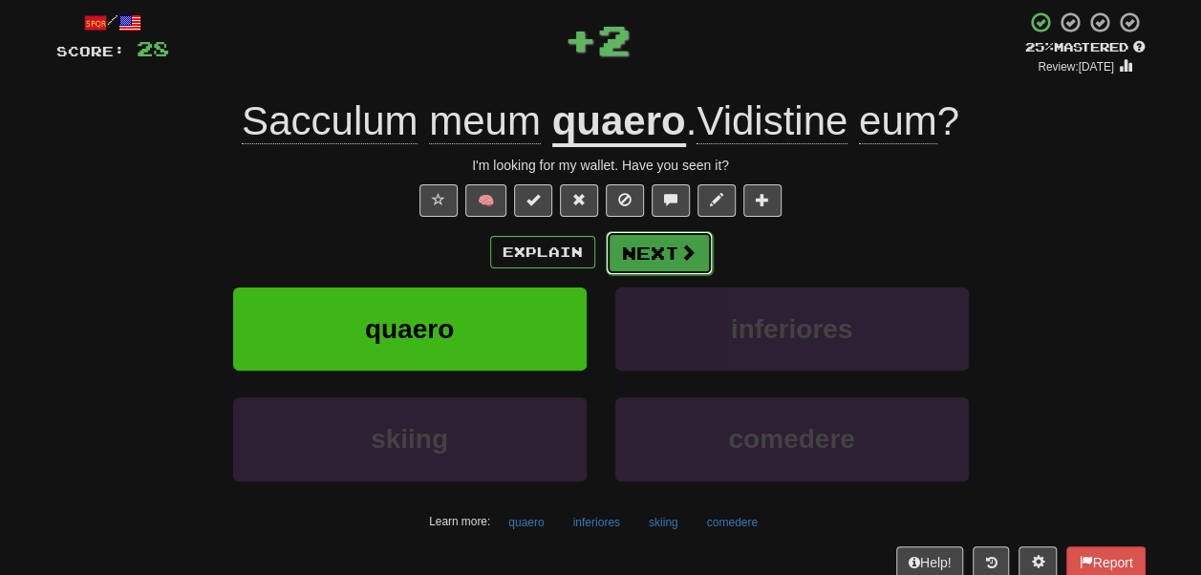
click at [672, 275] on button "Next" at bounding box center [659, 253] width 107 height 44
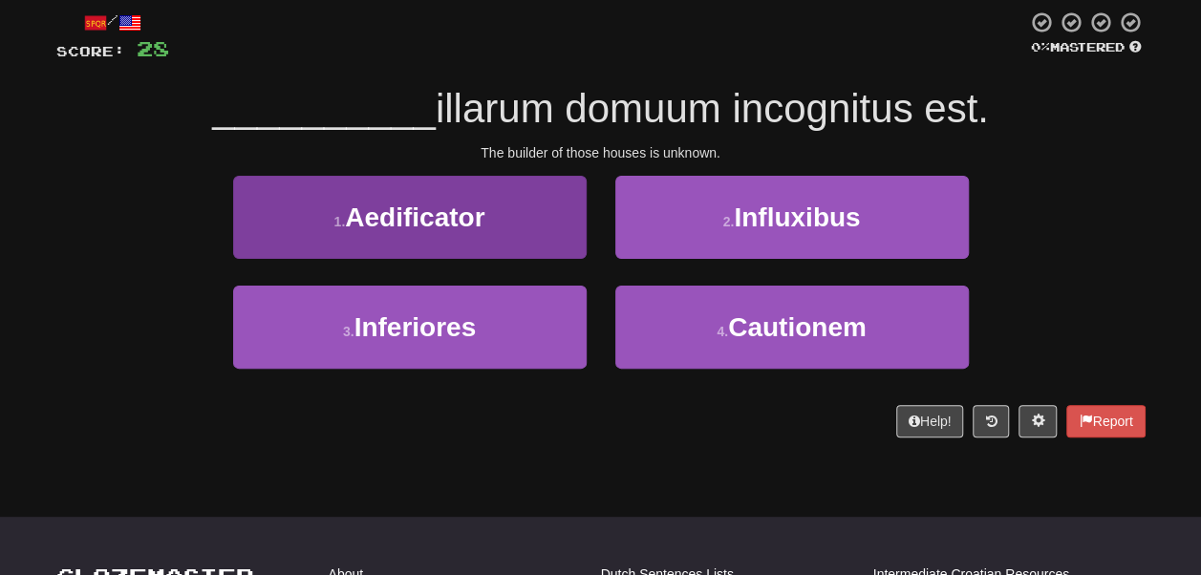
drag, startPoint x: 480, startPoint y: 292, endPoint x: 472, endPoint y: 264, distance: 29.7
click at [472, 264] on div "1 . Aedificator" at bounding box center [410, 231] width 382 height 110
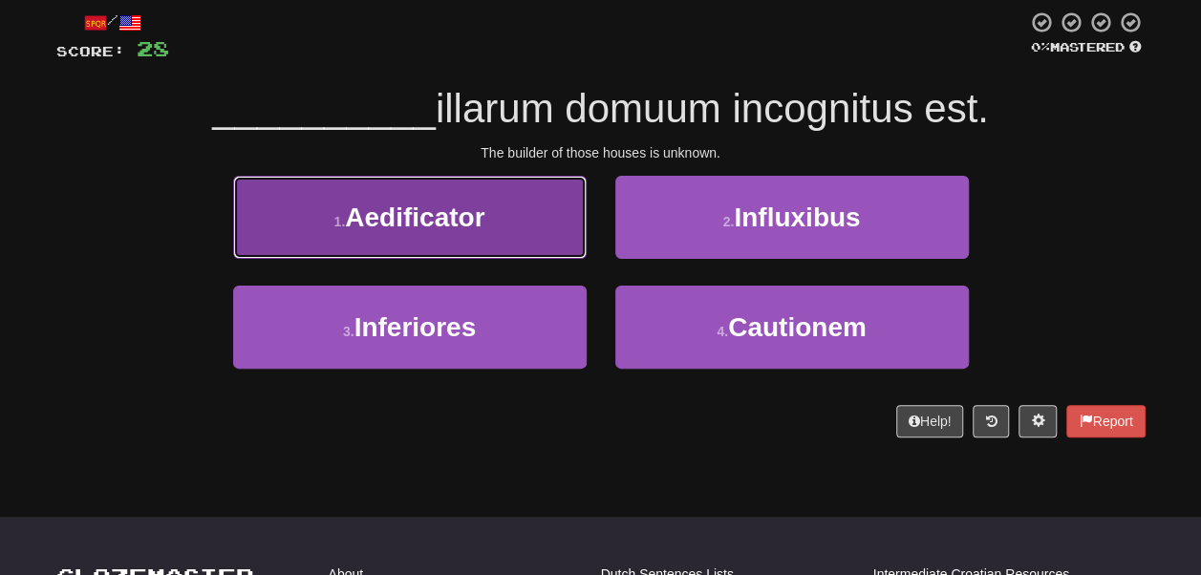
click at [472, 232] on span "Aedificator" at bounding box center [415, 218] width 140 height 30
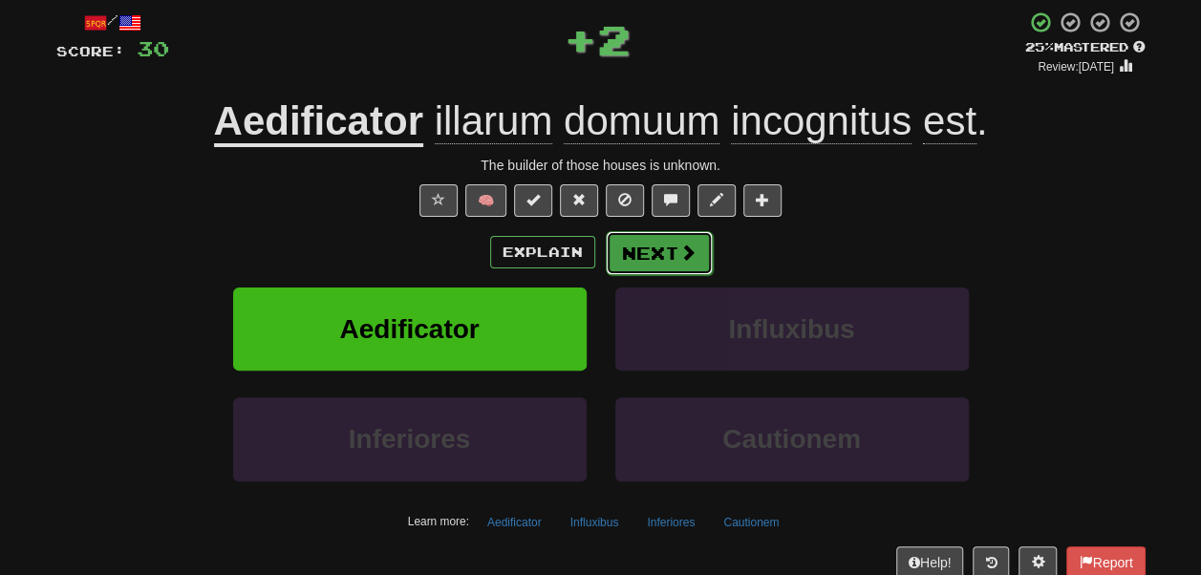
click at [631, 275] on button "Next" at bounding box center [659, 253] width 107 height 44
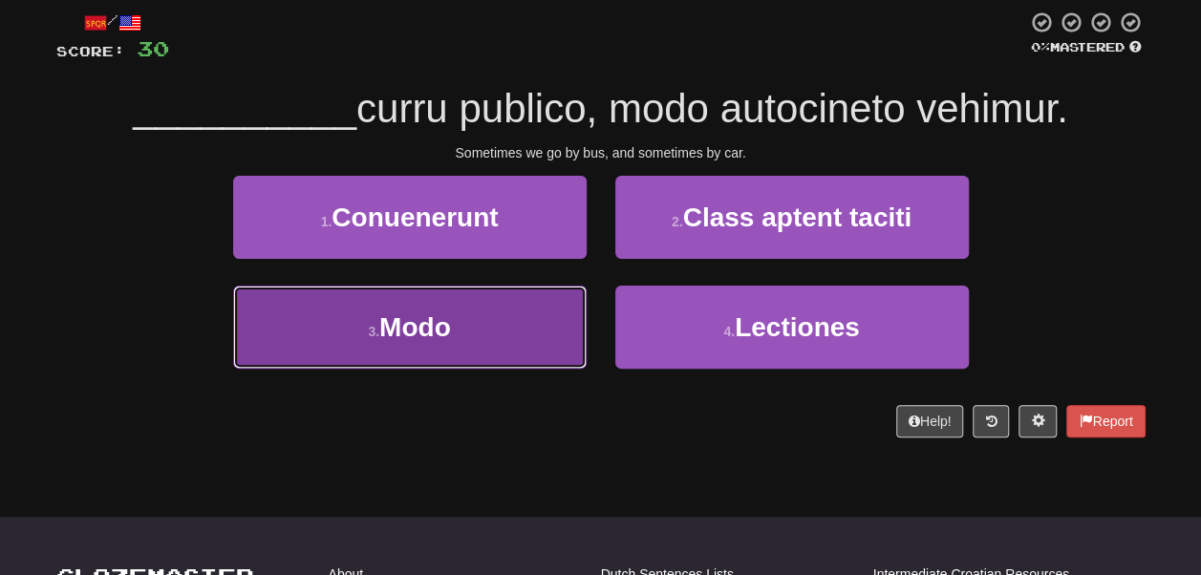
click at [530, 352] on button "3 . Modo" at bounding box center [410, 327] width 354 height 83
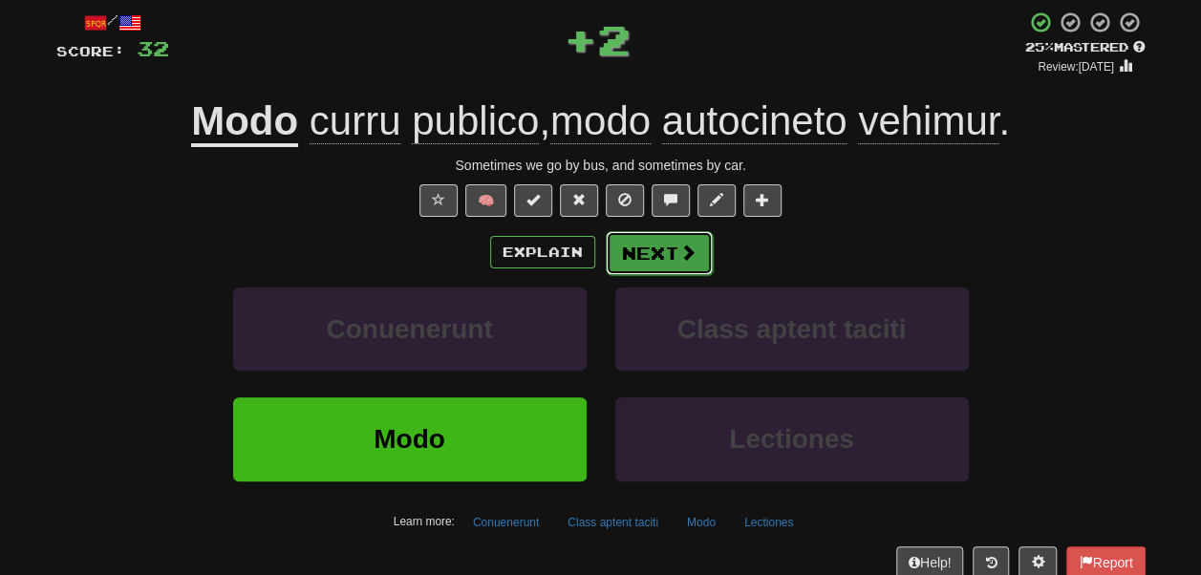
click at [640, 275] on button "Next" at bounding box center [659, 253] width 107 height 44
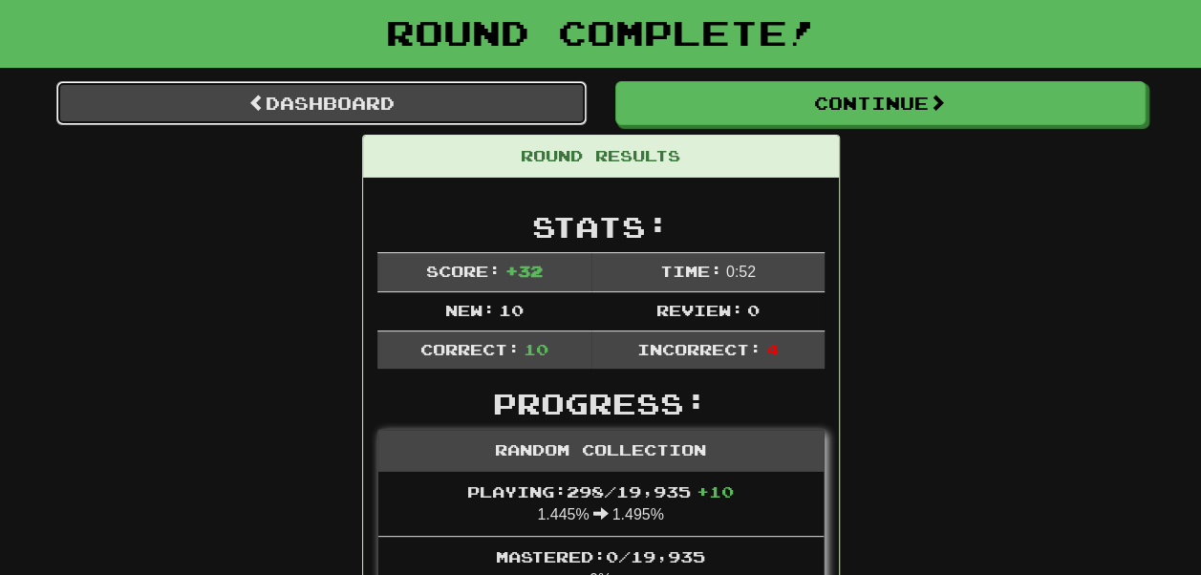
click at [441, 118] on link "Dashboard" at bounding box center [321, 103] width 530 height 44
